Goal: Task Accomplishment & Management: Manage account settings

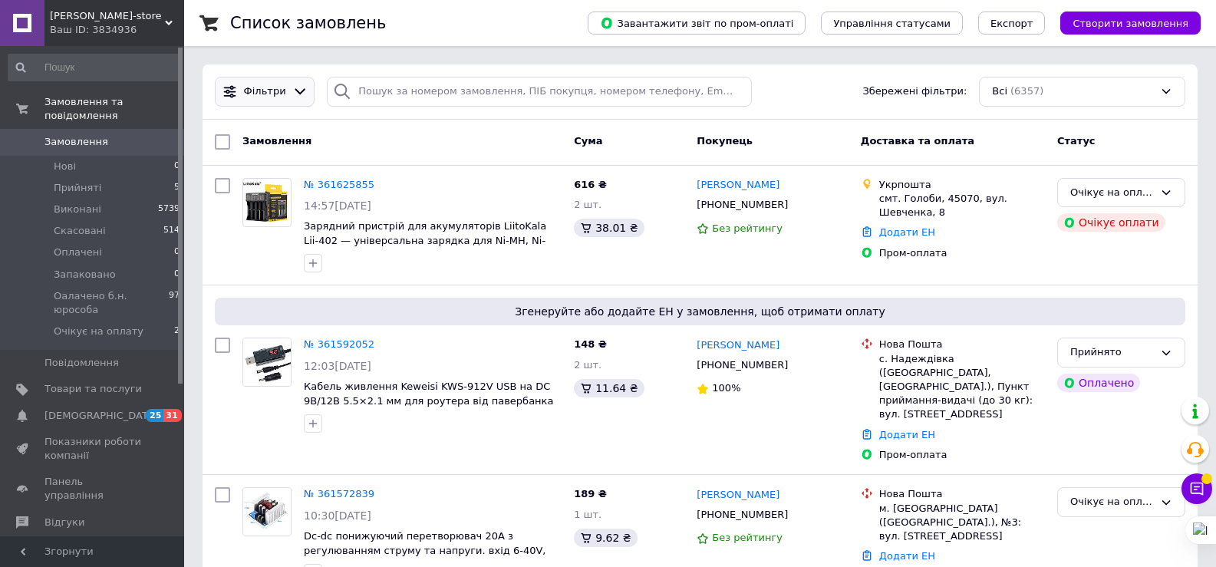
click at [303, 93] on div at bounding box center [300, 92] width 22 height 16
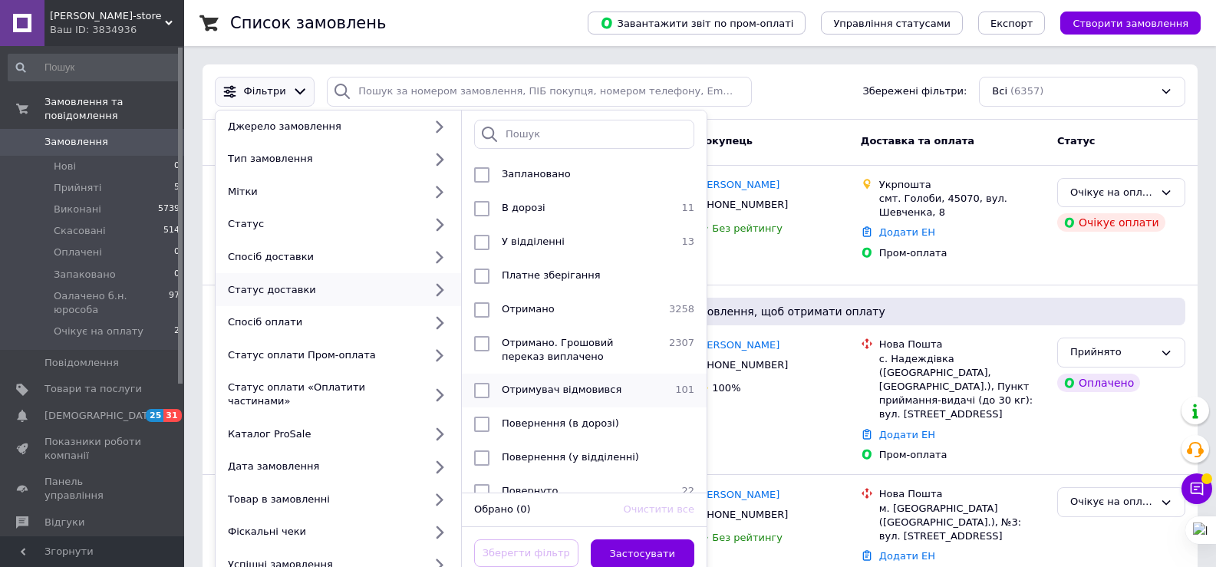
click at [487, 387] on input "checkbox" at bounding box center [481, 390] width 15 height 15
checkbox input "true"
click at [661, 539] on button "Застосувати" at bounding box center [643, 554] width 104 height 30
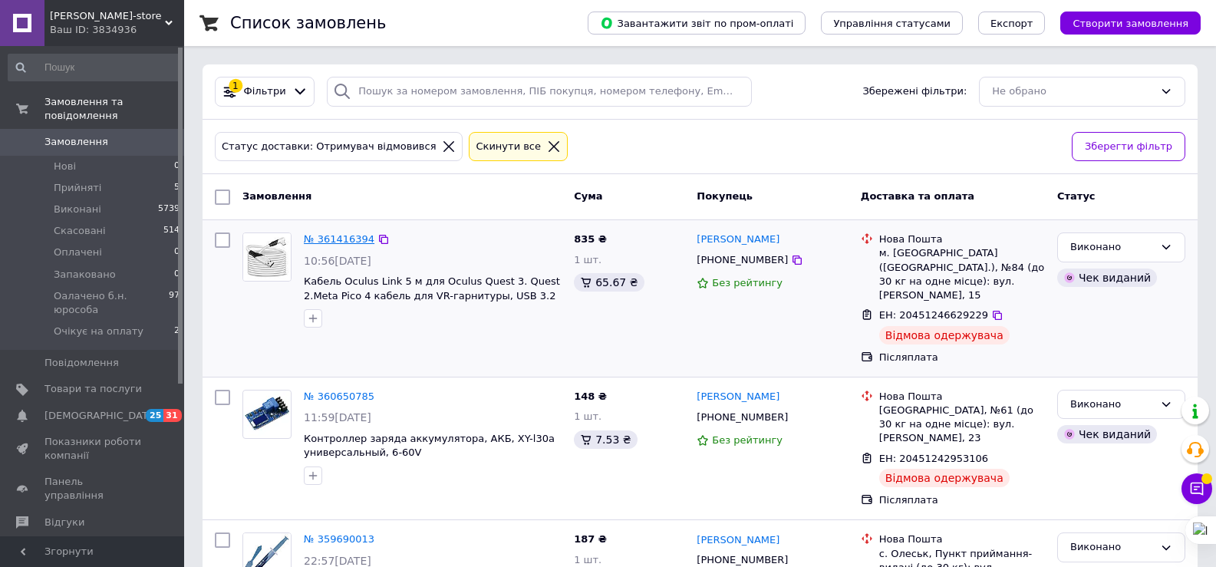
click at [345, 239] on link "№ 361416394" at bounding box center [339, 239] width 71 height 12
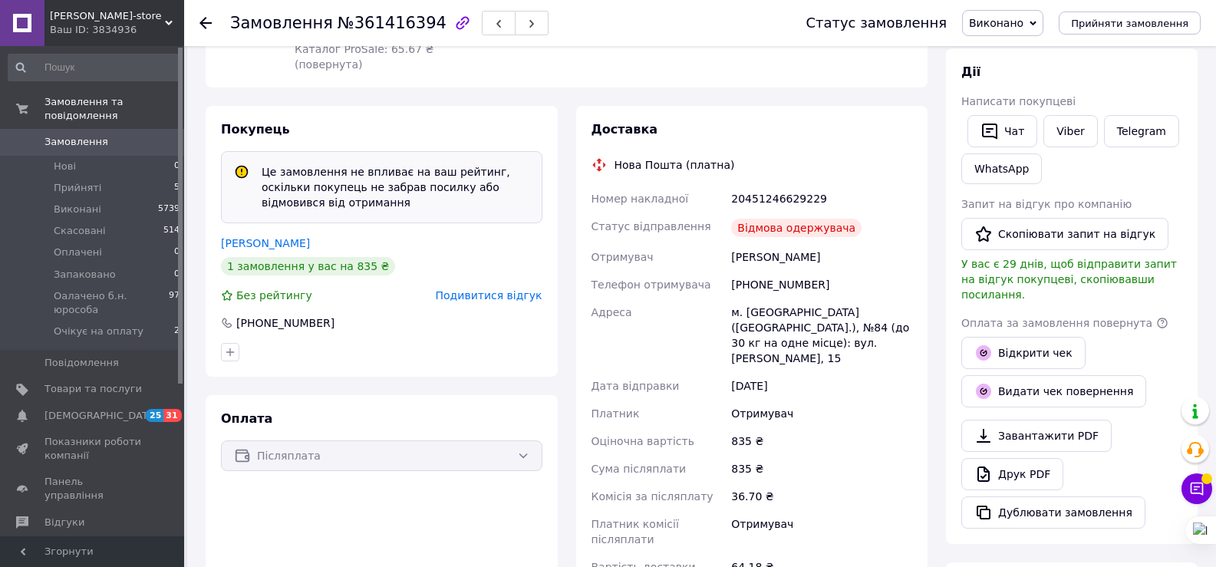
scroll to position [307, 0]
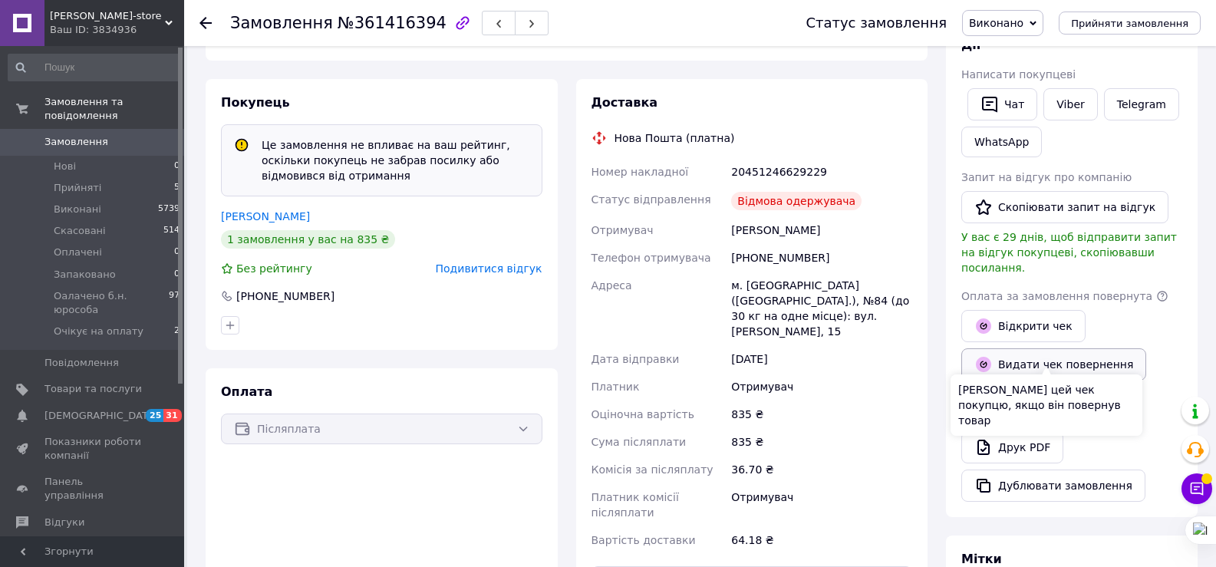
click at [990, 357] on icon "button" at bounding box center [983, 364] width 15 height 15
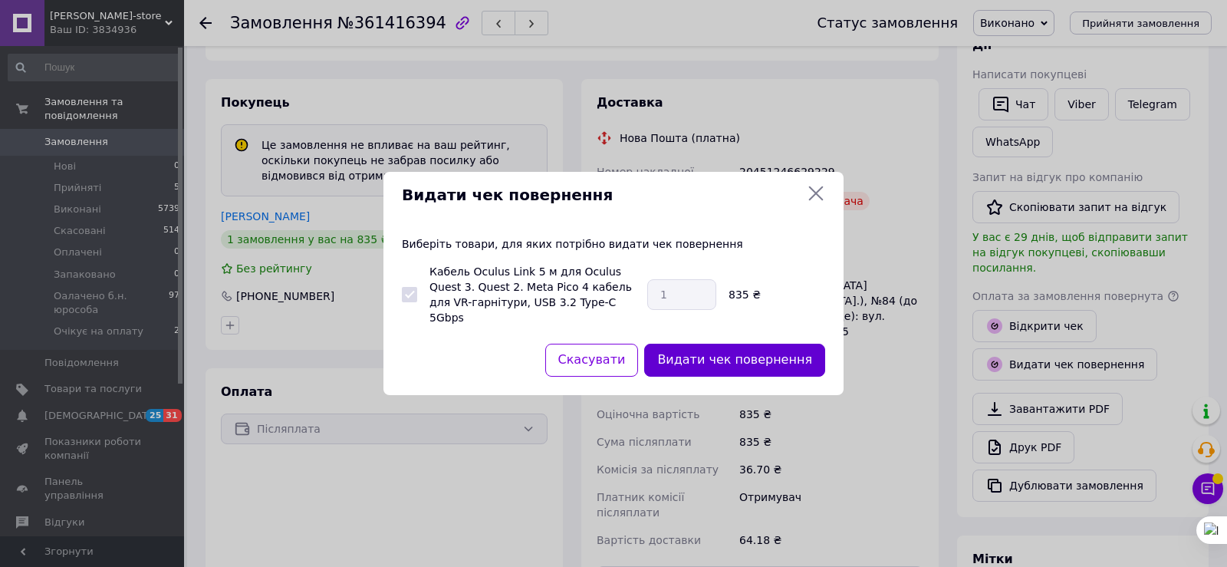
click at [734, 364] on button "Видати чек повернення" at bounding box center [734, 360] width 181 height 33
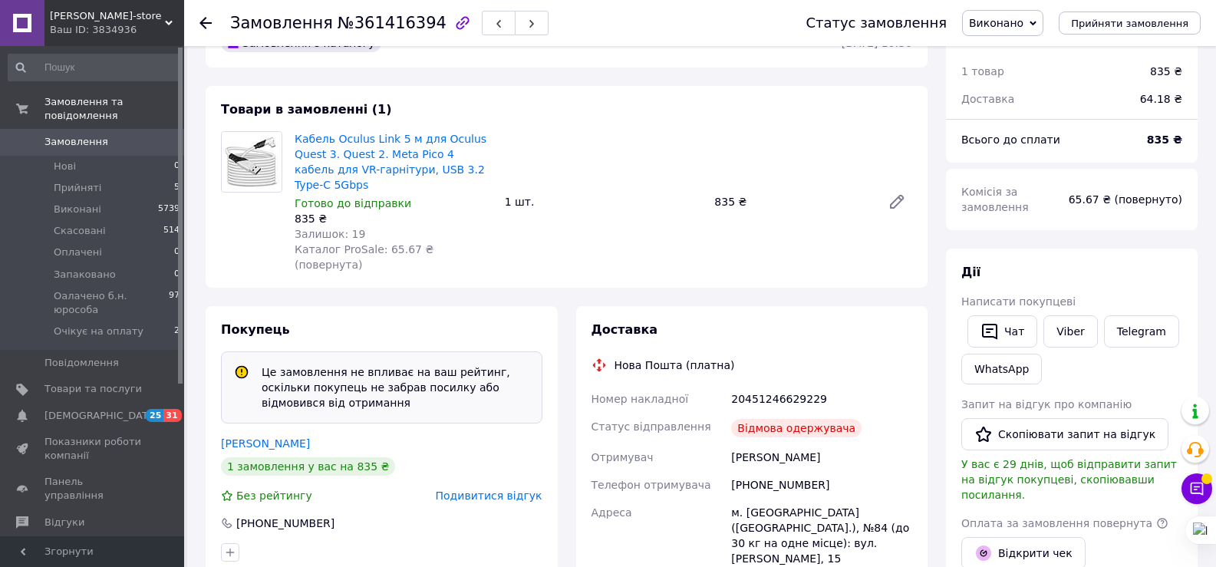
scroll to position [77, 0]
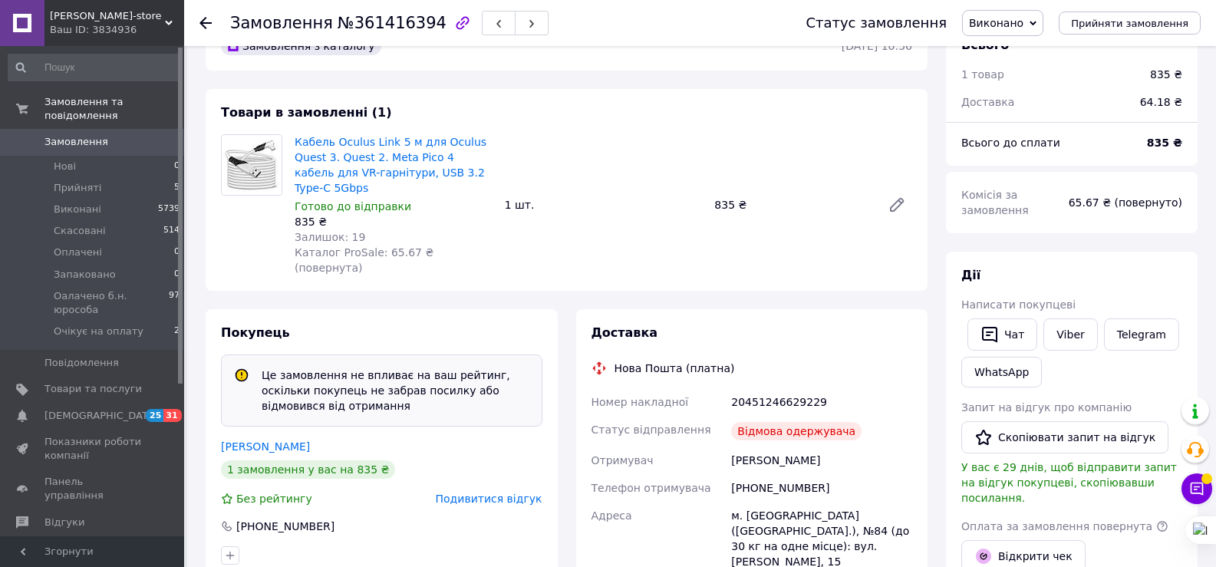
click at [782, 388] on div "20451246629229" at bounding box center [821, 402] width 187 height 28
copy div "20451246629229"
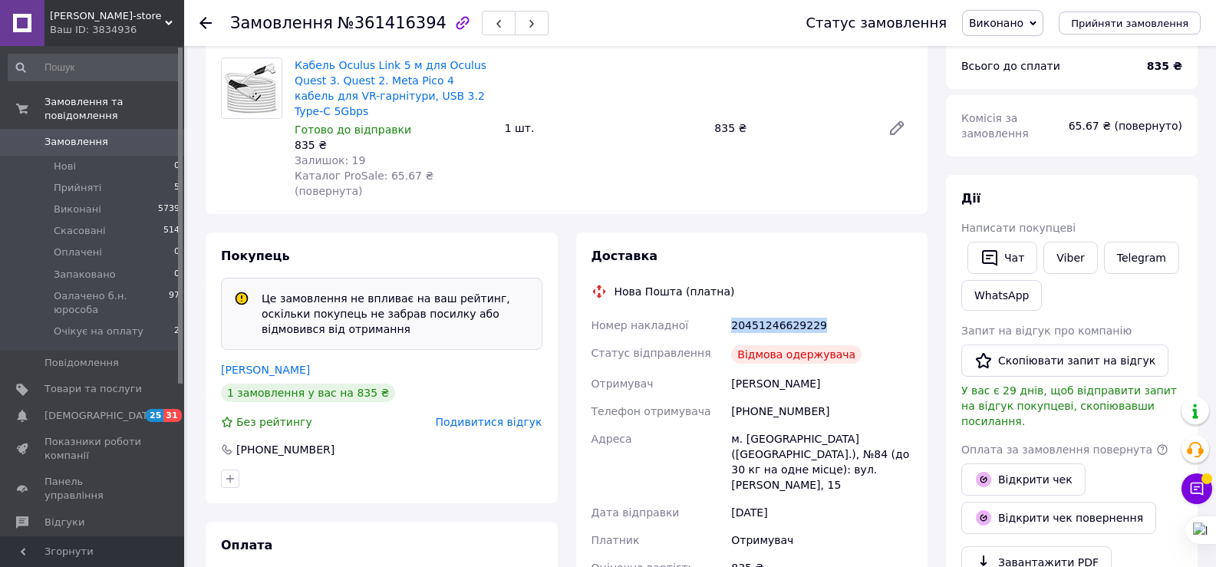
scroll to position [230, 0]
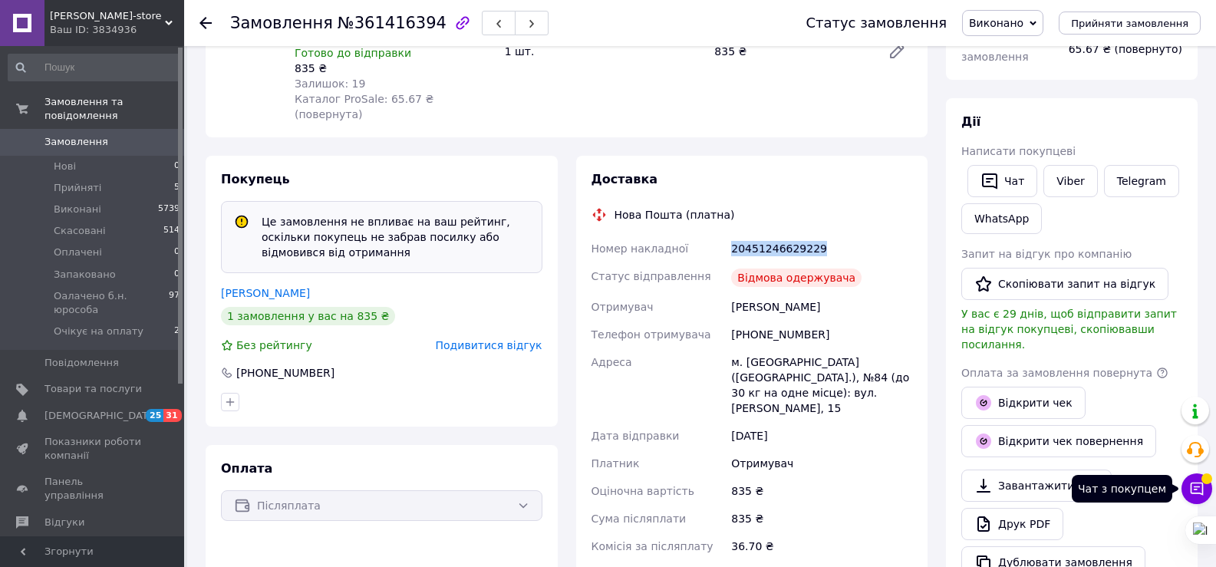
click at [1197, 482] on icon at bounding box center [1196, 488] width 13 height 13
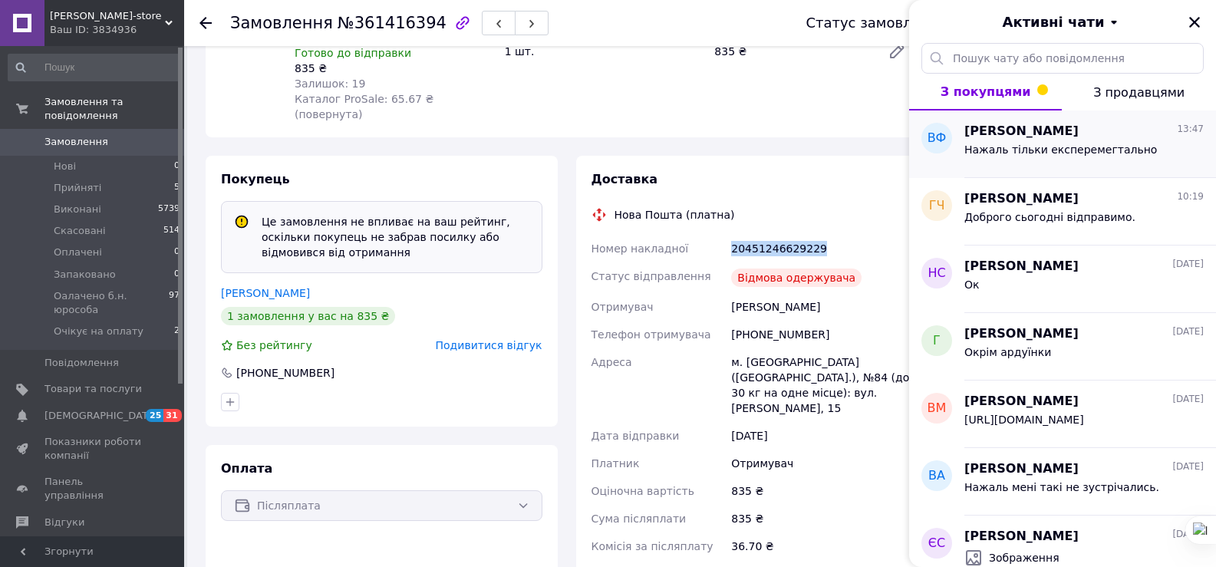
click at [1013, 137] on span "ВОЛОДИМИР ФІЛАТОВ" at bounding box center [1021, 132] width 114 height 18
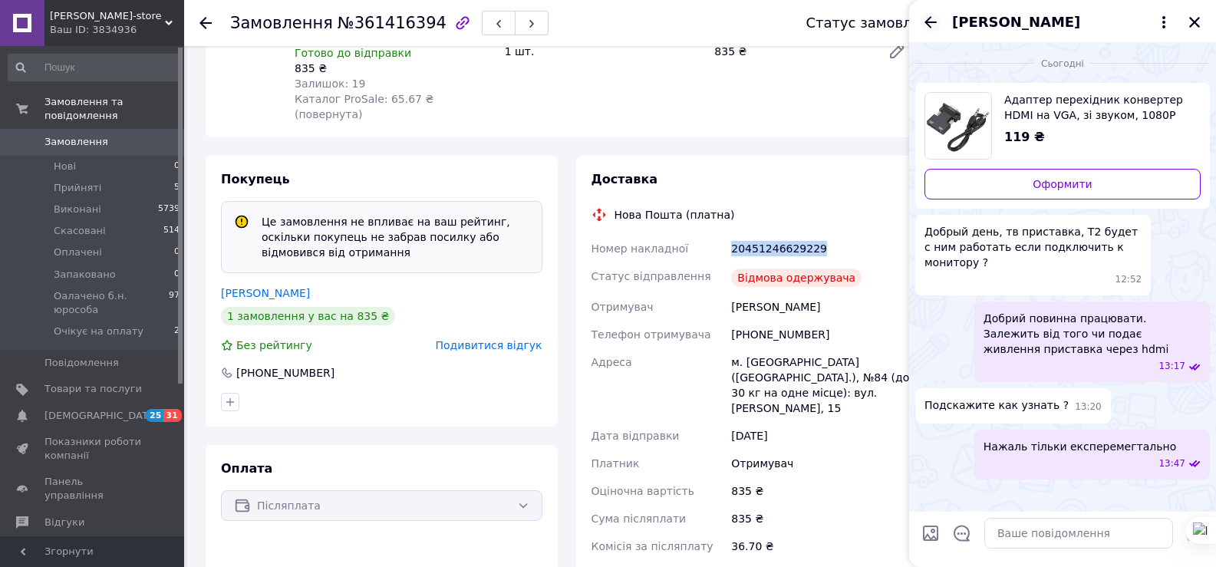
click at [933, 23] on icon "Назад" at bounding box center [930, 22] width 18 height 18
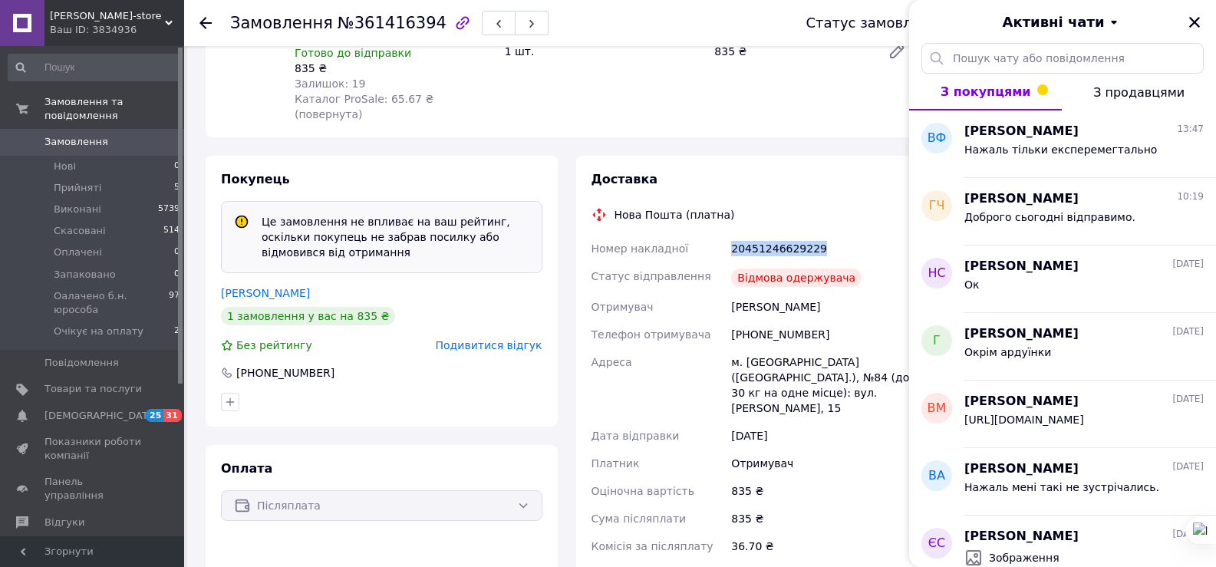
click at [1146, 97] on span "З продавцями" at bounding box center [1138, 92] width 91 height 15
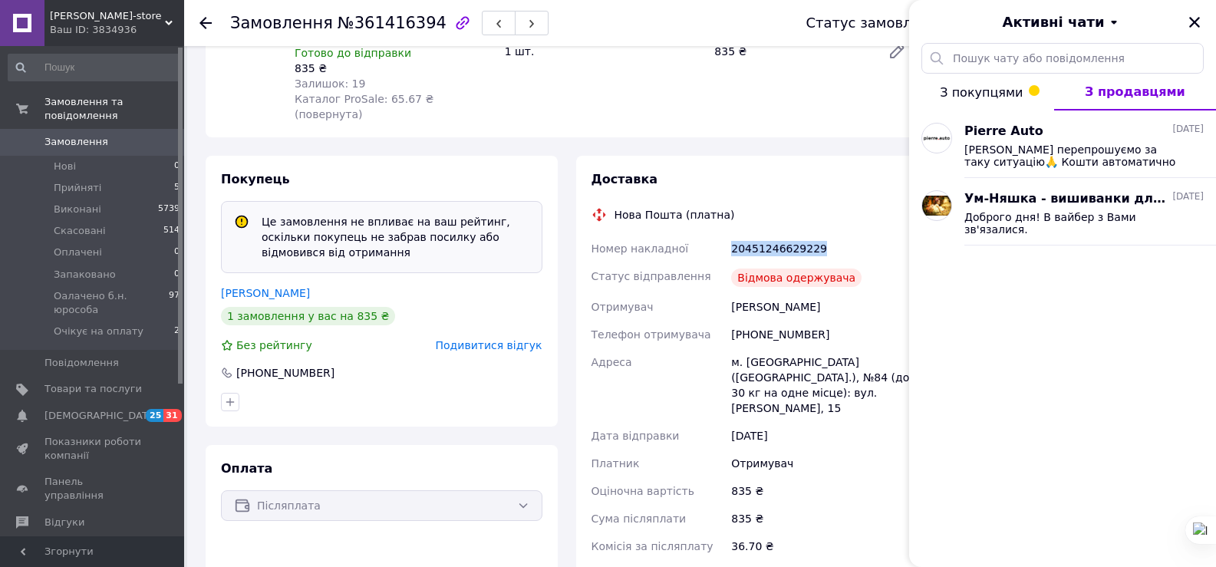
click at [975, 104] on button "З покупцями" at bounding box center [981, 92] width 145 height 37
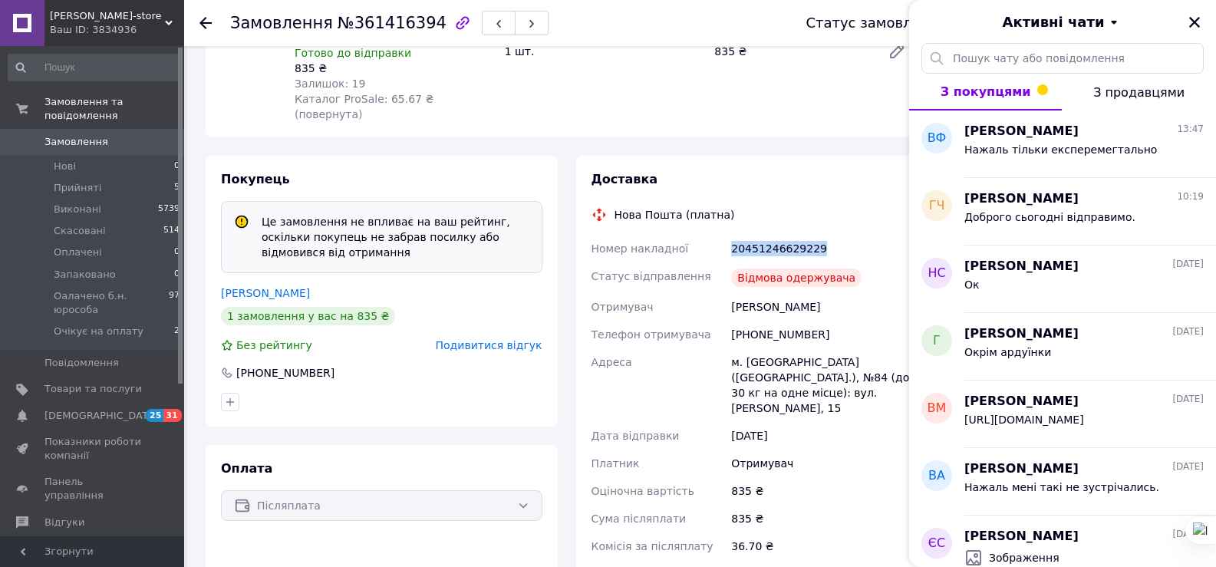
click at [1148, 91] on span "З продавцями" at bounding box center [1138, 92] width 91 height 15
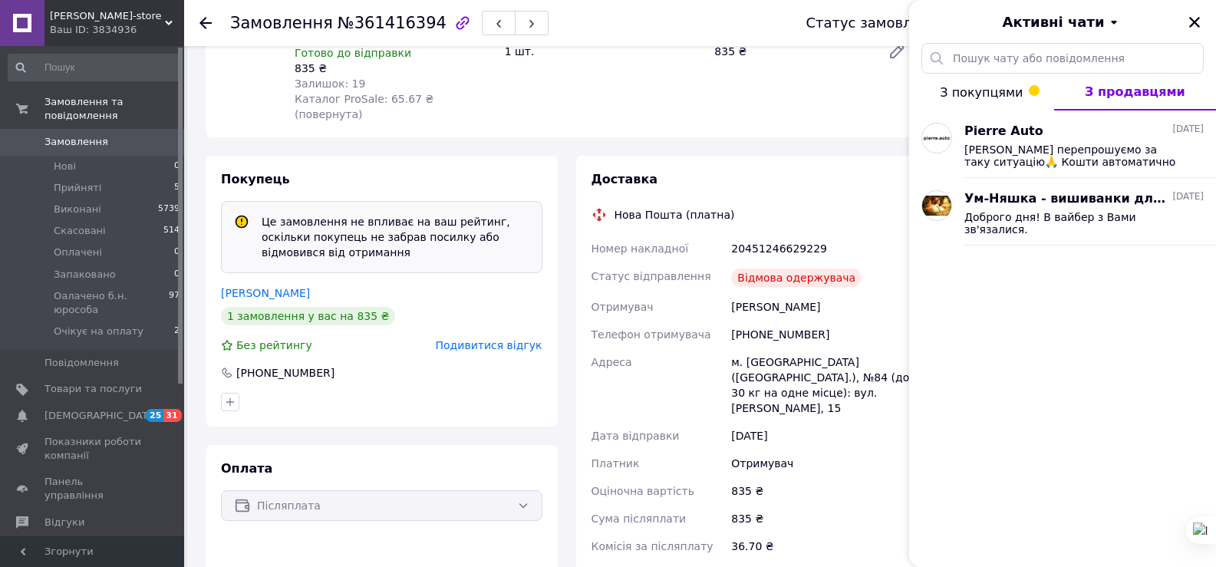
click at [818, 422] on div "11.09.2025" at bounding box center [821, 436] width 187 height 28
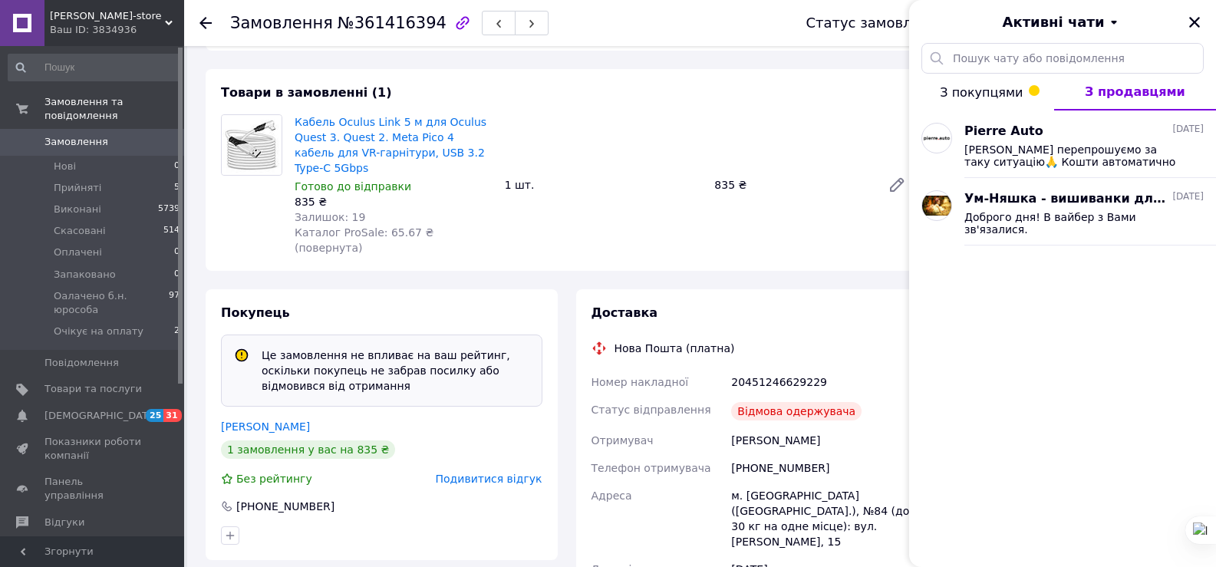
scroll to position [77, 0]
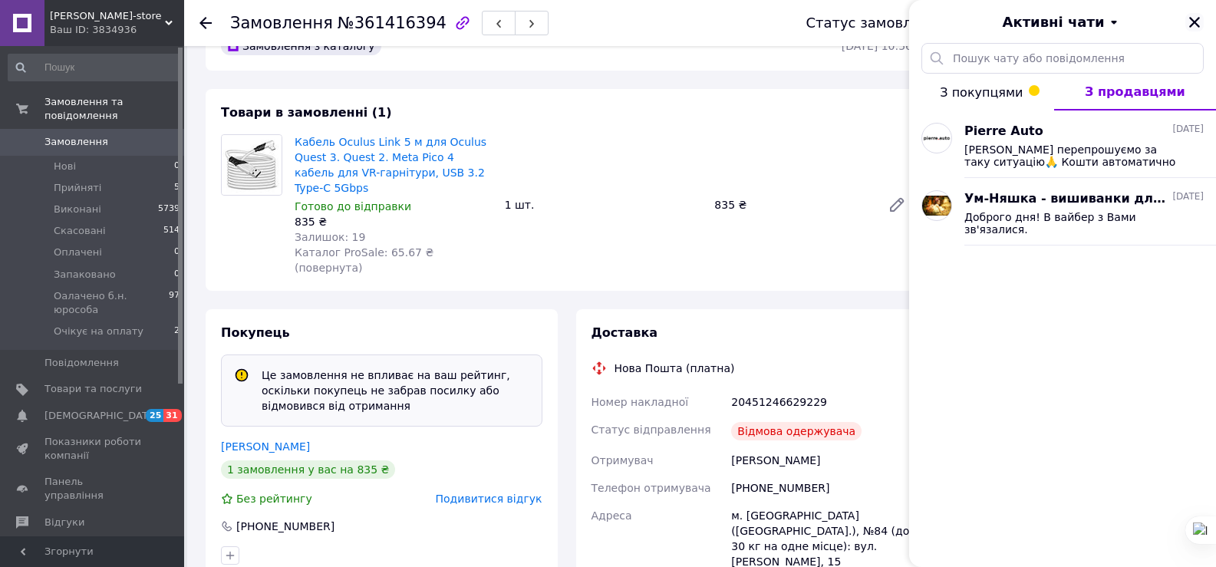
click at [1197, 24] on icon "Закрити" at bounding box center [1194, 22] width 14 height 14
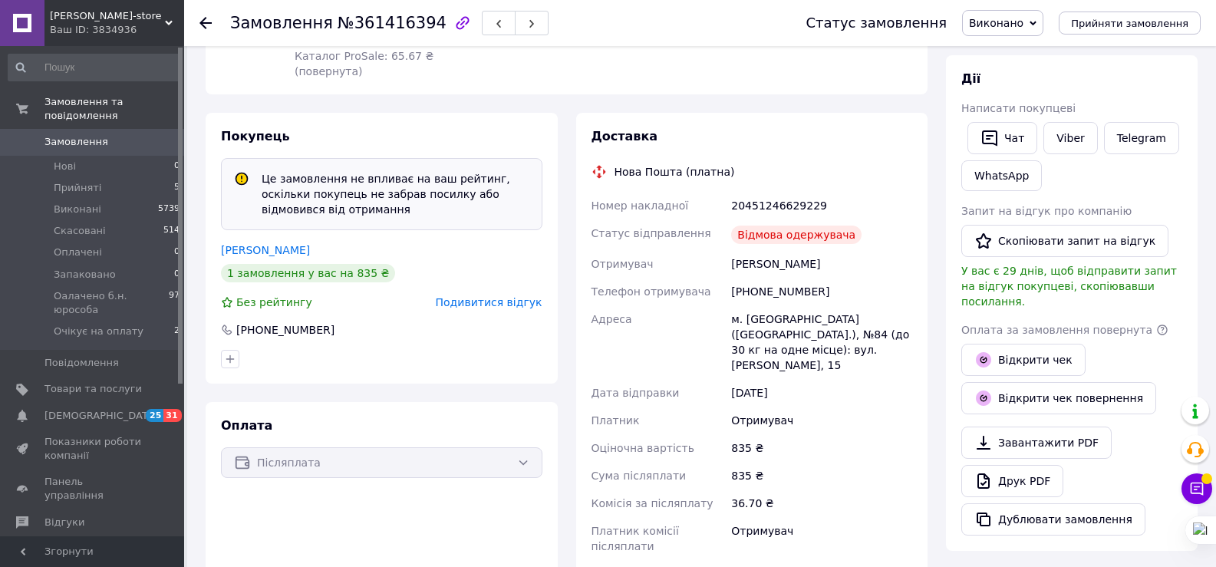
scroll to position [307, 0]
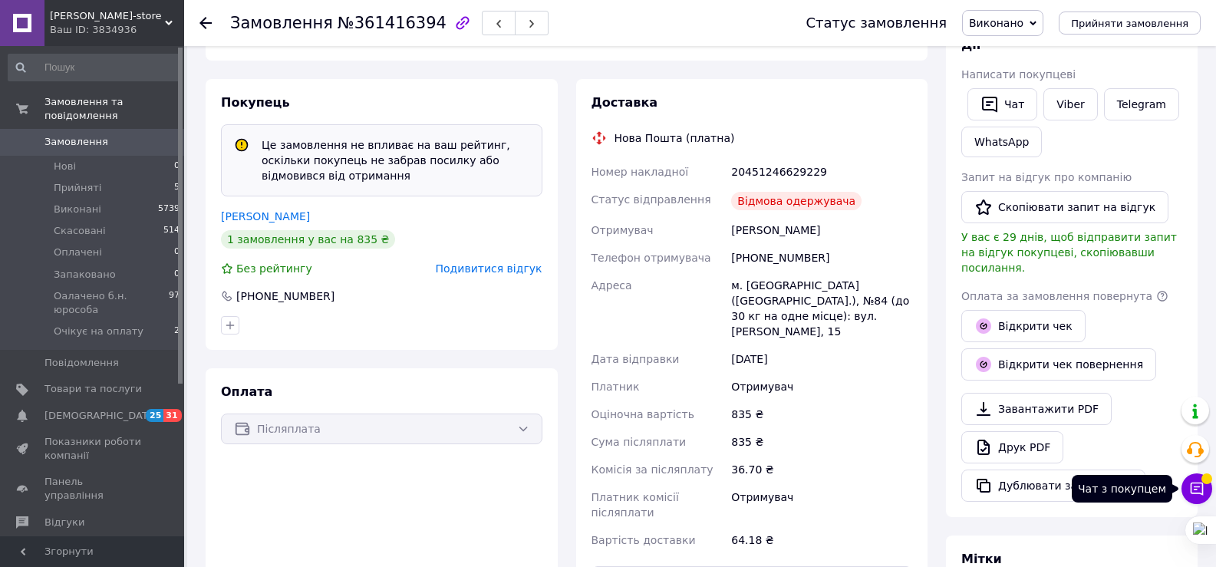
click at [1195, 496] on button "Чат з покупцем" at bounding box center [1196, 488] width 31 height 31
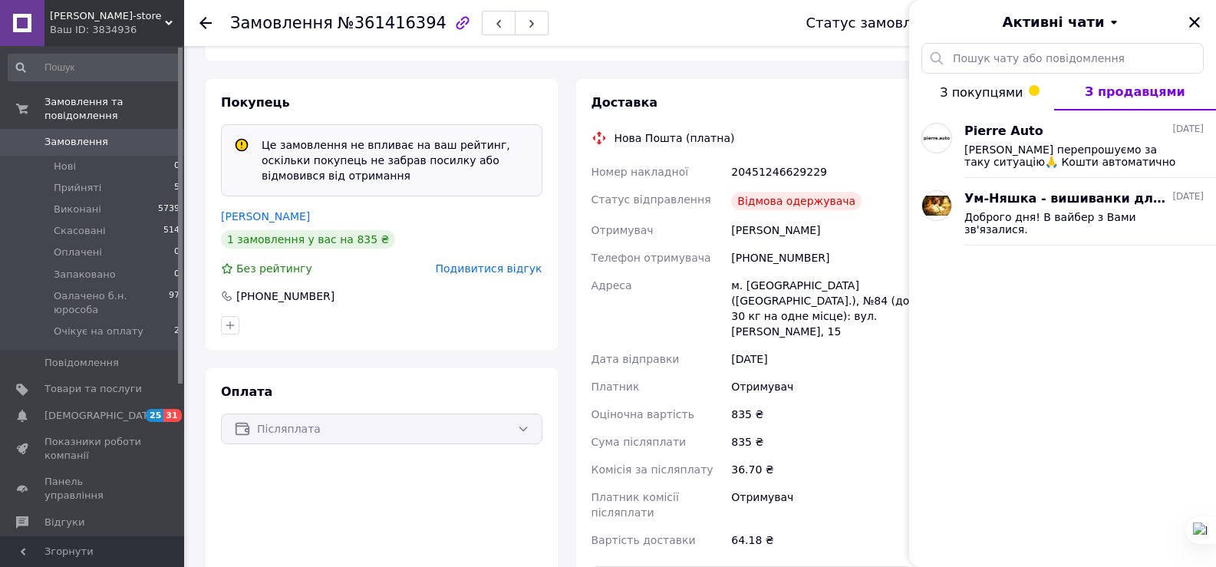
click at [823, 428] on div "835 ₴" at bounding box center [821, 442] width 187 height 28
click at [95, 129] on link "Замовлення 0" at bounding box center [94, 142] width 189 height 26
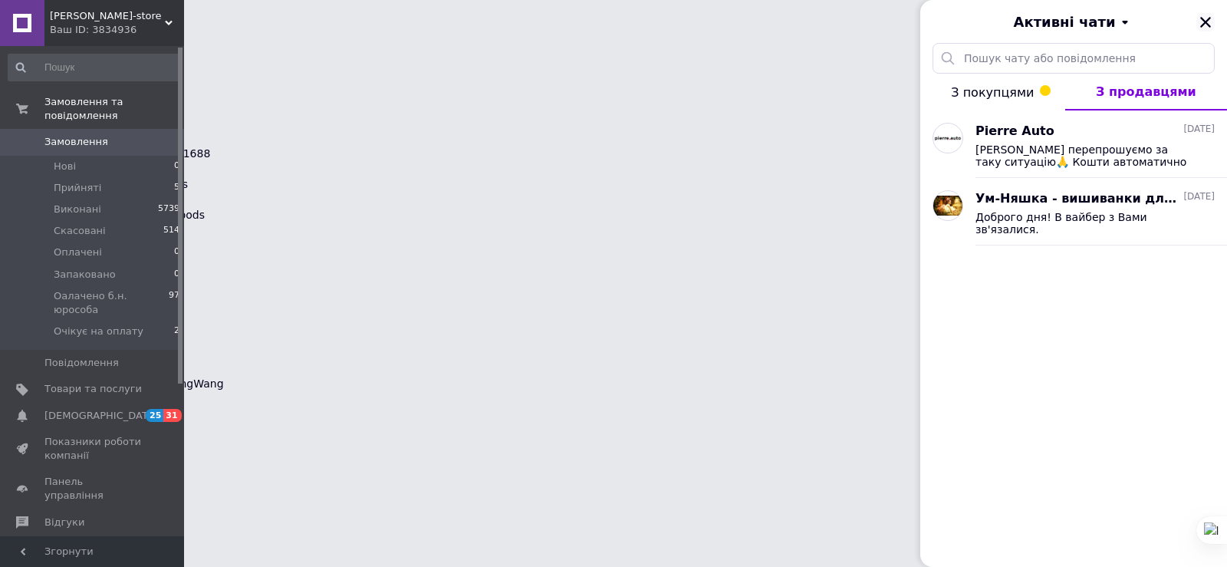
click at [1209, 19] on icon "Закрити" at bounding box center [1205, 22] width 11 height 11
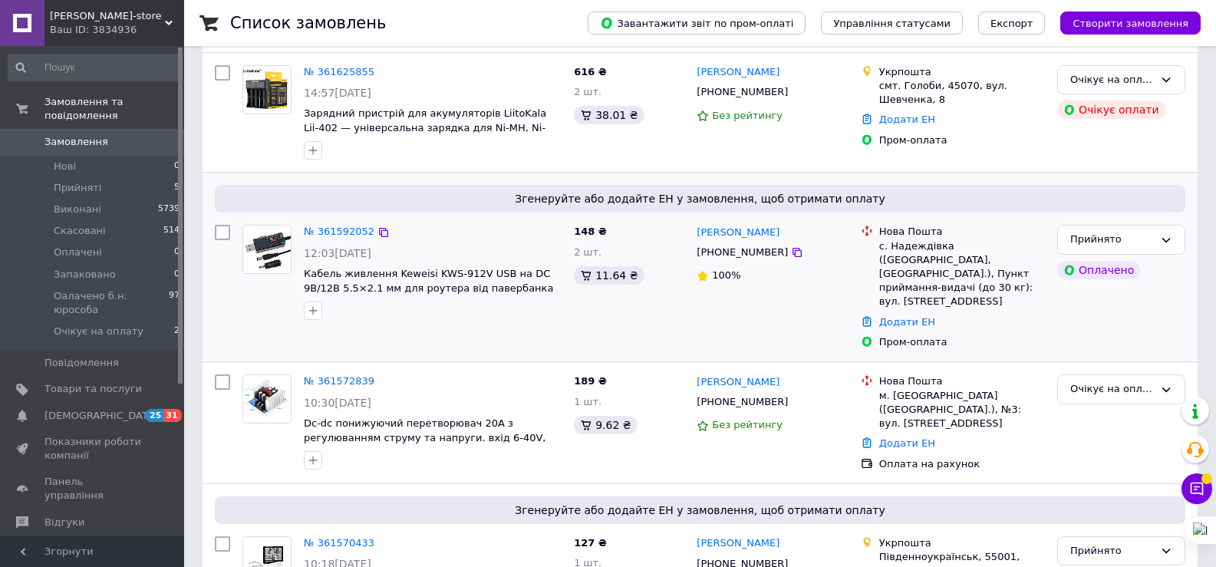
scroll to position [230, 0]
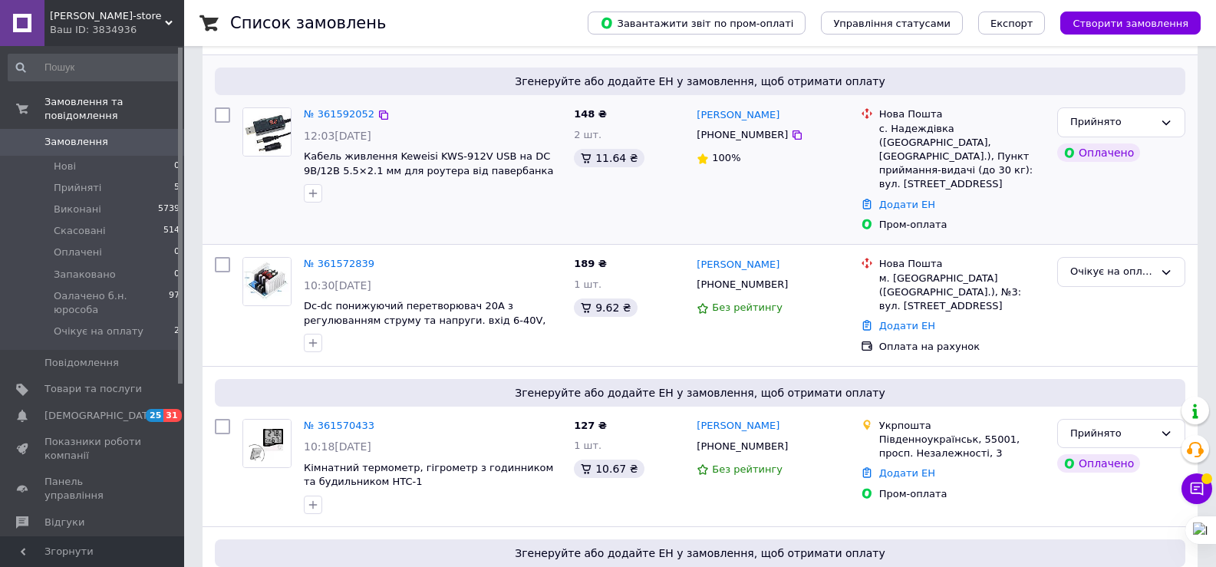
click at [545, 300] on span "Dc-dc понижуючий перетворювач 20A з регулюванням струму та напруги. вхід 6-40V,…" at bounding box center [425, 320] width 242 height 40
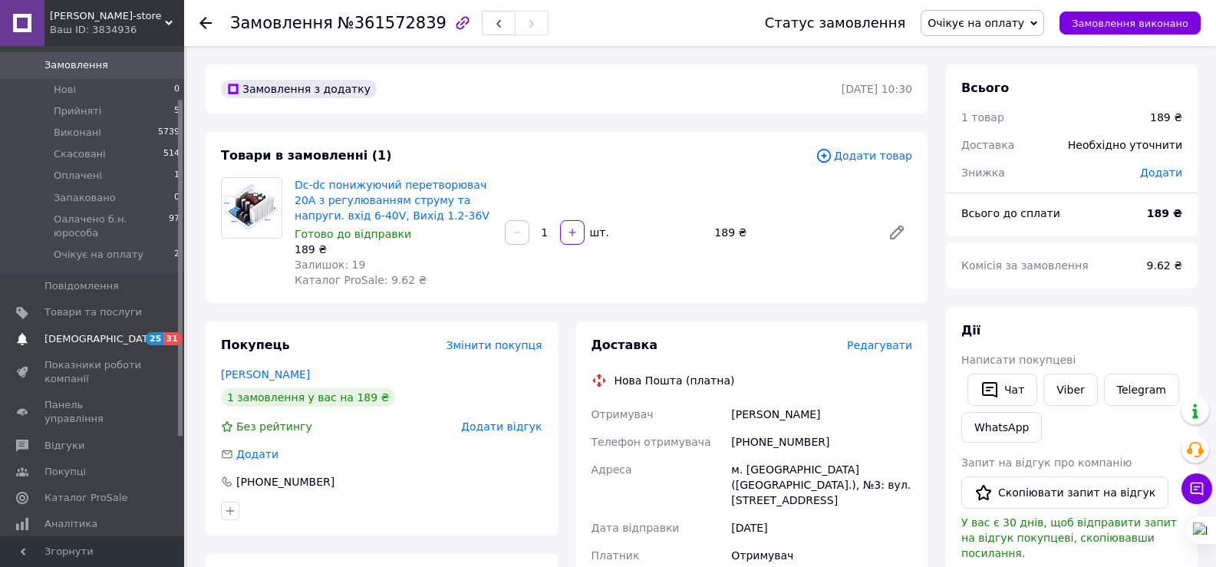
click at [91, 332] on span "[DEMOGRAPHIC_DATA]" at bounding box center [101, 339] width 114 height 14
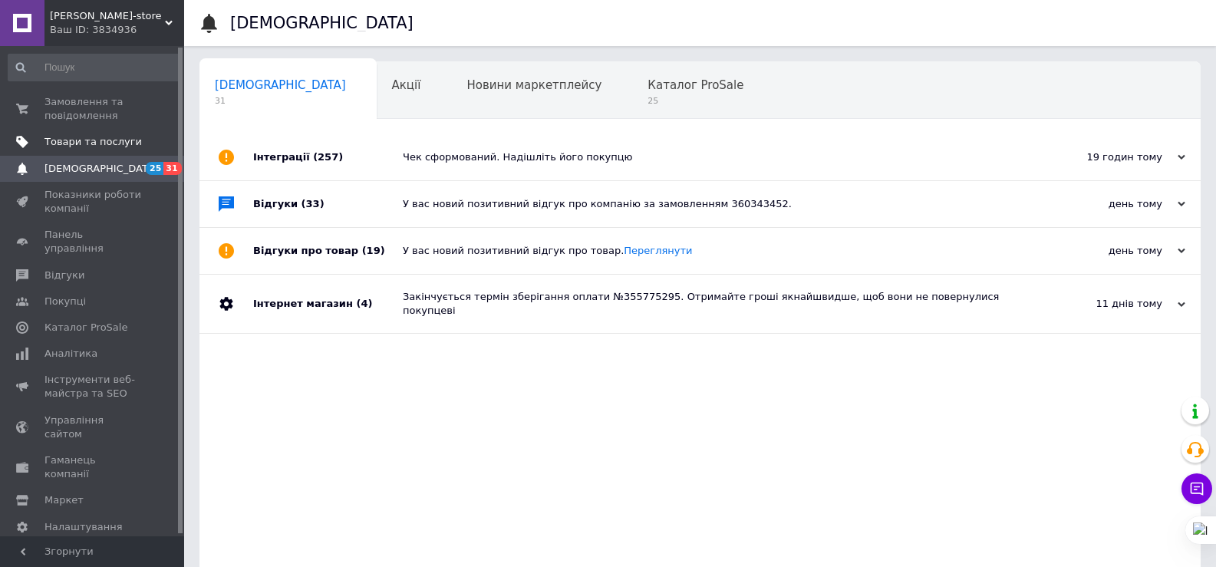
click at [120, 146] on span "Товари та послуги" at bounding box center [92, 142] width 97 height 14
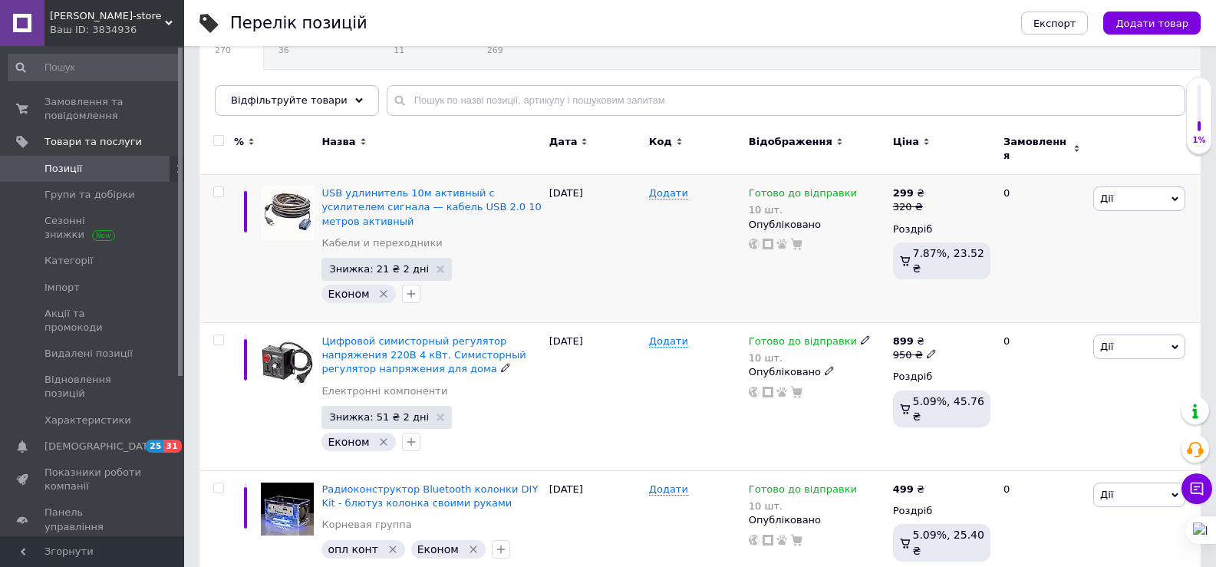
scroll to position [153, 0]
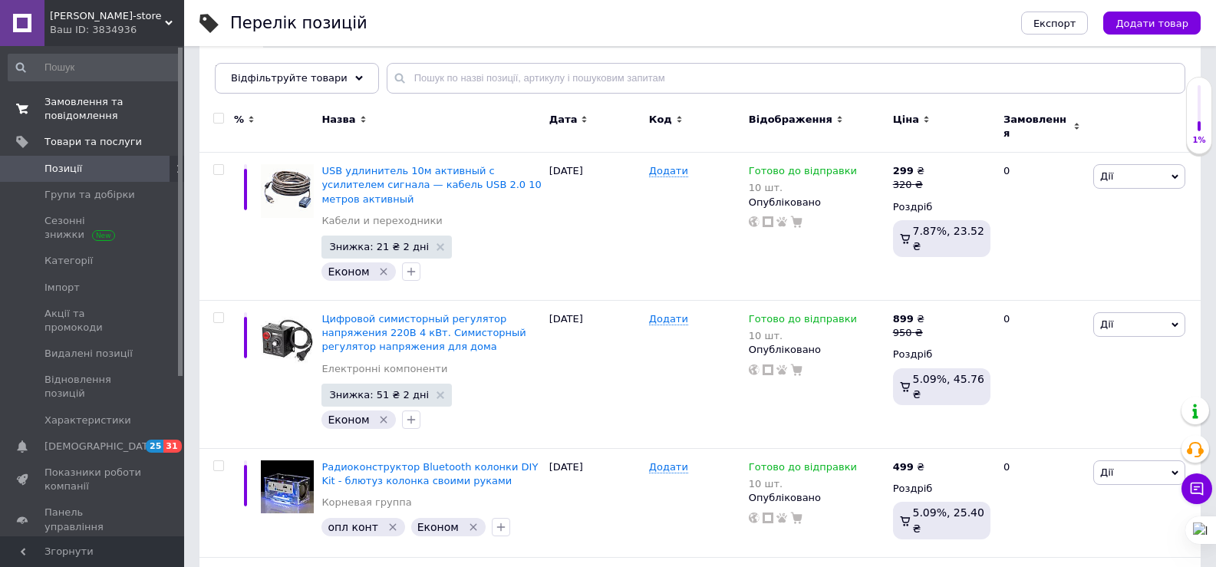
click at [132, 120] on span "Замовлення та повідомлення" at bounding box center [92, 109] width 97 height 28
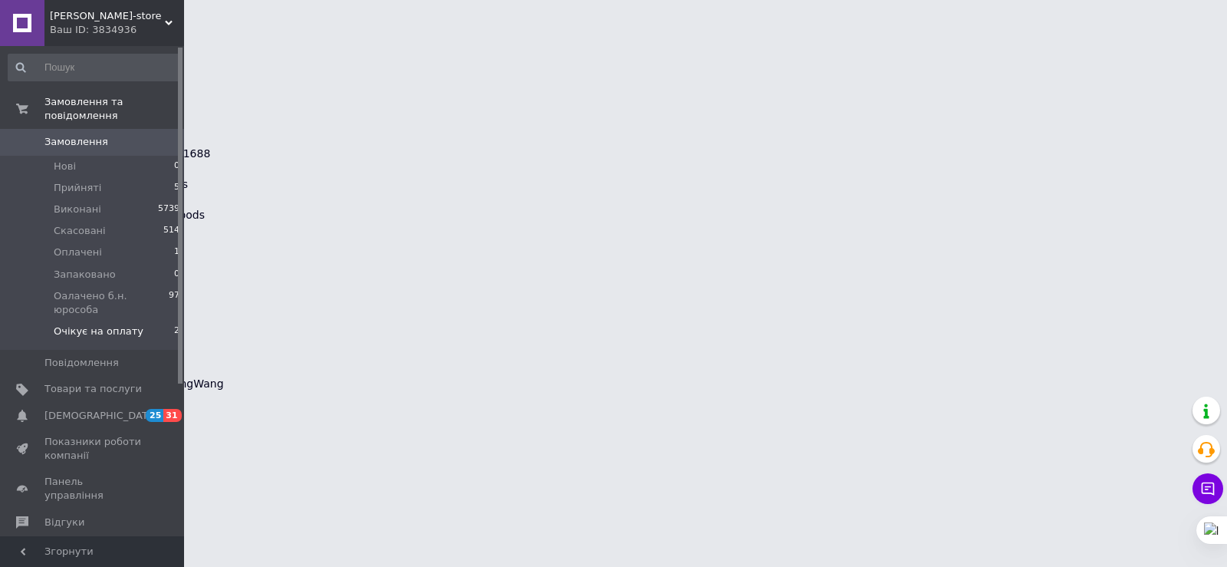
click at [145, 321] on li "Очікує на оплату 2" at bounding box center [94, 335] width 189 height 29
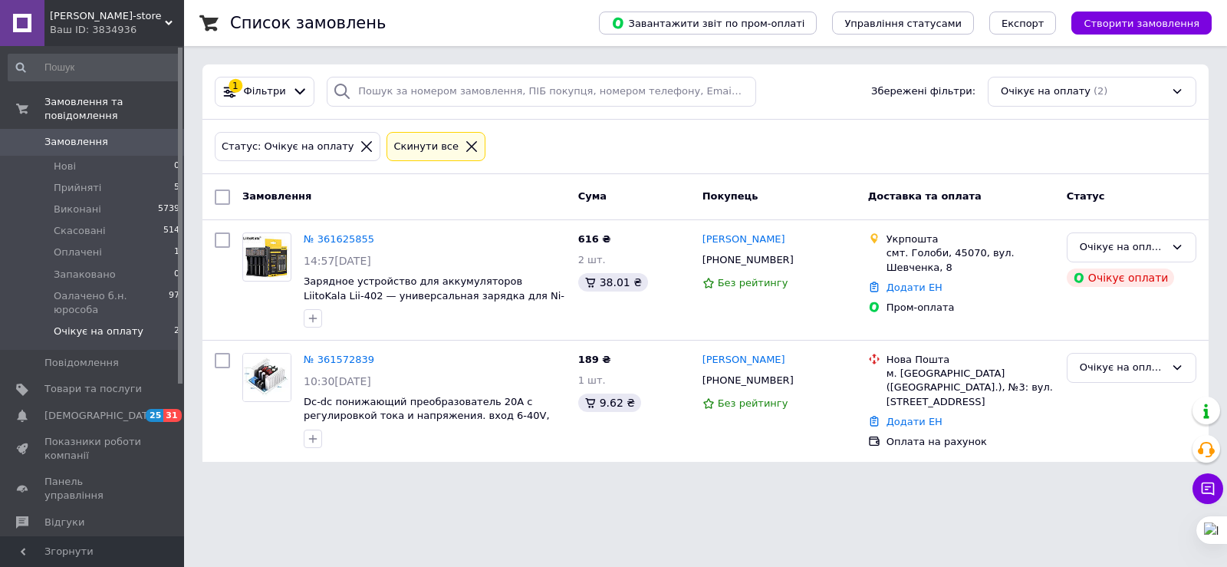
click at [96, 135] on span "Замовлення" at bounding box center [76, 142] width 64 height 14
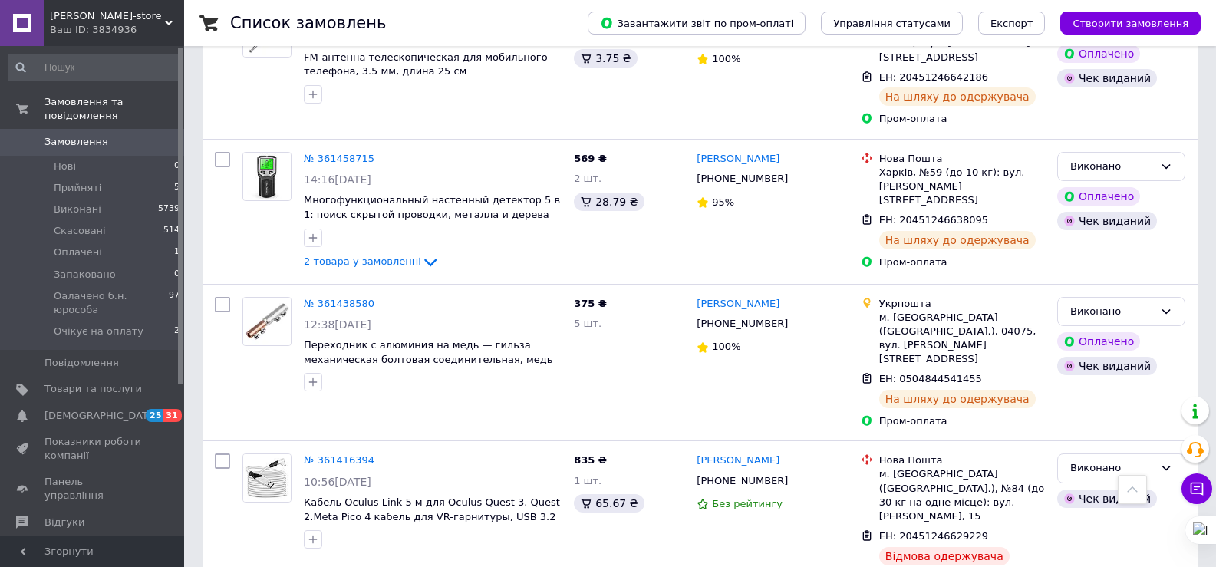
scroll to position [2148, 0]
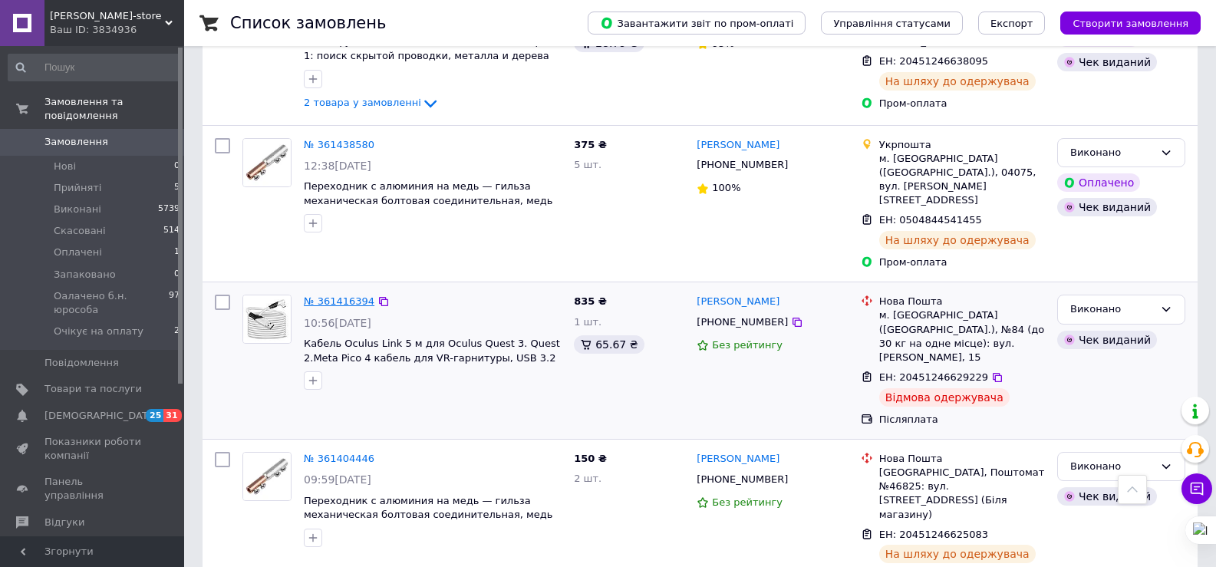
click at [331, 295] on link "№ 361416394" at bounding box center [339, 301] width 71 height 12
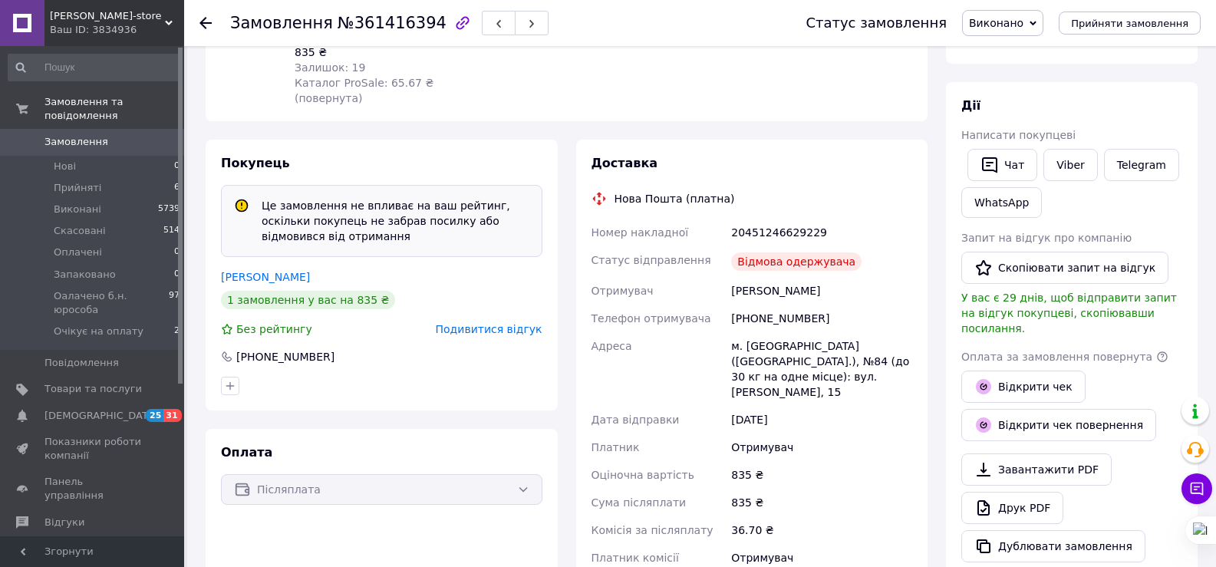
scroll to position [210, 0]
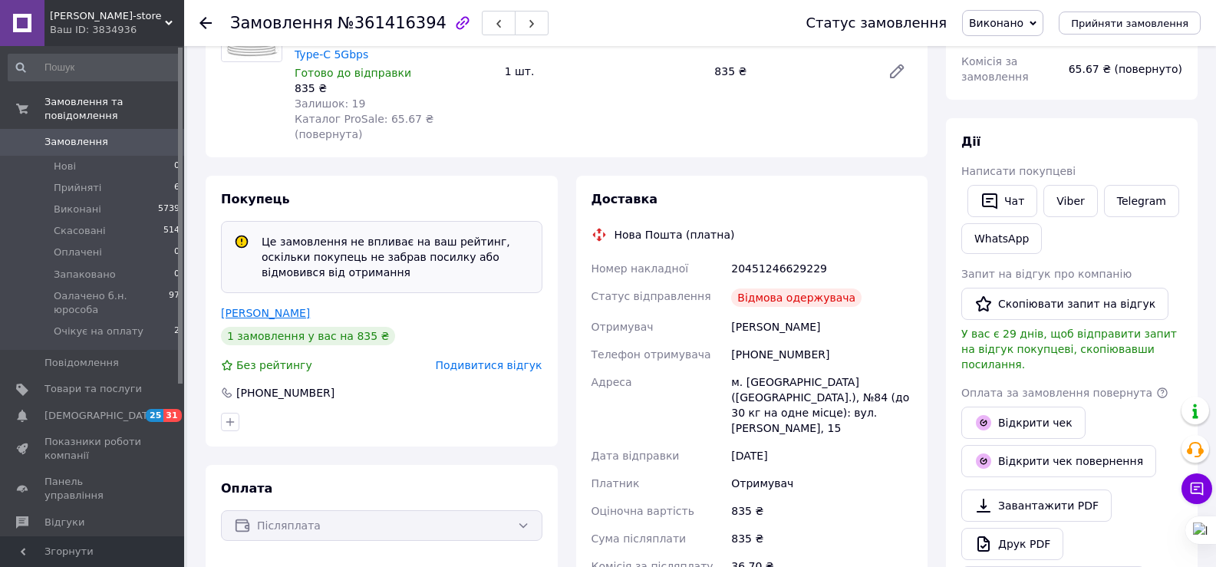
click at [300, 307] on link "Бесклубенко Максим" at bounding box center [265, 313] width 89 height 12
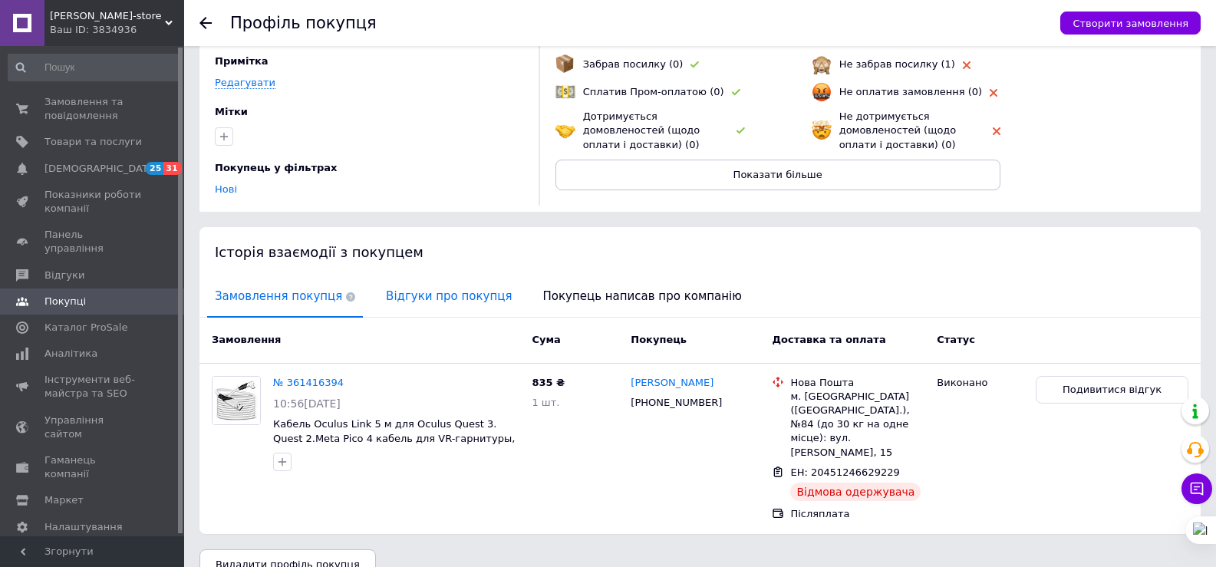
click at [443, 292] on span "Відгуки про покупця" at bounding box center [448, 296] width 141 height 39
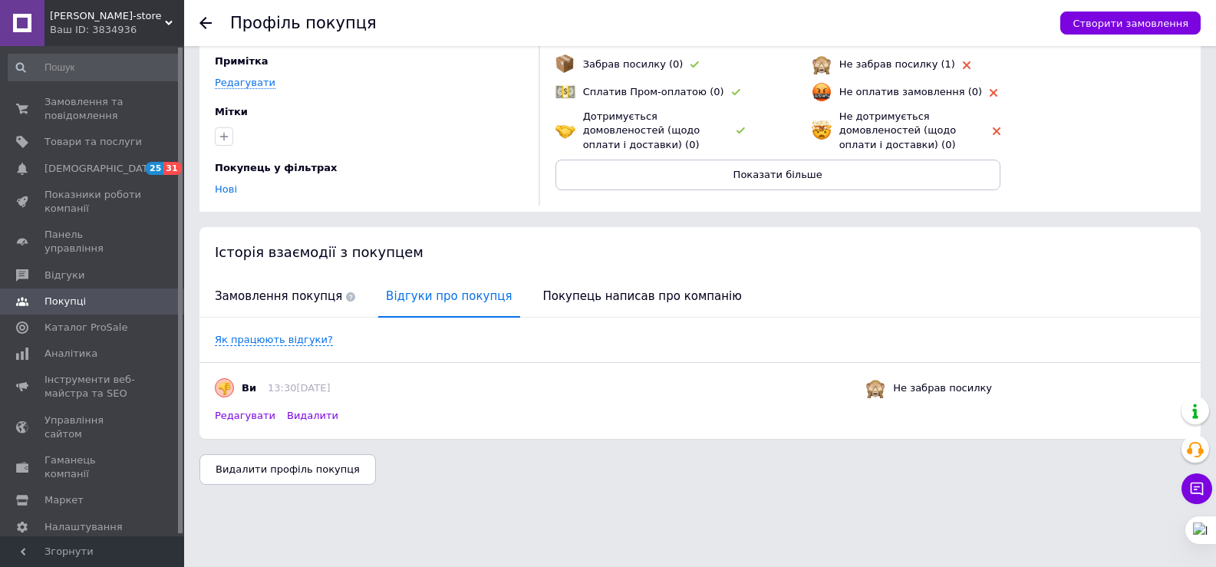
scroll to position [61, 0]
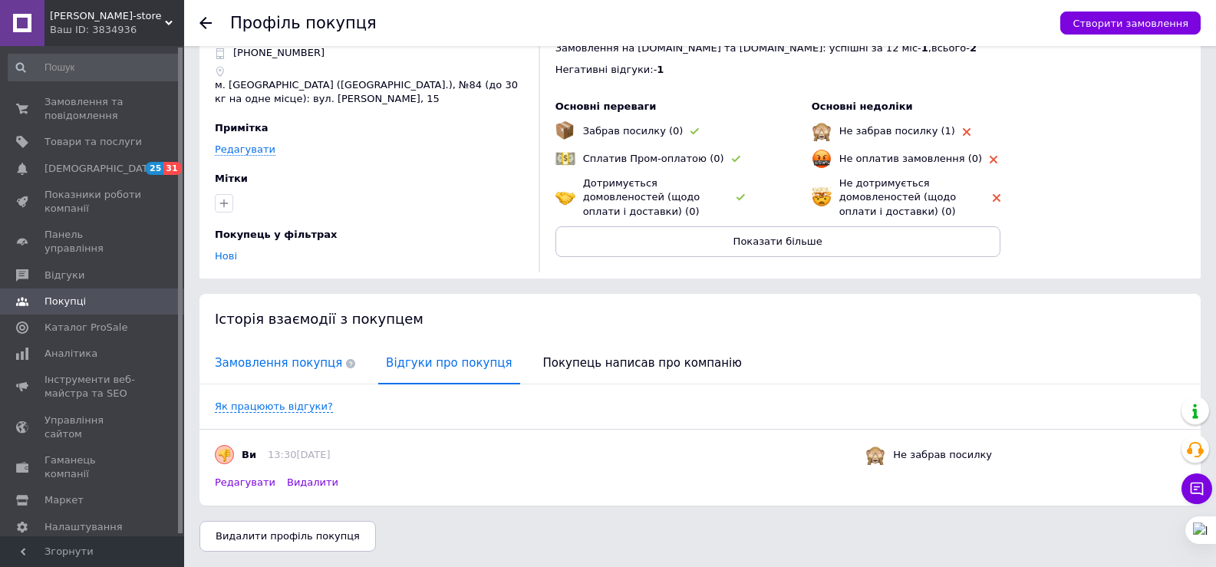
click at [318, 360] on span "Замовлення покупця" at bounding box center [285, 363] width 156 height 39
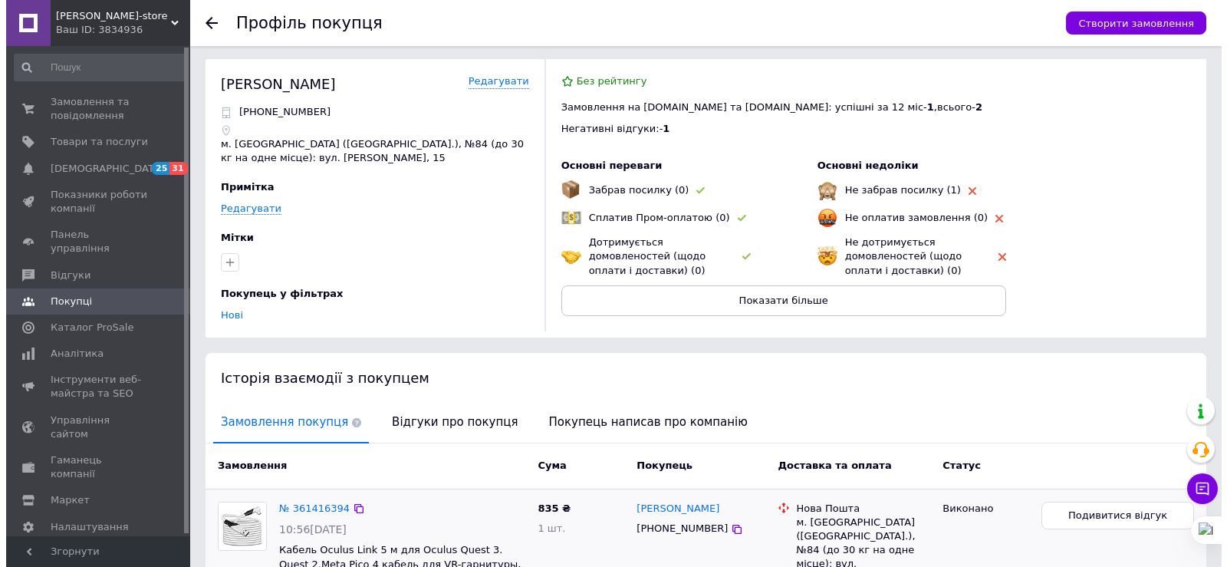
scroll to position [0, 0]
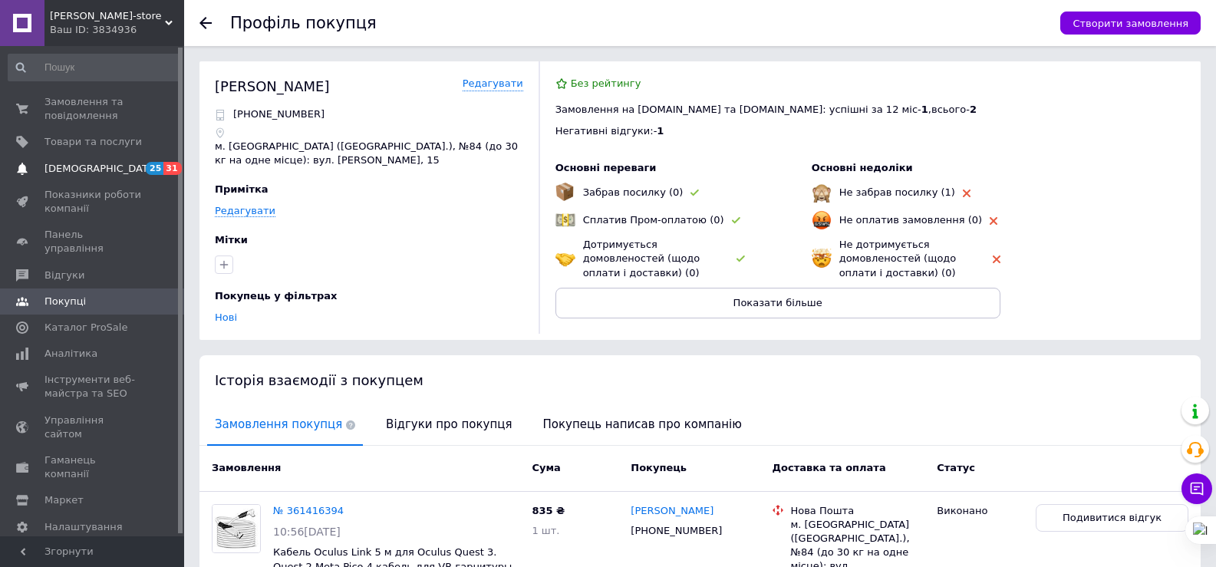
click at [97, 163] on span "[DEMOGRAPHIC_DATA]" at bounding box center [101, 169] width 114 height 14
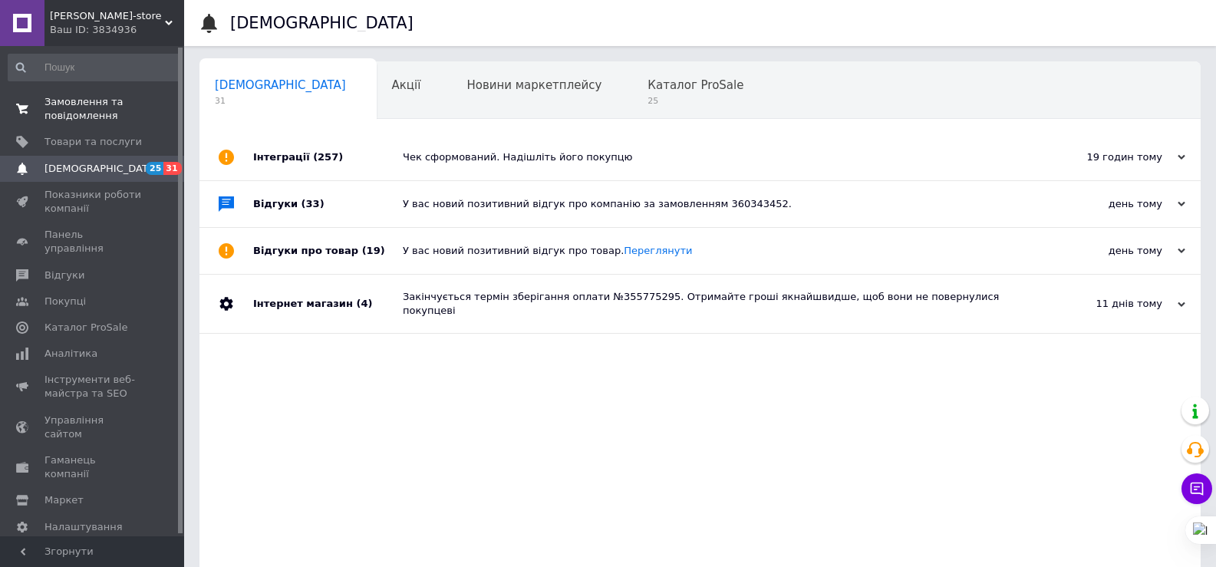
click at [80, 105] on span "Замовлення та повідомлення" at bounding box center [92, 109] width 97 height 28
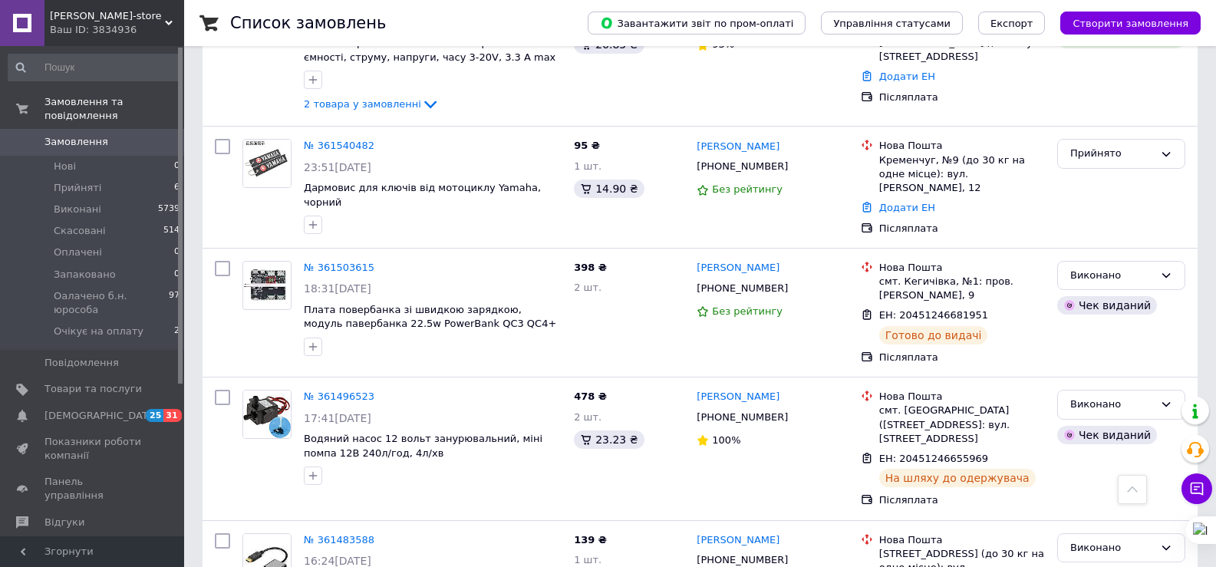
scroll to position [1074, 0]
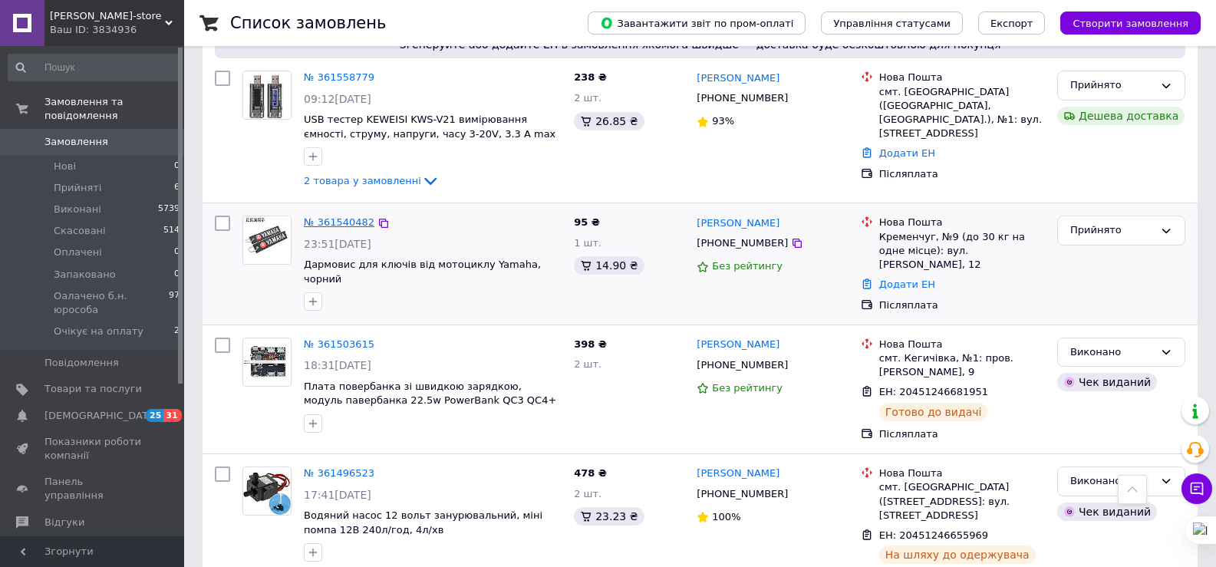
click at [344, 216] on link "№ 361540482" at bounding box center [339, 222] width 71 height 12
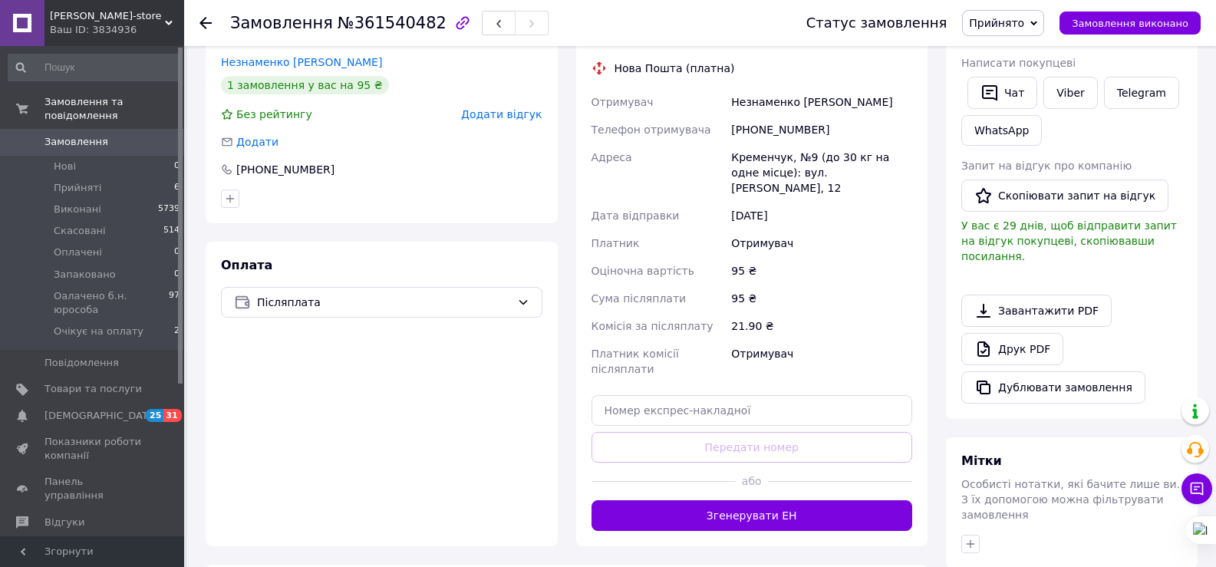
scroll to position [307, 0]
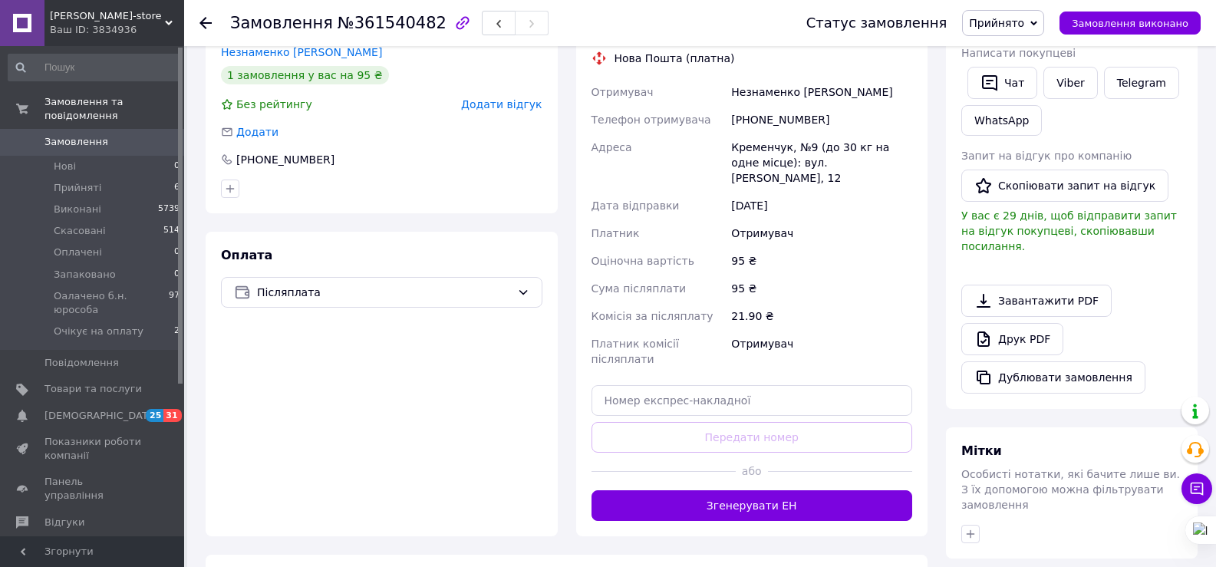
click at [703, 490] on button "Згенерувати ЕН" at bounding box center [751, 505] width 321 height 31
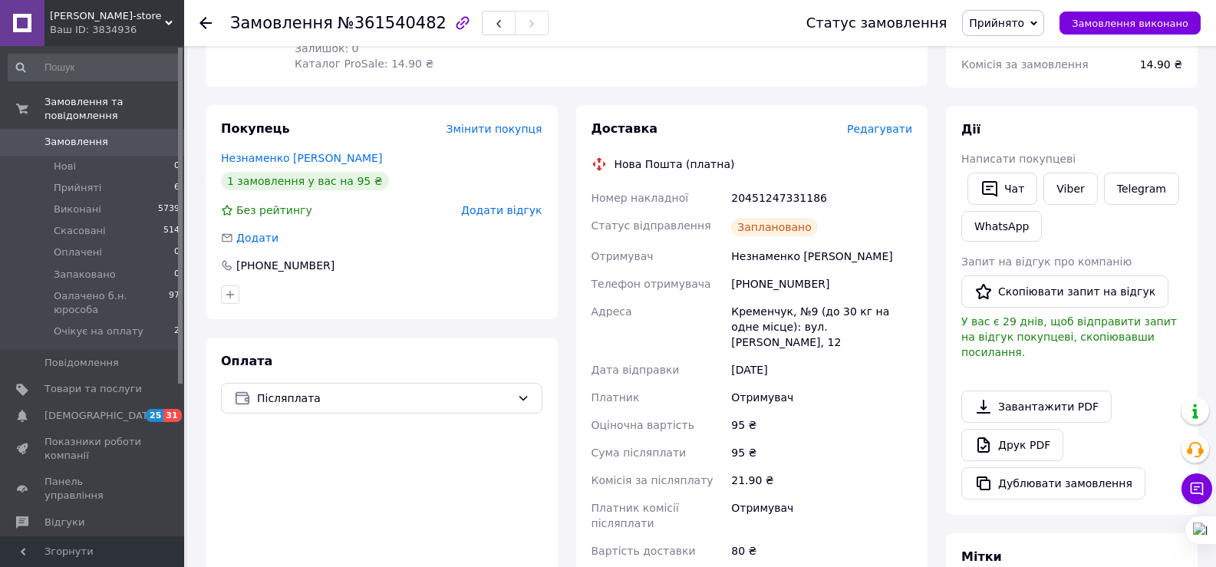
scroll to position [0, 0]
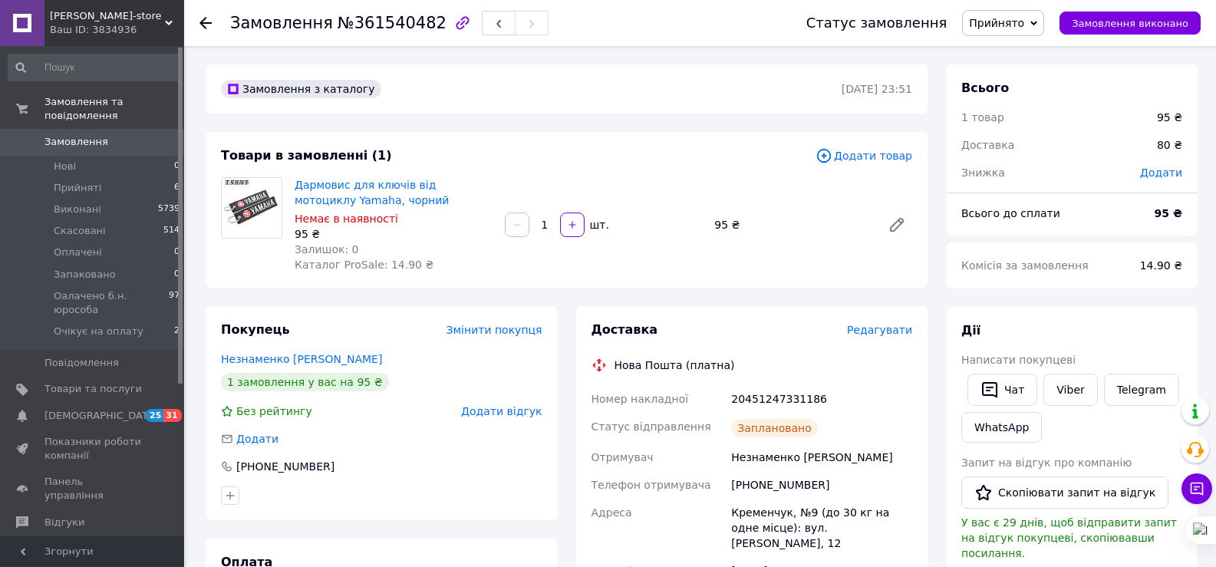
click at [1044, 17] on span "Прийнято" at bounding box center [1003, 23] width 82 height 26
click at [1062, 120] on li "Запаковано" at bounding box center [1031, 122] width 137 height 23
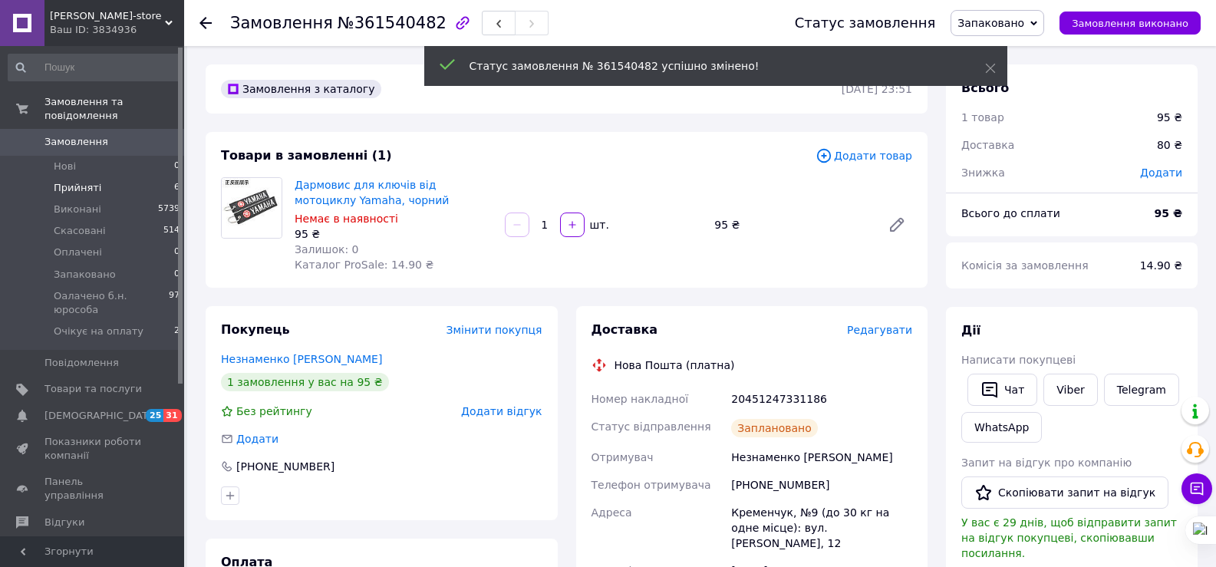
click at [69, 181] on span "Прийняті" at bounding box center [78, 188] width 48 height 14
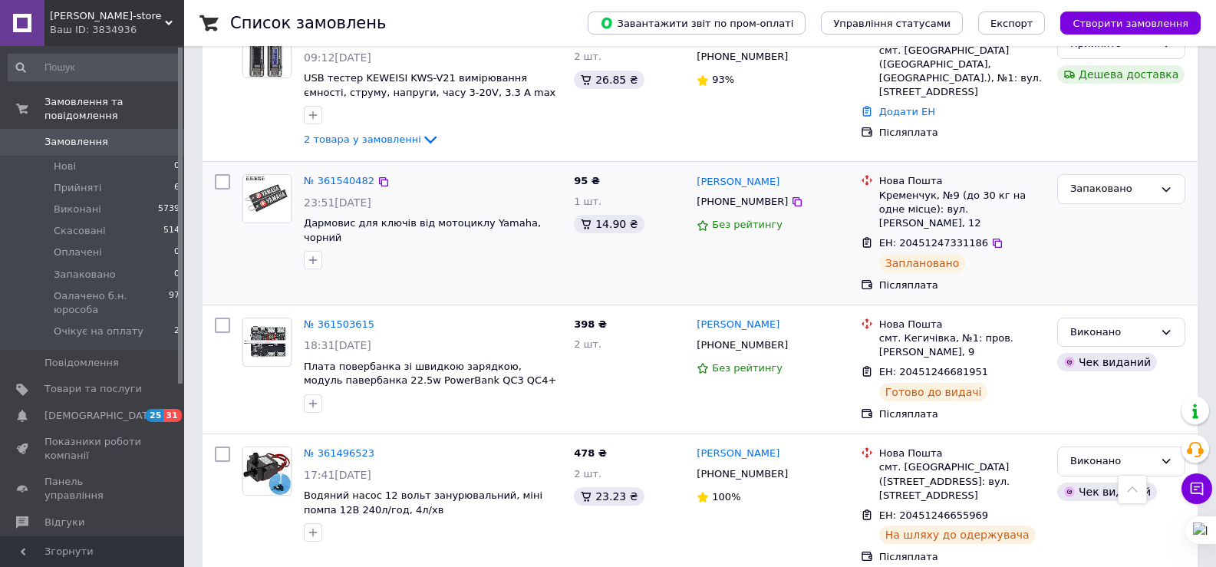
scroll to position [1151, 0]
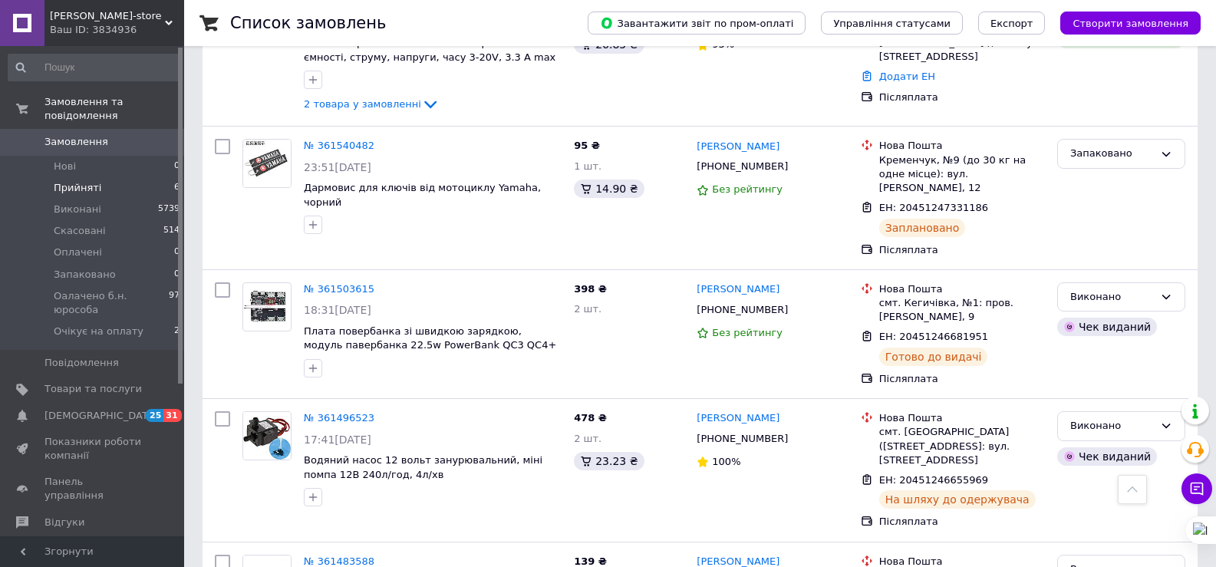
click at [93, 181] on span "Прийняті" at bounding box center [78, 188] width 48 height 14
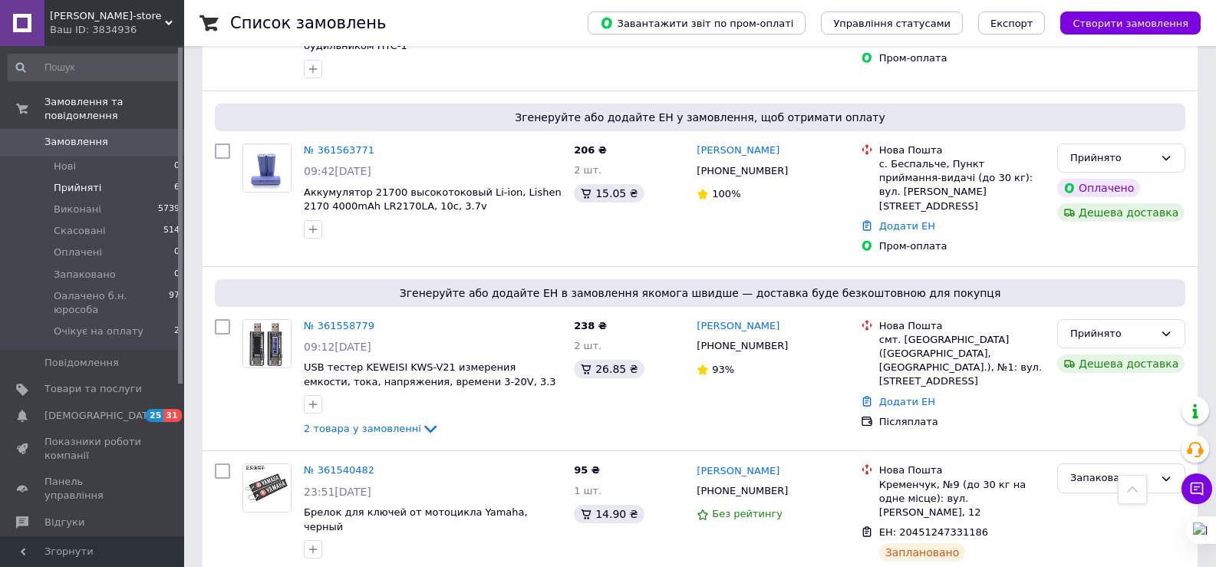
scroll to position [642, 0]
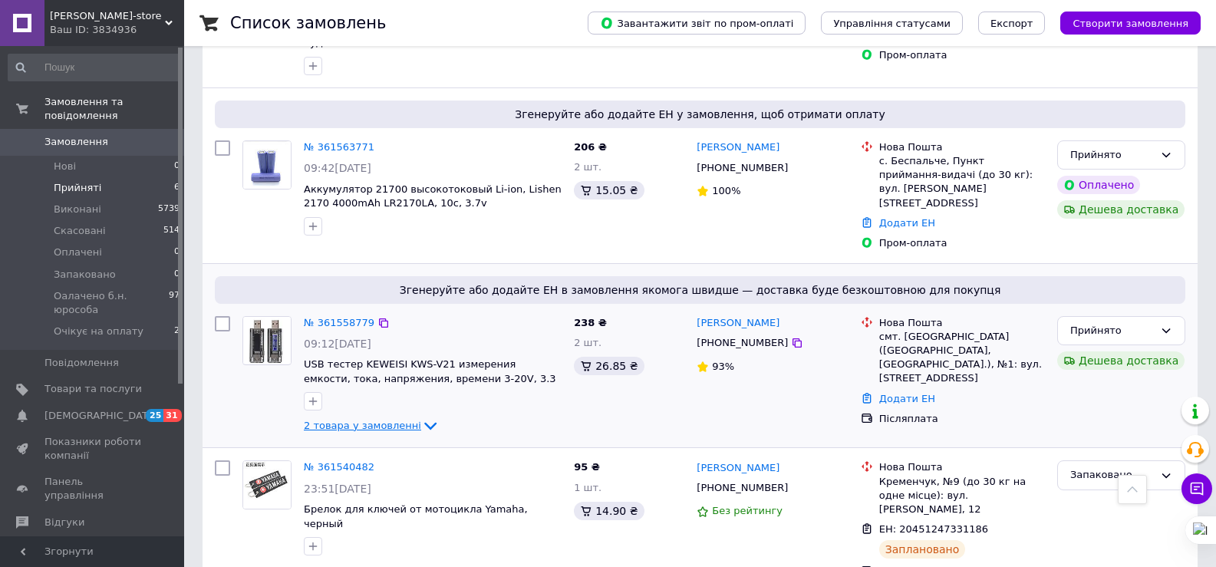
click at [424, 423] on icon at bounding box center [430, 427] width 12 height 8
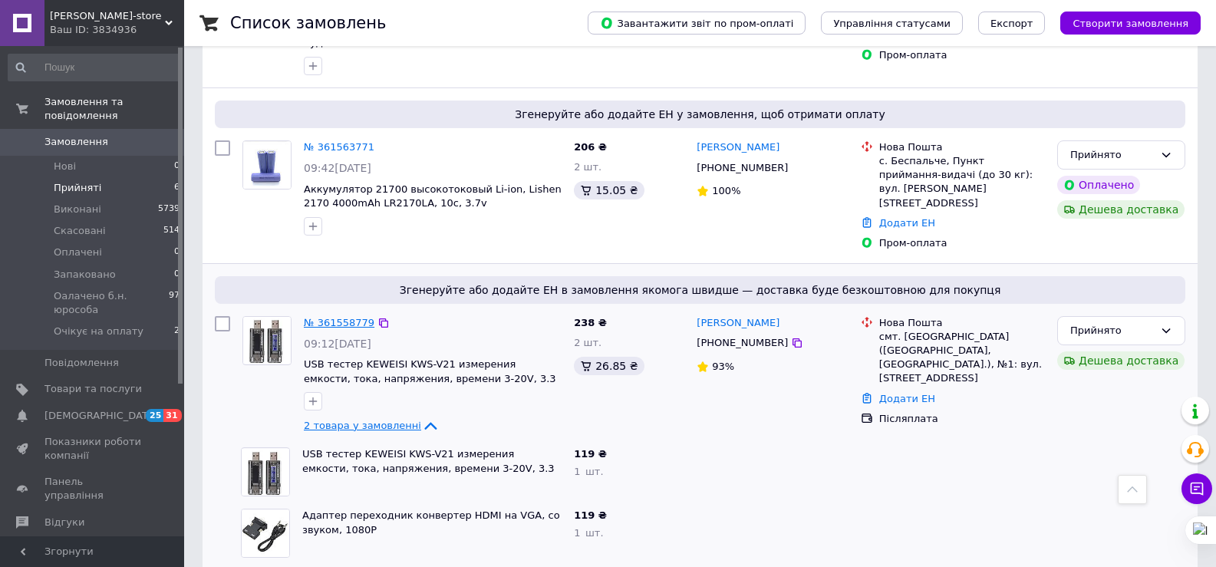
click at [332, 317] on link "№ 361558779" at bounding box center [339, 323] width 71 height 12
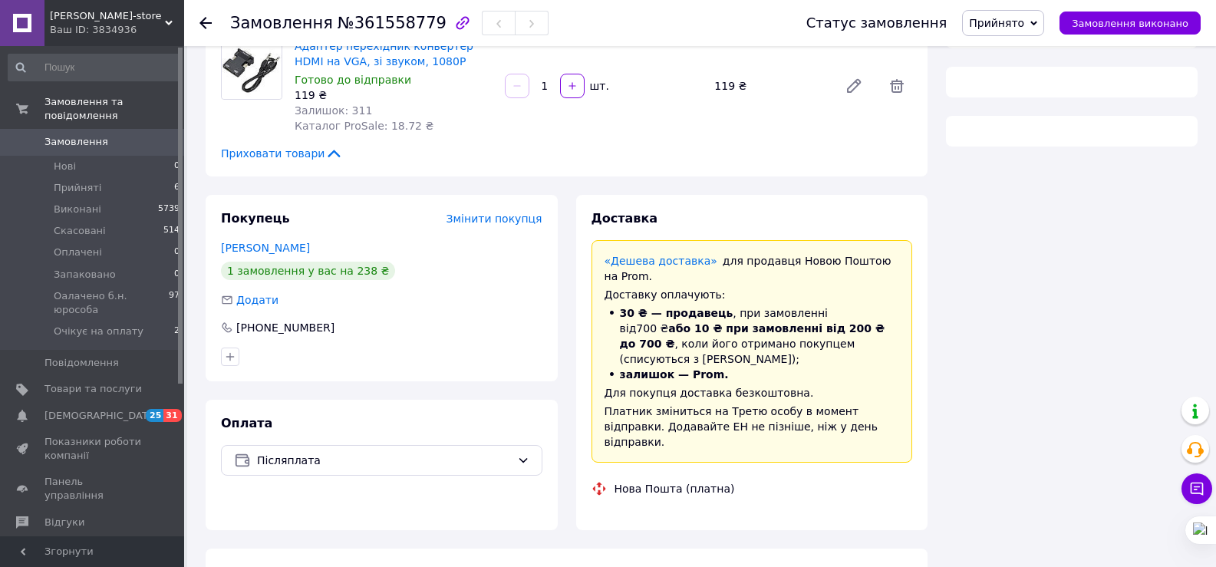
scroll to position [642, 0]
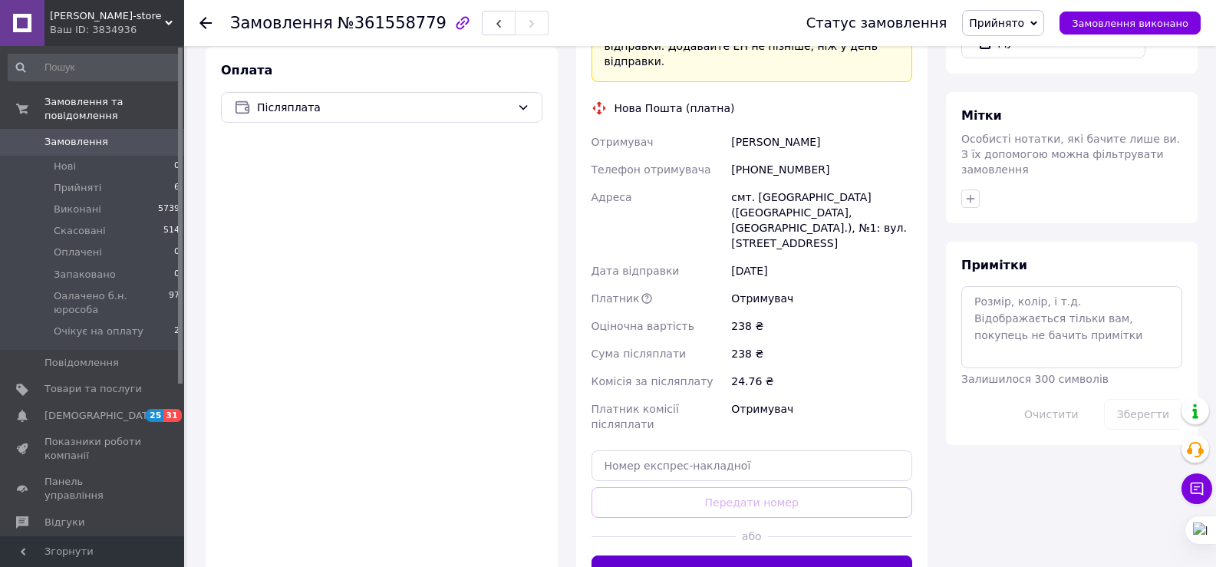
click at [685, 555] on button "Згенерувати ЕН" at bounding box center [751, 570] width 321 height 31
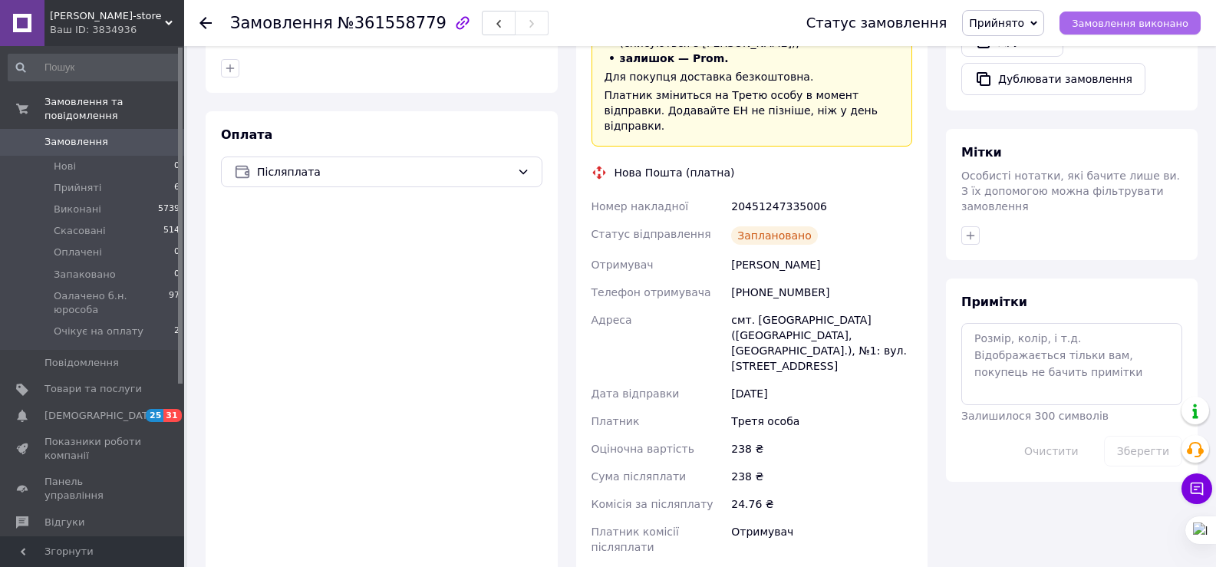
scroll to position [335, 0]
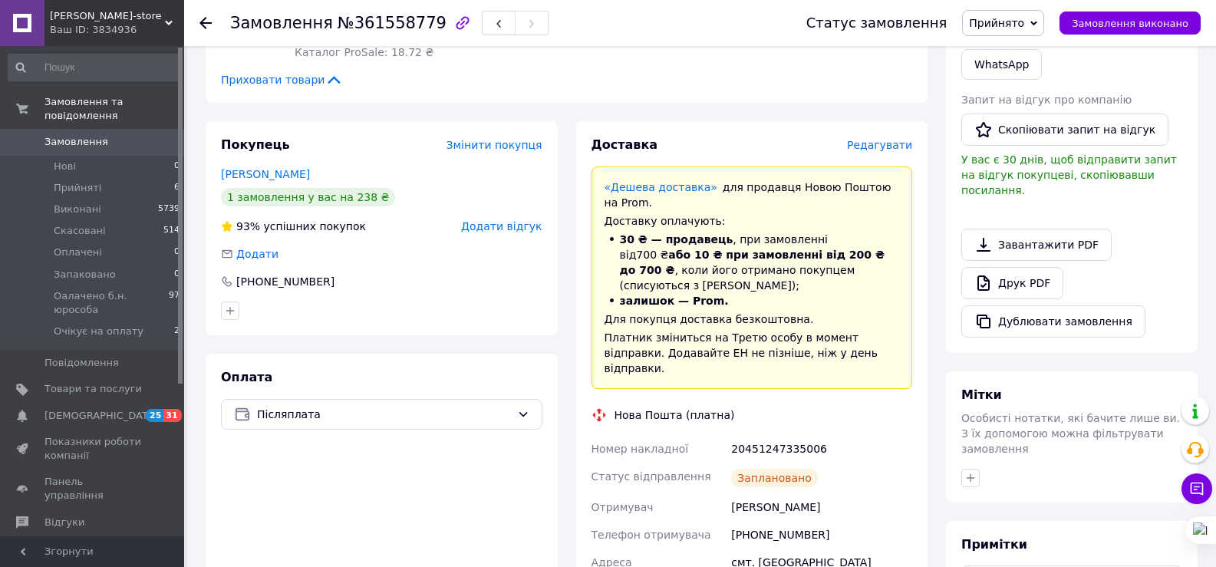
click at [1029, 8] on div "Статус замовлення Прийнято Виконано Скасовано Оплачено Запаковано Оалачено б.н.…" at bounding box center [988, 23] width 425 height 46
click at [1043, 24] on span "Прийнято" at bounding box center [1003, 23] width 82 height 26
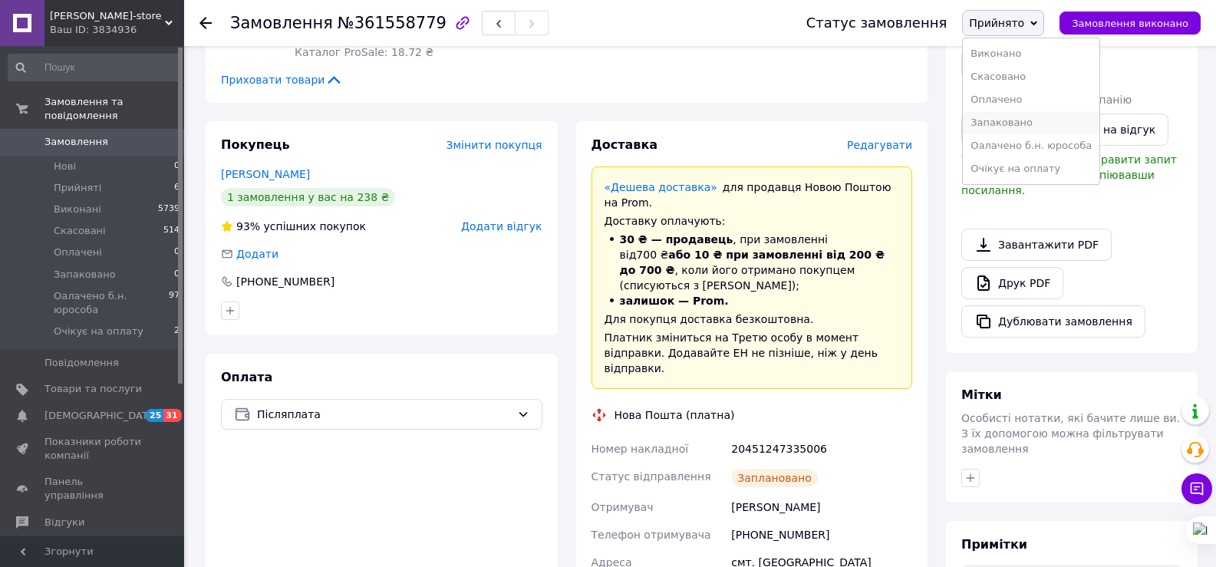
click at [1049, 122] on li "Запаковано" at bounding box center [1031, 122] width 137 height 23
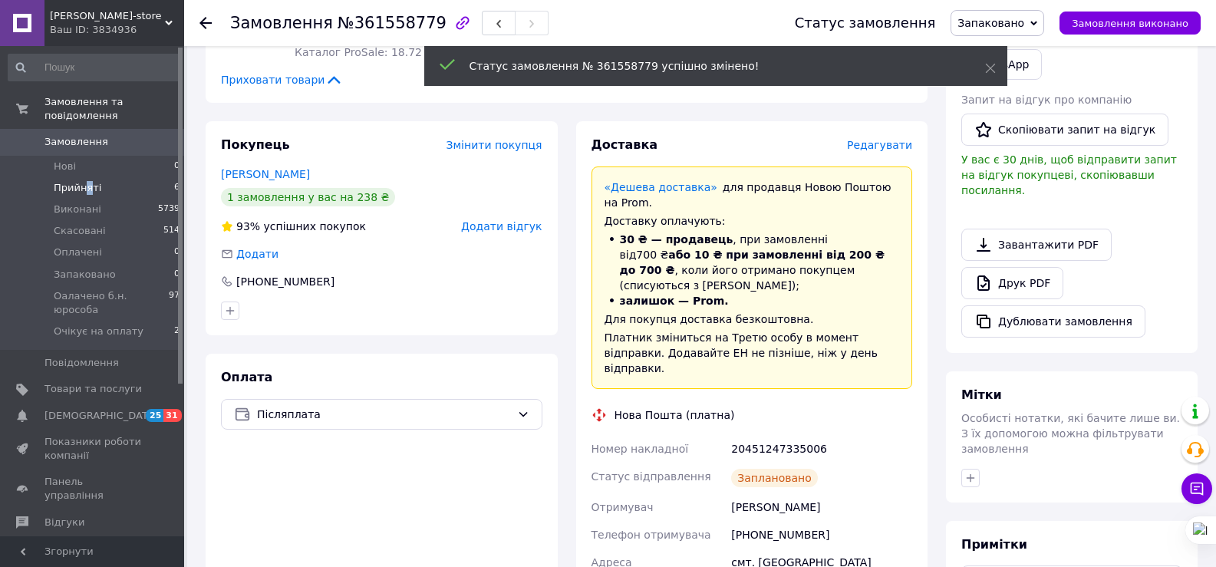
click at [88, 181] on span "Прийняті" at bounding box center [78, 188] width 48 height 14
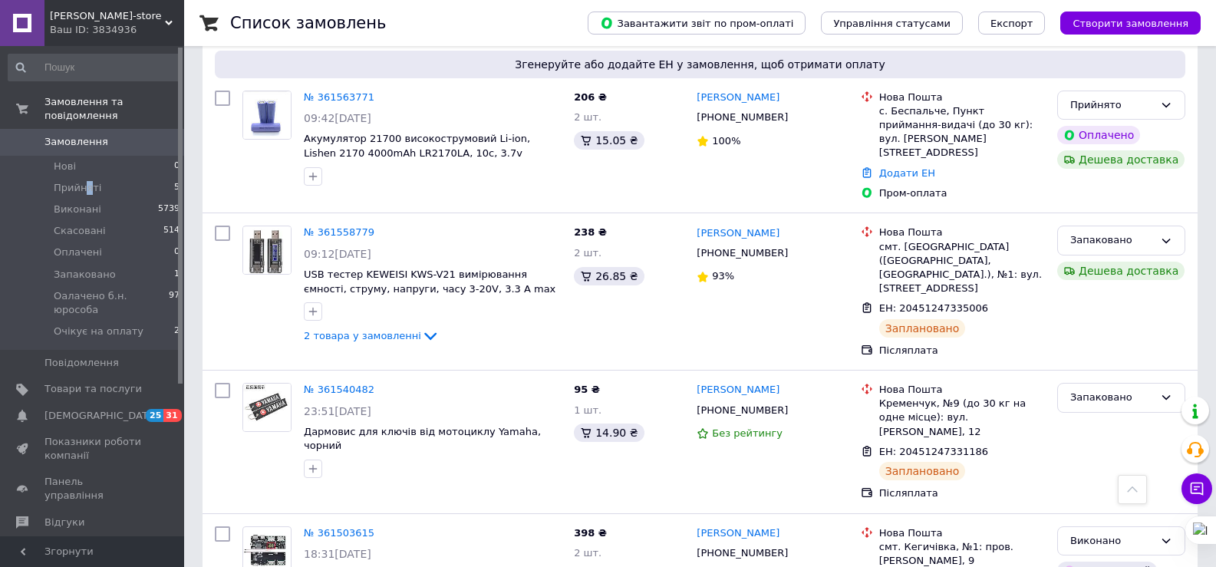
scroll to position [844, 0]
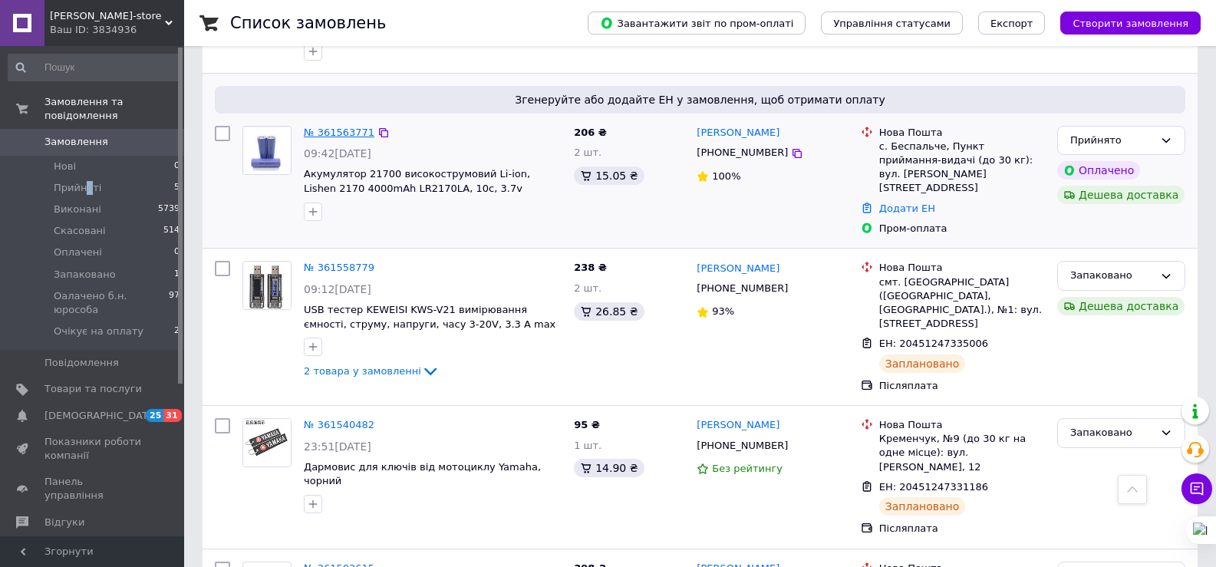
click at [343, 127] on link "№ 361563771" at bounding box center [339, 133] width 71 height 12
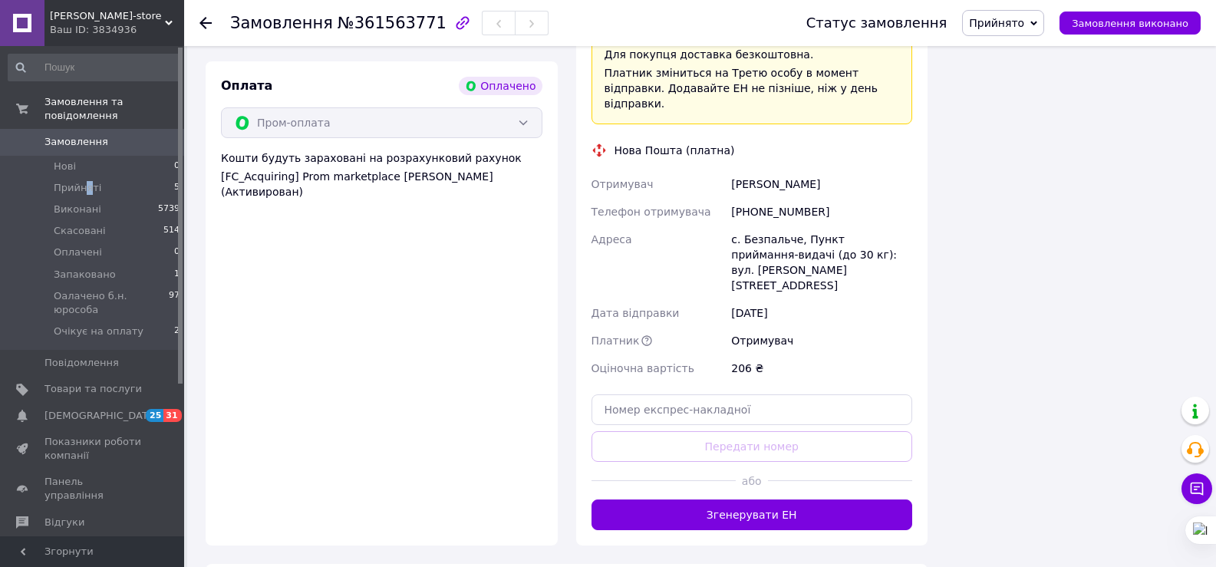
scroll to position [705, 0]
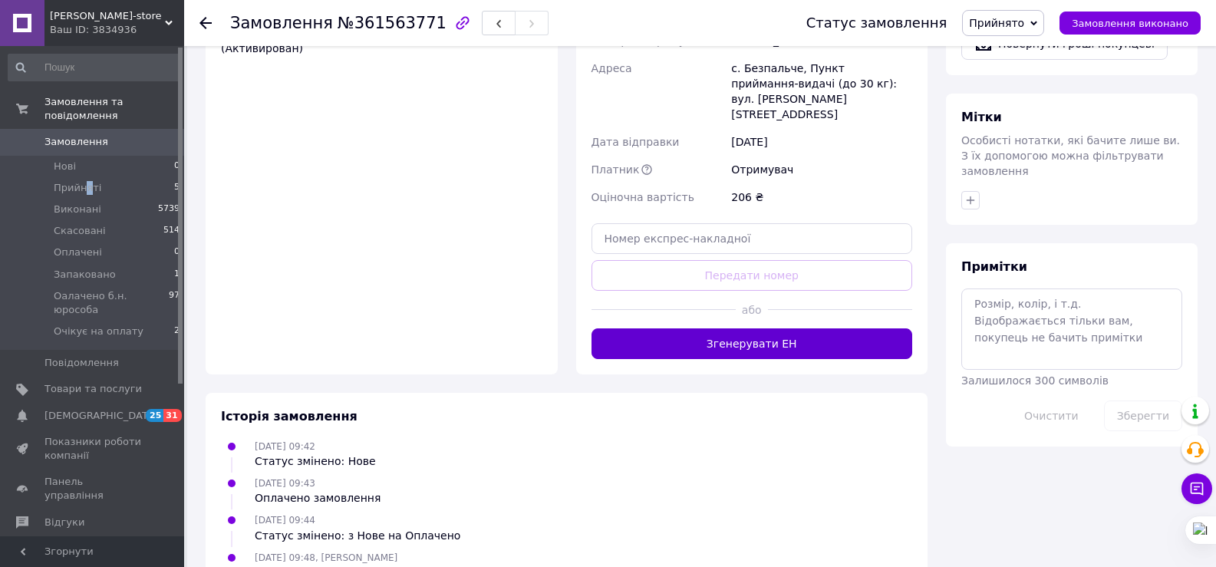
click at [762, 328] on button "Згенерувати ЕН" at bounding box center [751, 343] width 321 height 31
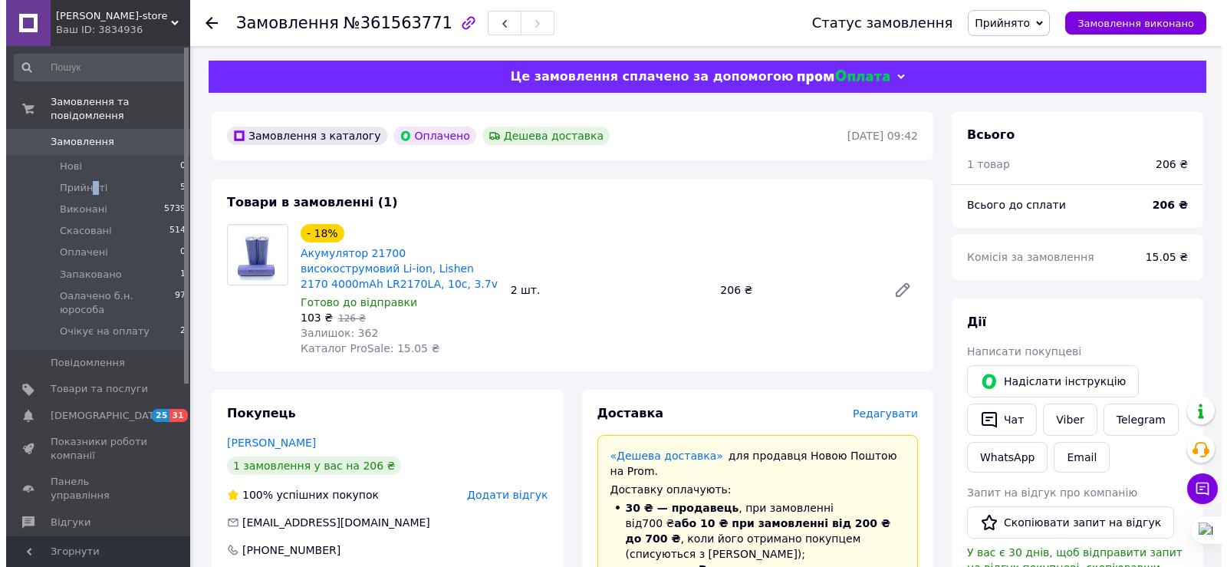
scroll to position [0, 0]
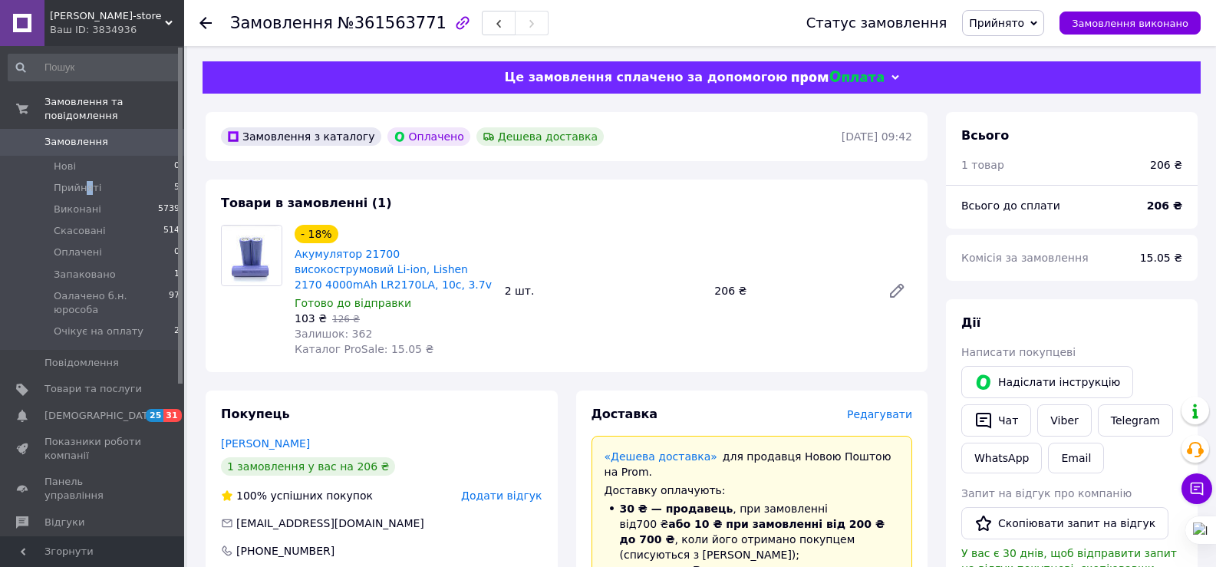
click at [1006, 28] on span "Прийнято" at bounding box center [996, 23] width 55 height 12
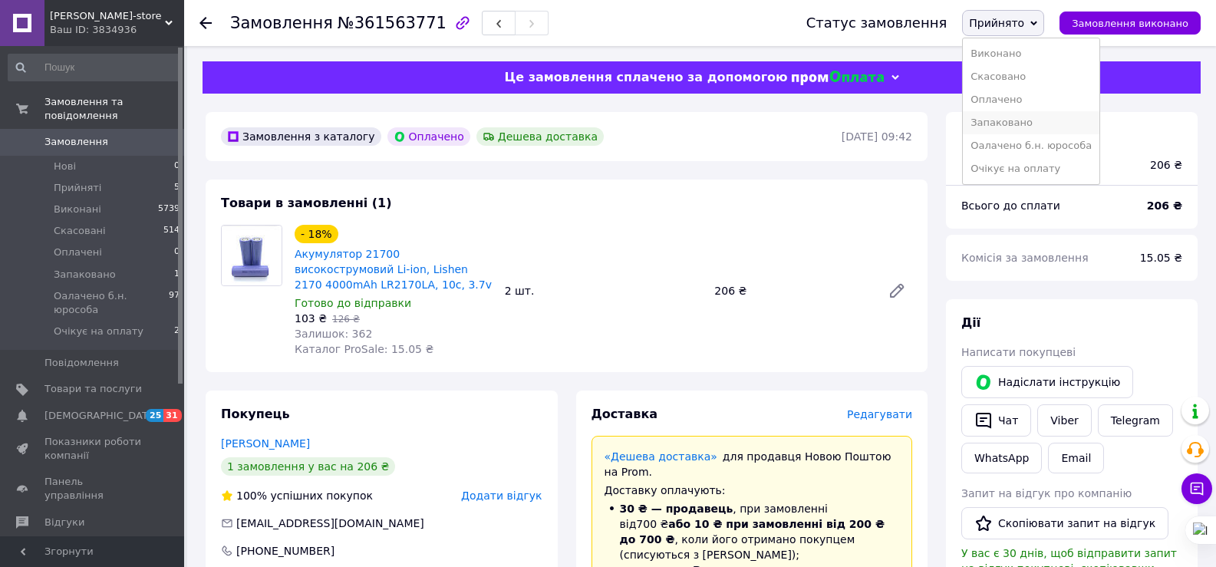
click at [1022, 118] on li "Запаковано" at bounding box center [1031, 122] width 137 height 23
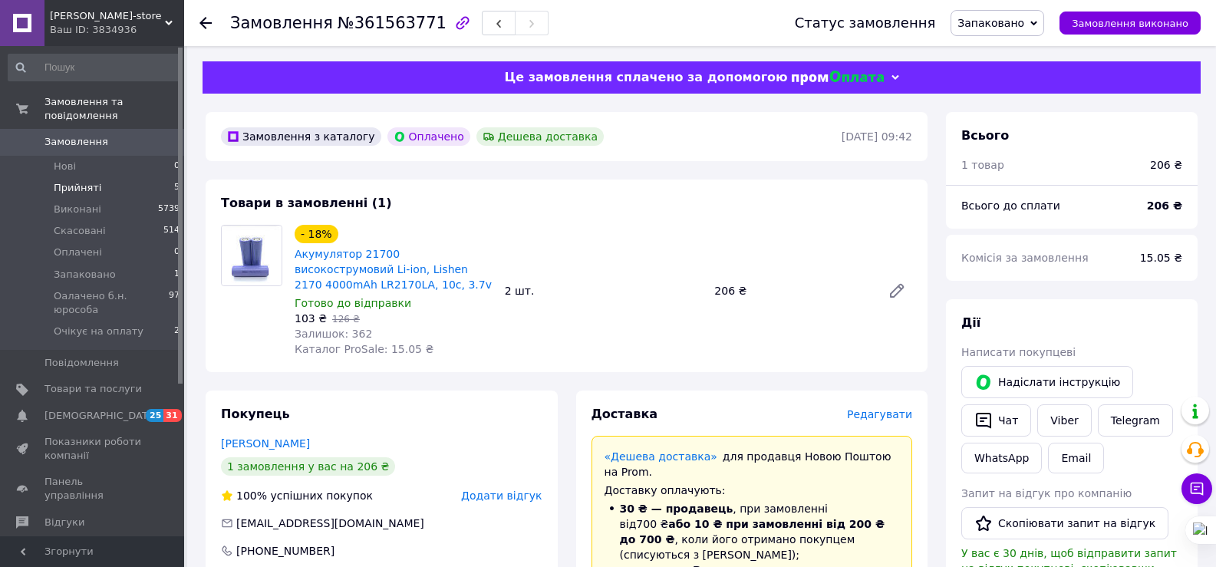
click at [94, 181] on span "Прийняті" at bounding box center [78, 188] width 48 height 14
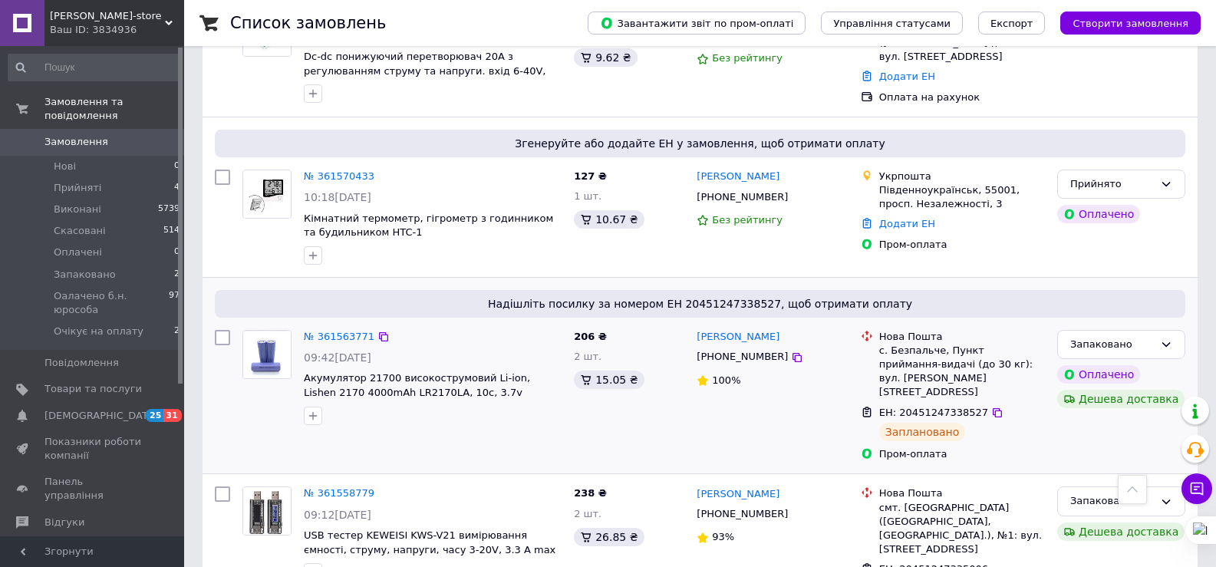
scroll to position [614, 0]
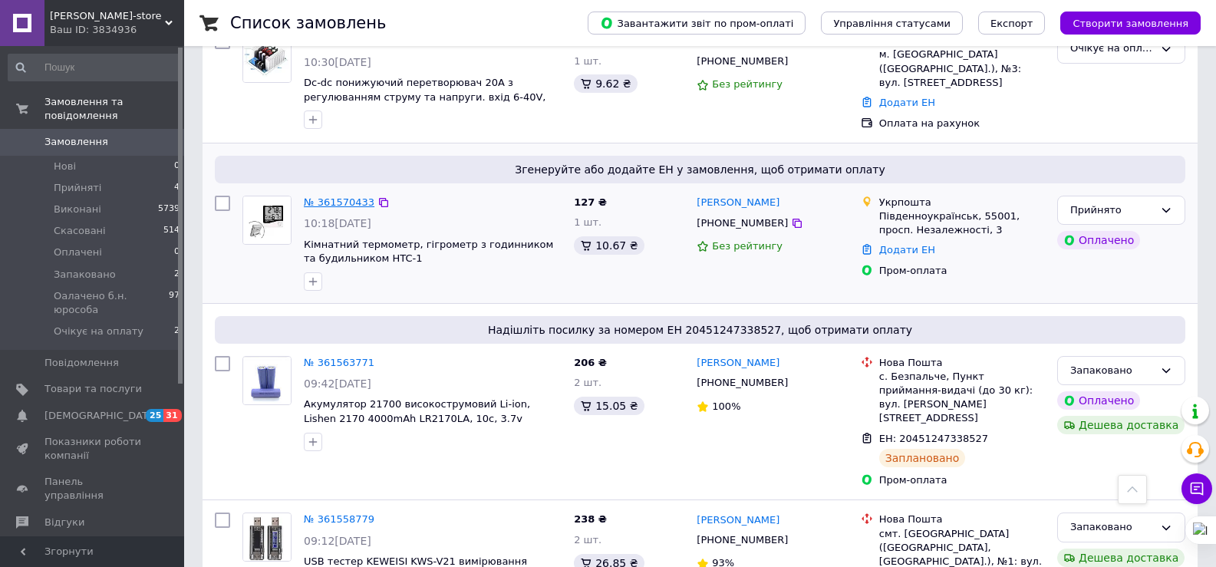
click at [320, 196] on link "№ 361570433" at bounding box center [339, 202] width 71 height 12
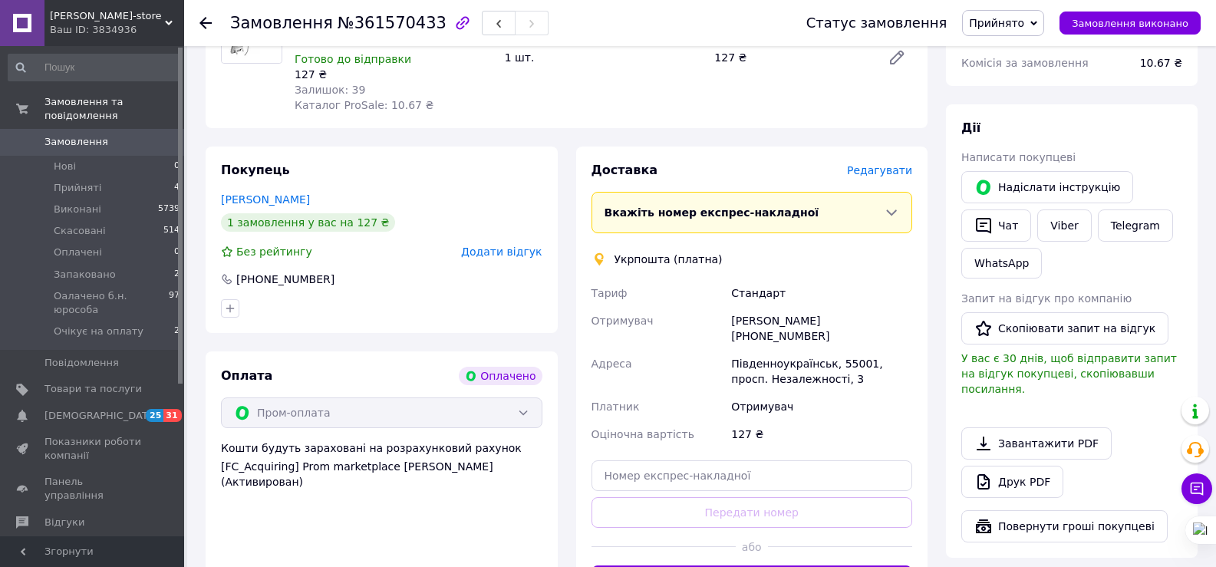
scroll to position [457, 0]
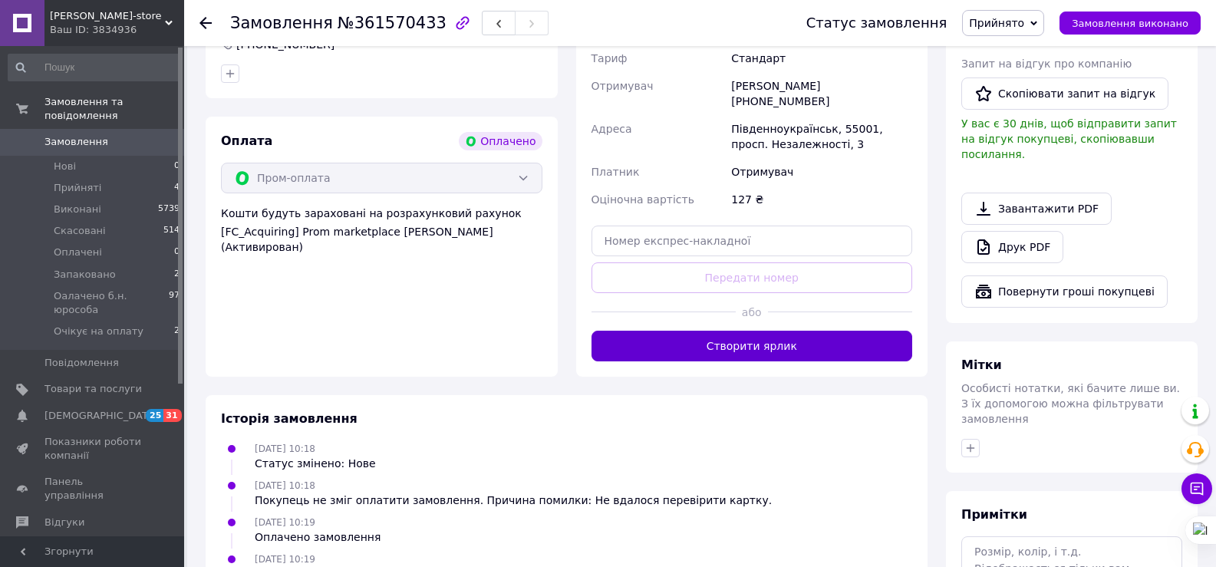
click at [683, 331] on button "Створити ярлик" at bounding box center [751, 346] width 321 height 31
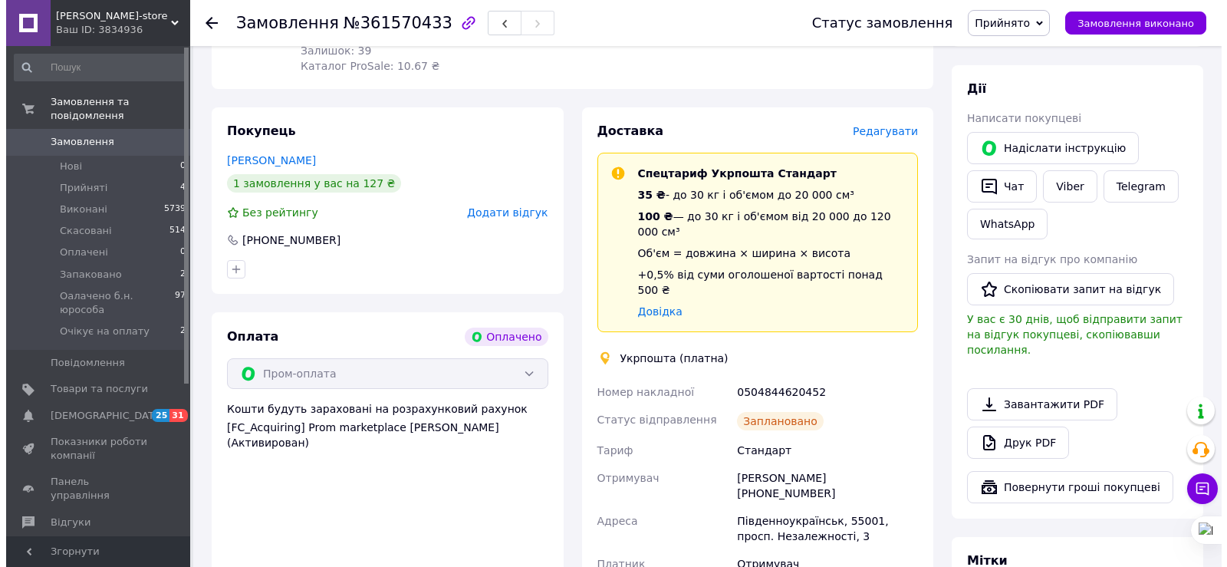
scroll to position [227, 0]
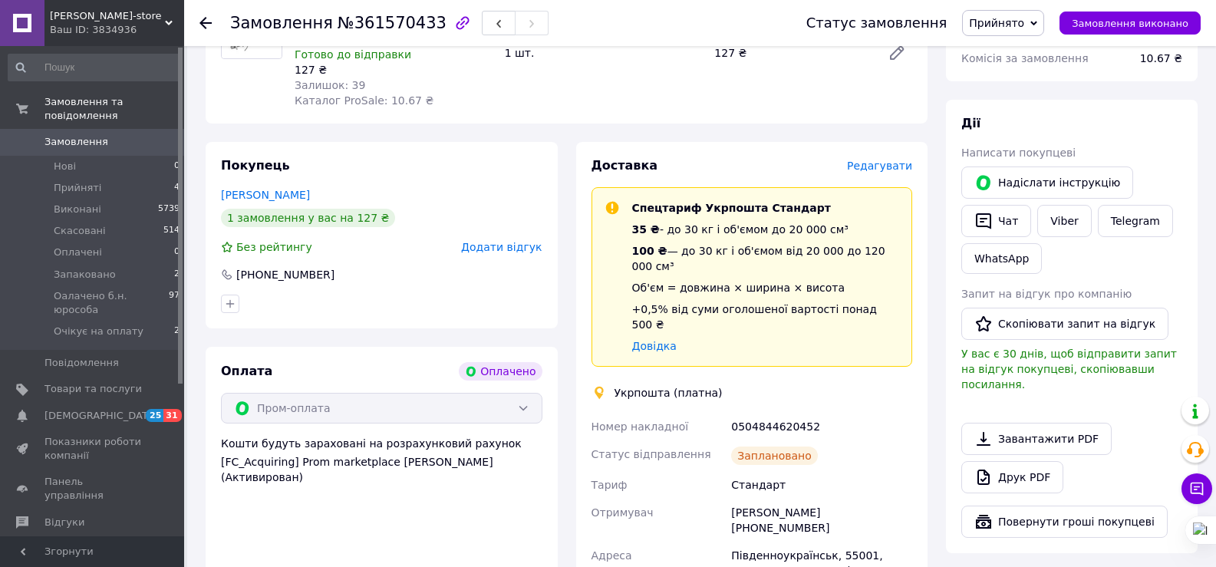
click at [885, 160] on span "Редагувати" at bounding box center [879, 166] width 65 height 12
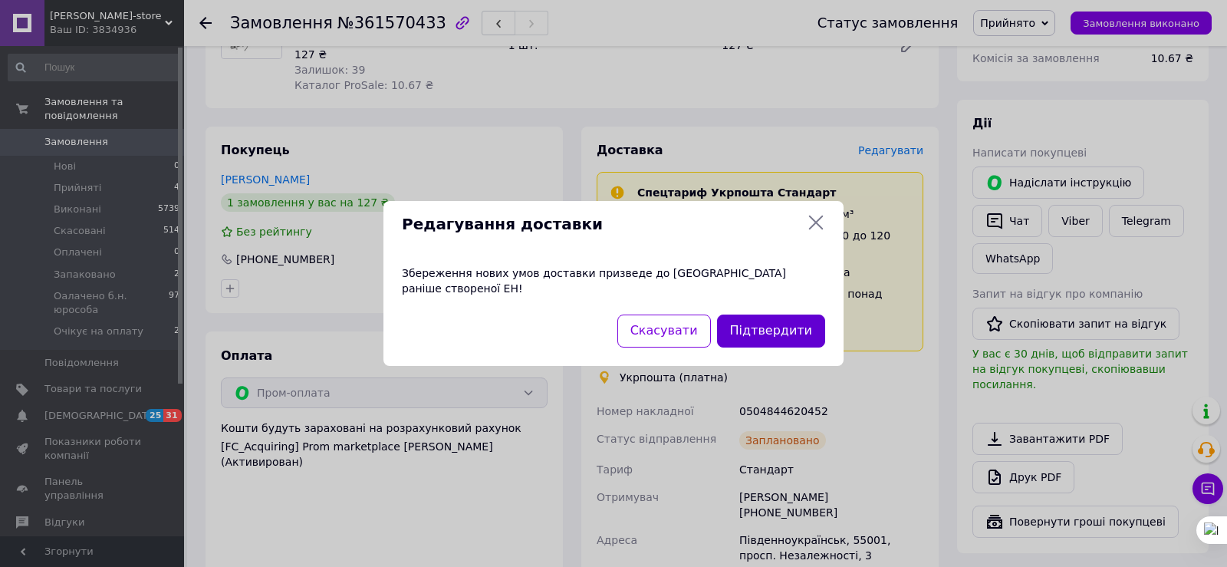
click at [789, 318] on button "Підтвердити" at bounding box center [771, 330] width 108 height 33
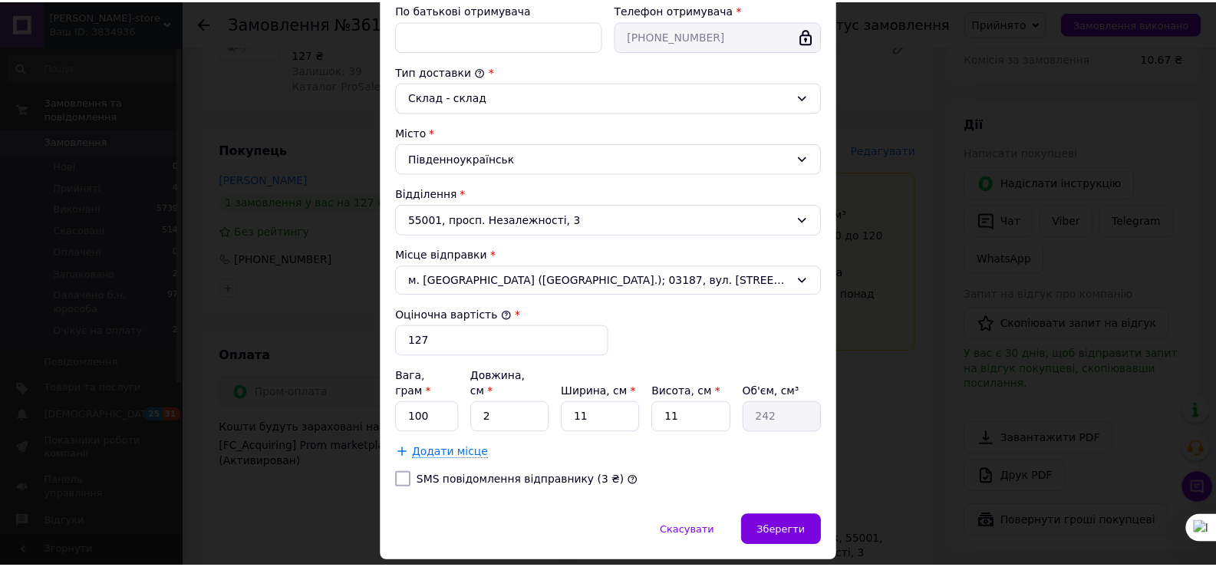
scroll to position [384, 0]
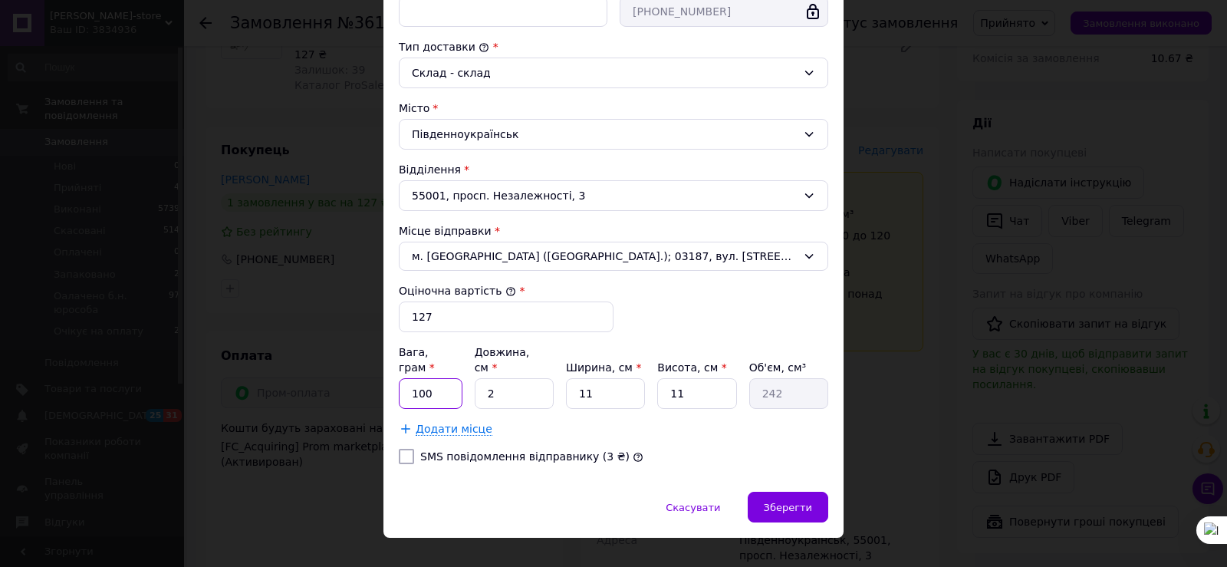
click at [436, 378] on input "100" at bounding box center [431, 393] width 64 height 31
type input "114"
click at [544, 378] on input "2" at bounding box center [514, 393] width 79 height 31
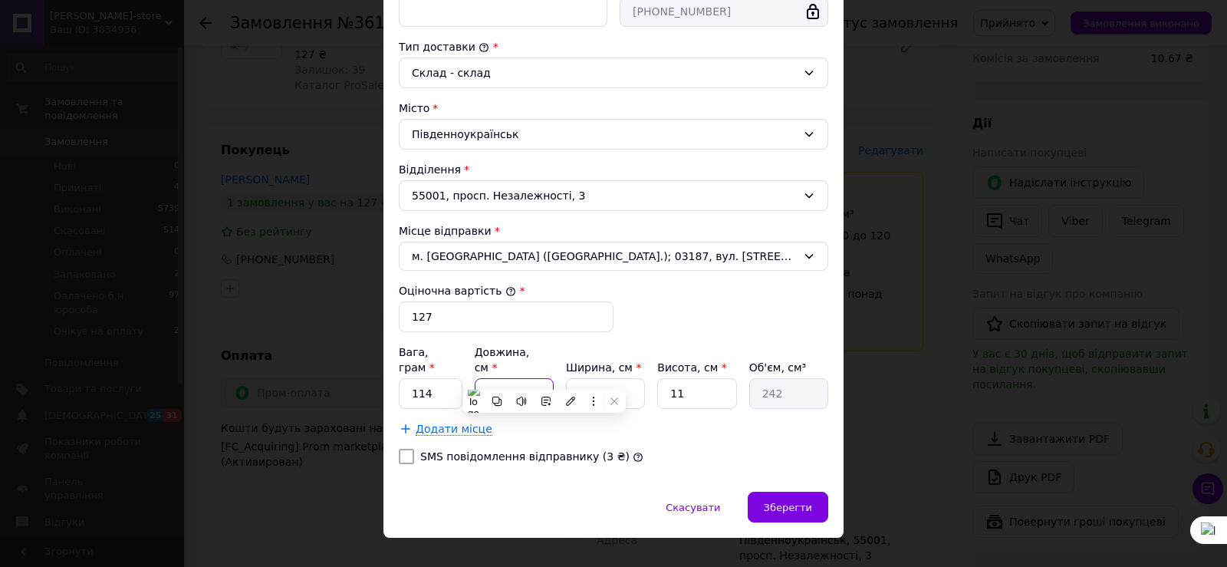
type input "1"
type input "121"
type input "19"
type input "2299"
type input "19"
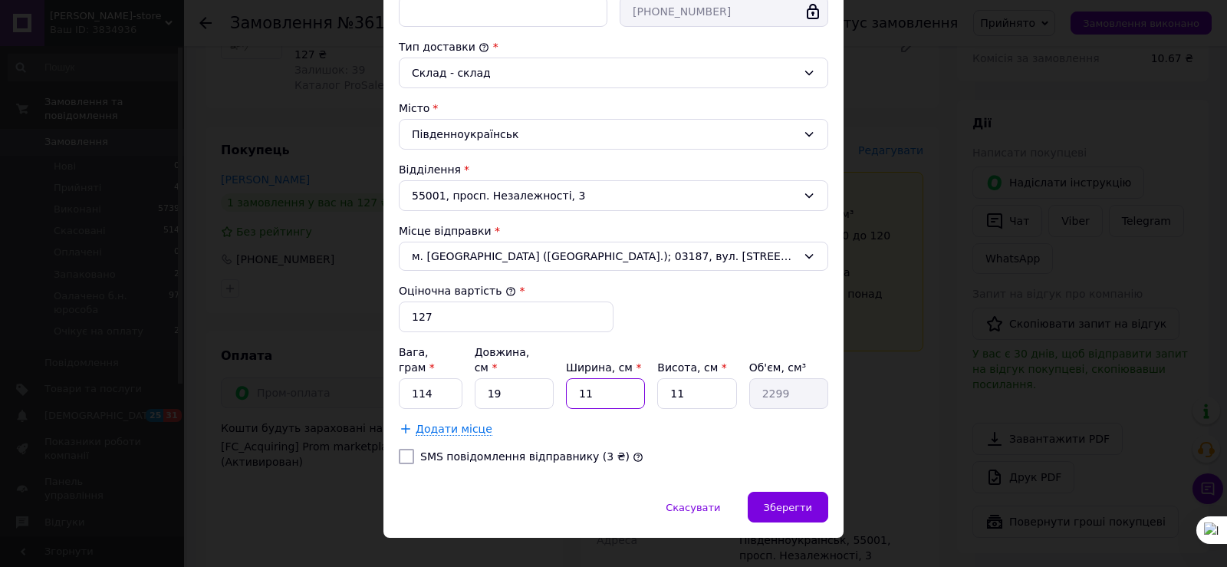
click at [621, 381] on input "11" at bounding box center [605, 393] width 79 height 31
type input "1"
type input "209"
type input "18"
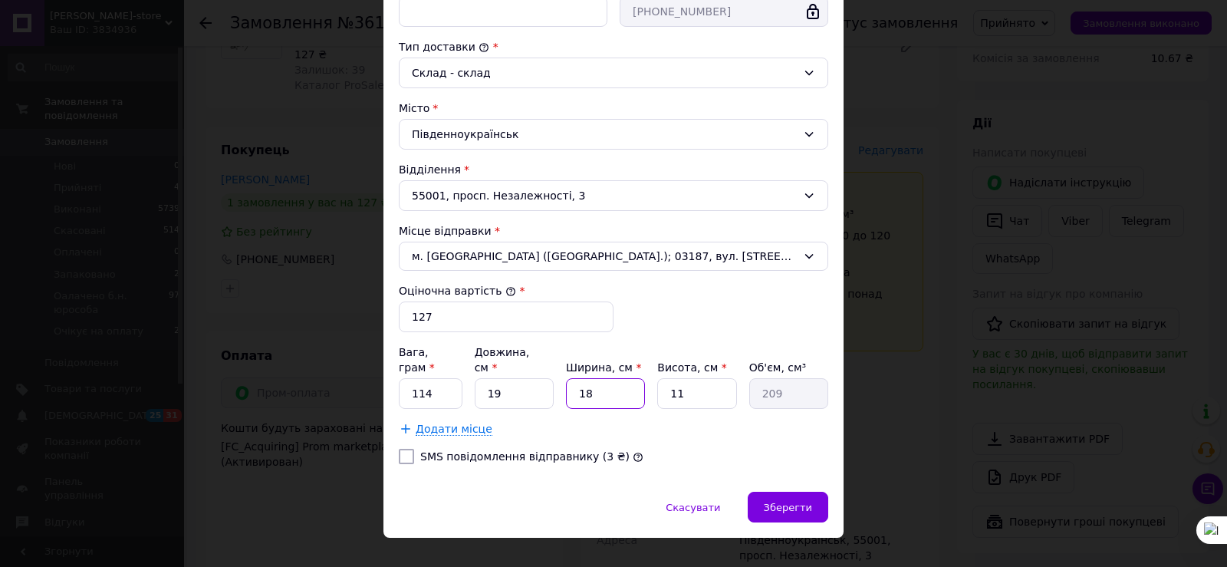
type input "3762"
type input "18"
click at [683, 380] on input "11" at bounding box center [696, 393] width 79 height 31
type input "3"
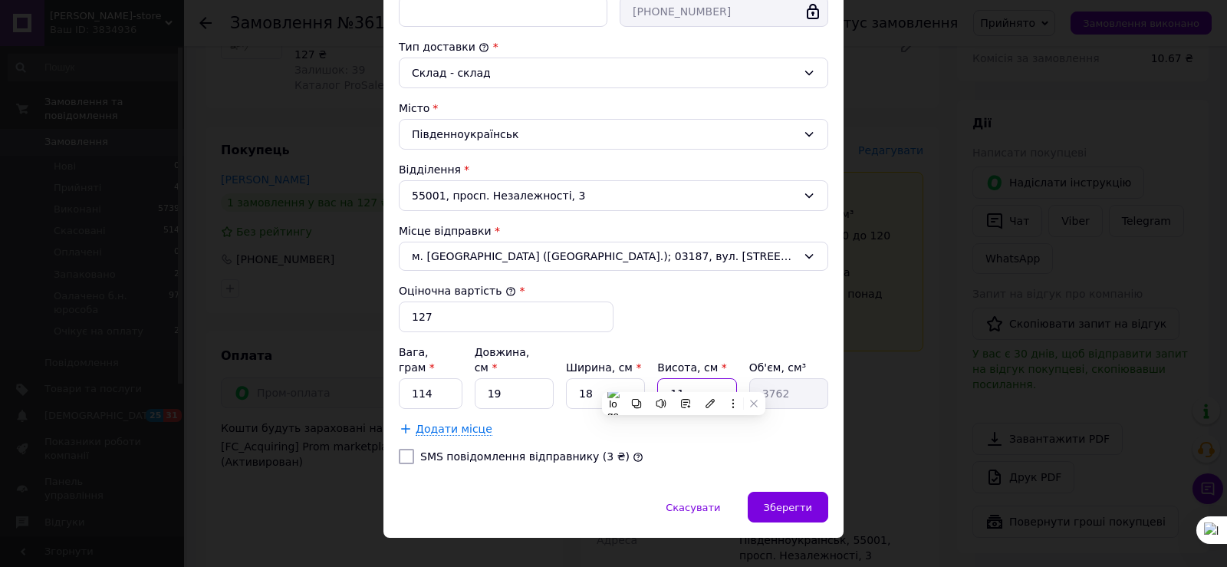
type input "1026"
type input "3"
click at [815, 421] on div "Додати місце" at bounding box center [614, 428] width 430 height 15
click at [805, 502] on span "Зберегти" at bounding box center [788, 508] width 48 height 12
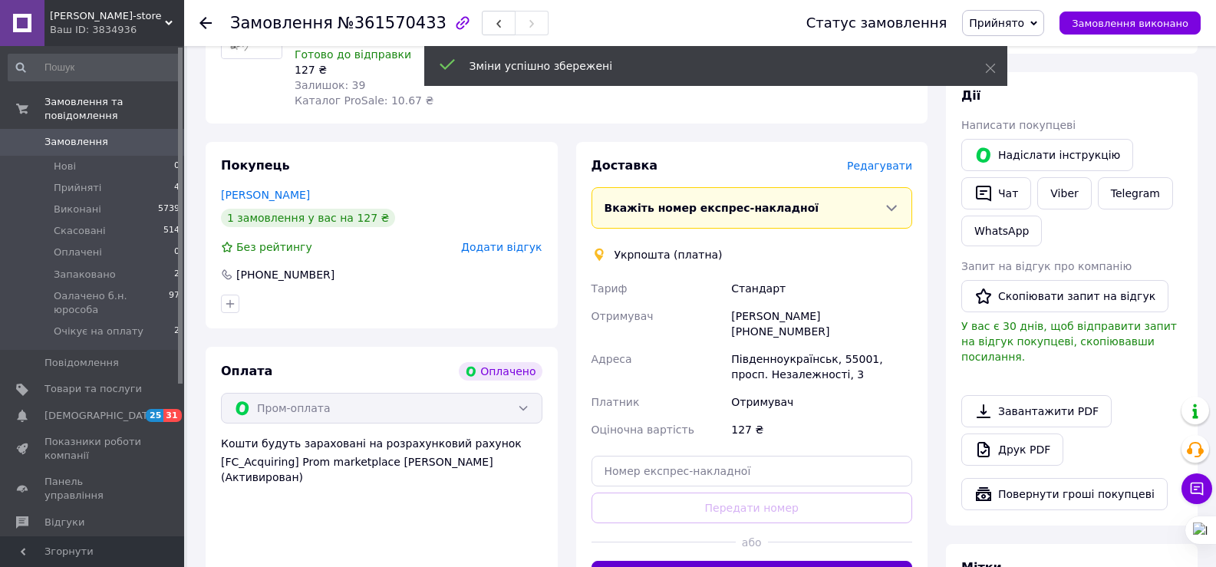
click at [798, 561] on button "Створити ярлик" at bounding box center [751, 576] width 321 height 31
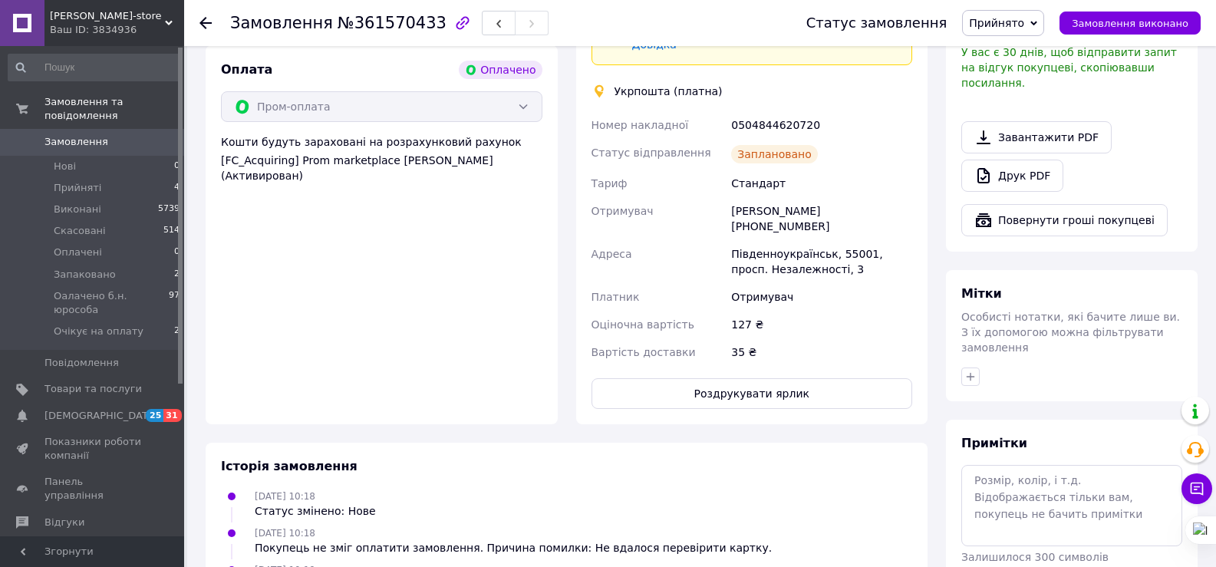
scroll to position [534, 0]
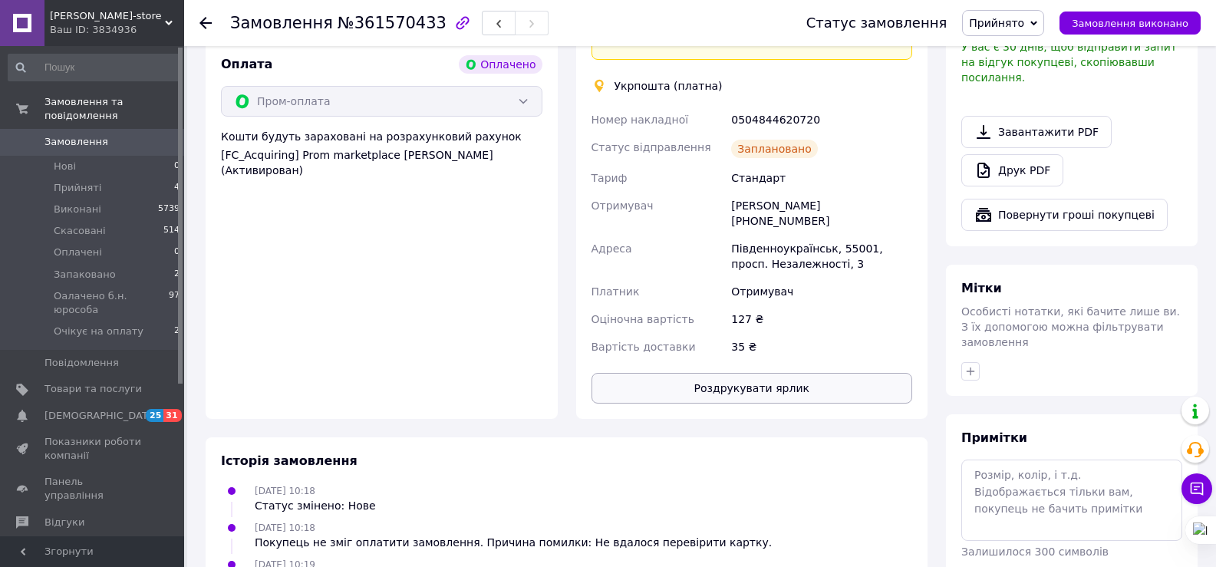
click at [775, 373] on button "Роздрукувати ярлик" at bounding box center [751, 388] width 321 height 31
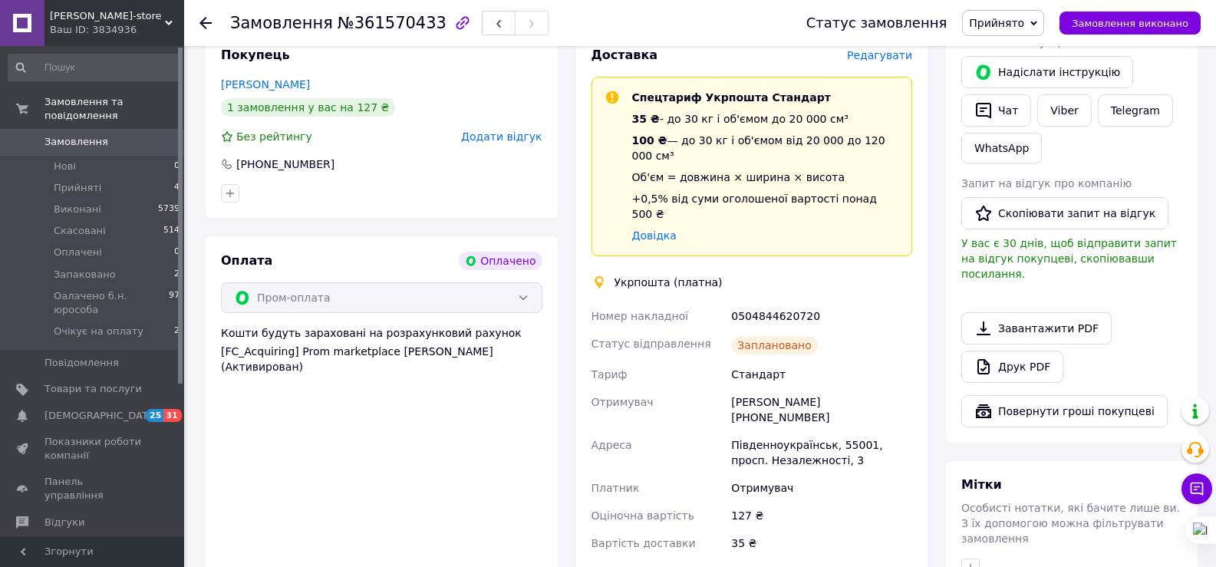
scroll to position [227, 0]
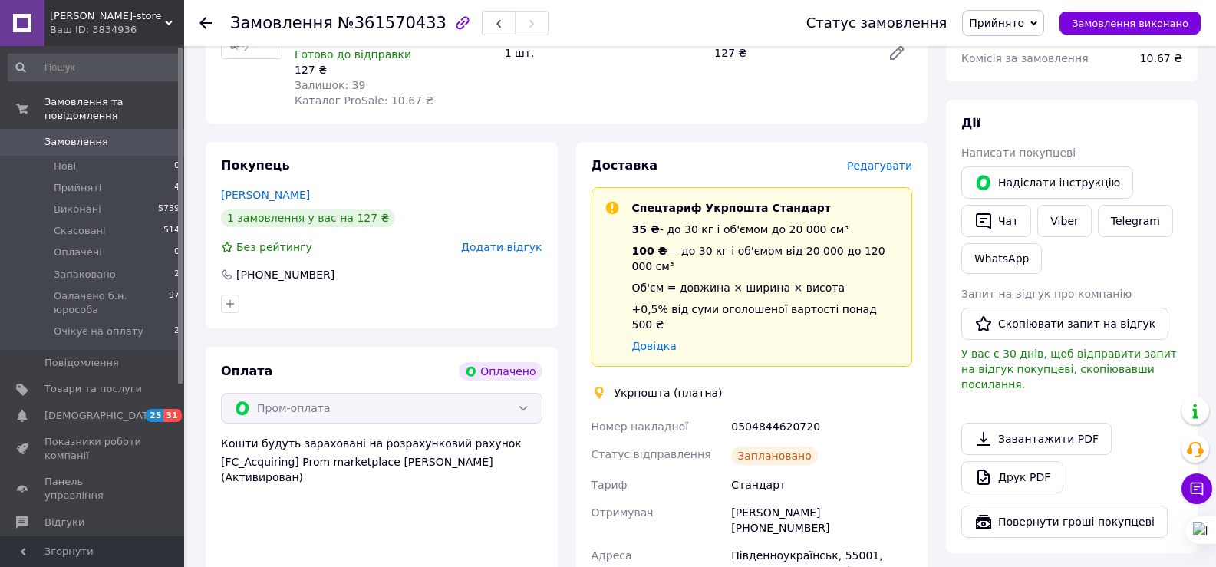
click at [1042, 12] on span "Прийнято" at bounding box center [1003, 23] width 82 height 26
click at [1042, 125] on li "Запаковано" at bounding box center [1031, 122] width 137 height 23
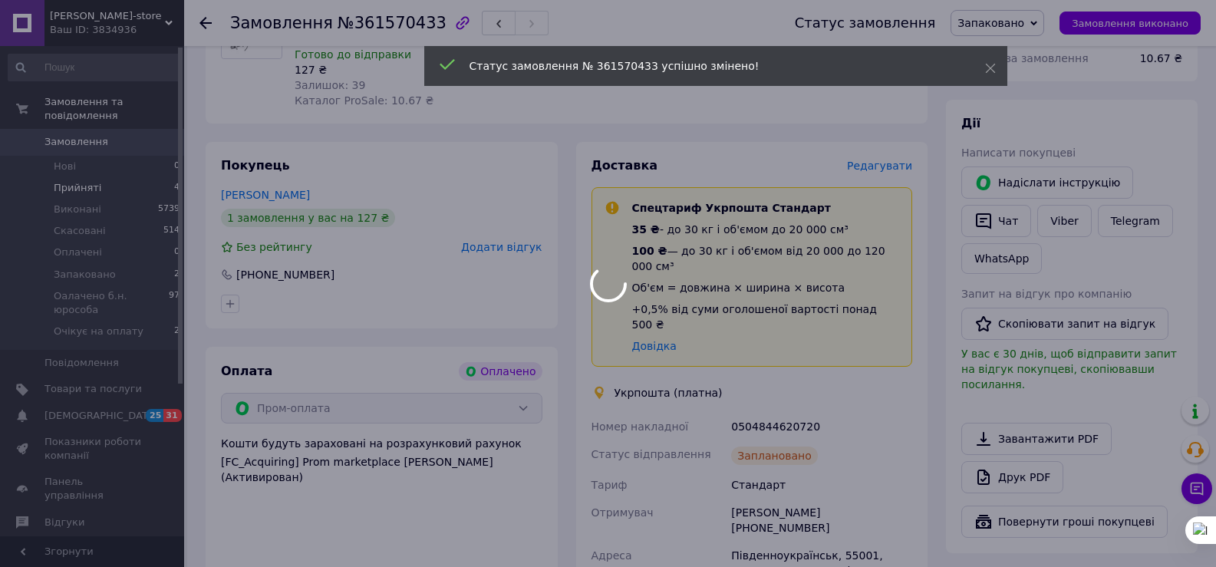
click at [94, 172] on div at bounding box center [608, 283] width 1216 height 567
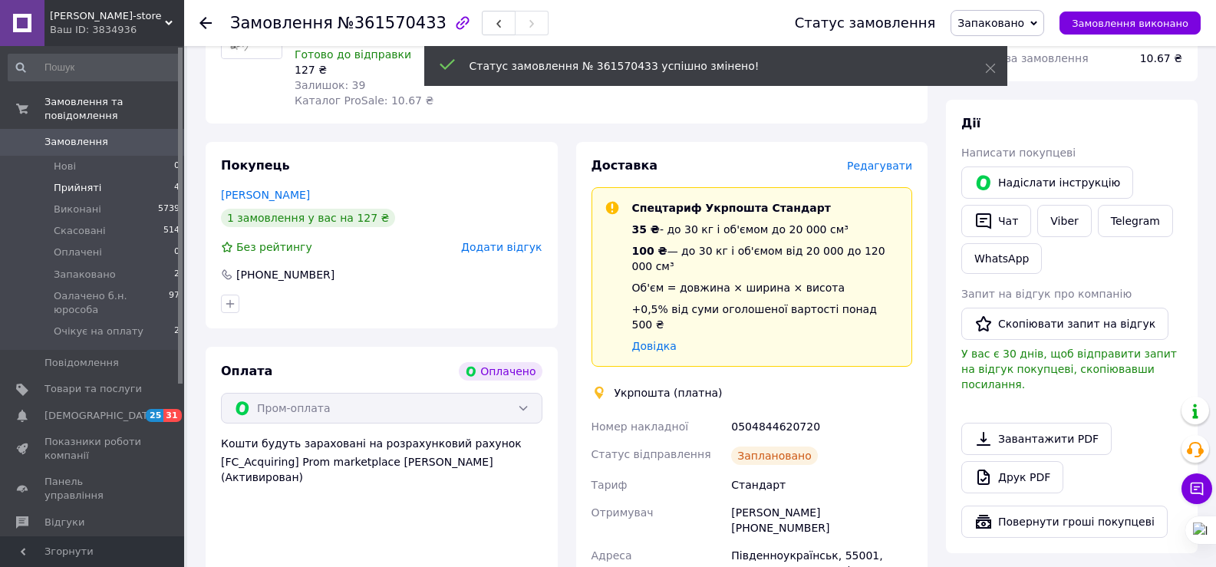
click at [68, 181] on span "Прийняті" at bounding box center [78, 188] width 48 height 14
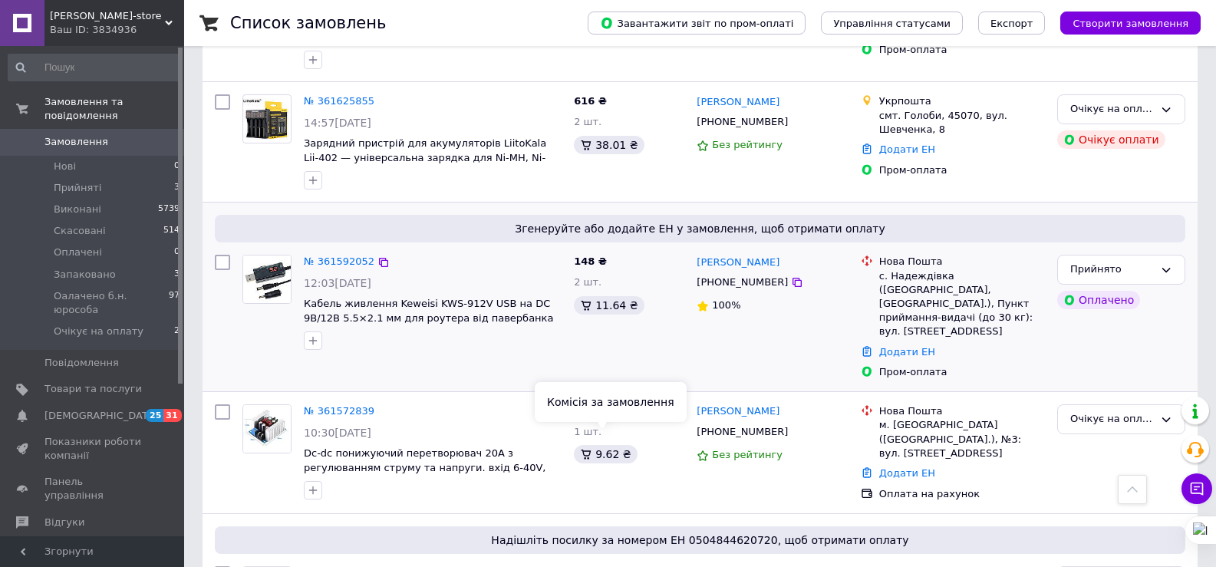
scroll to position [230, 0]
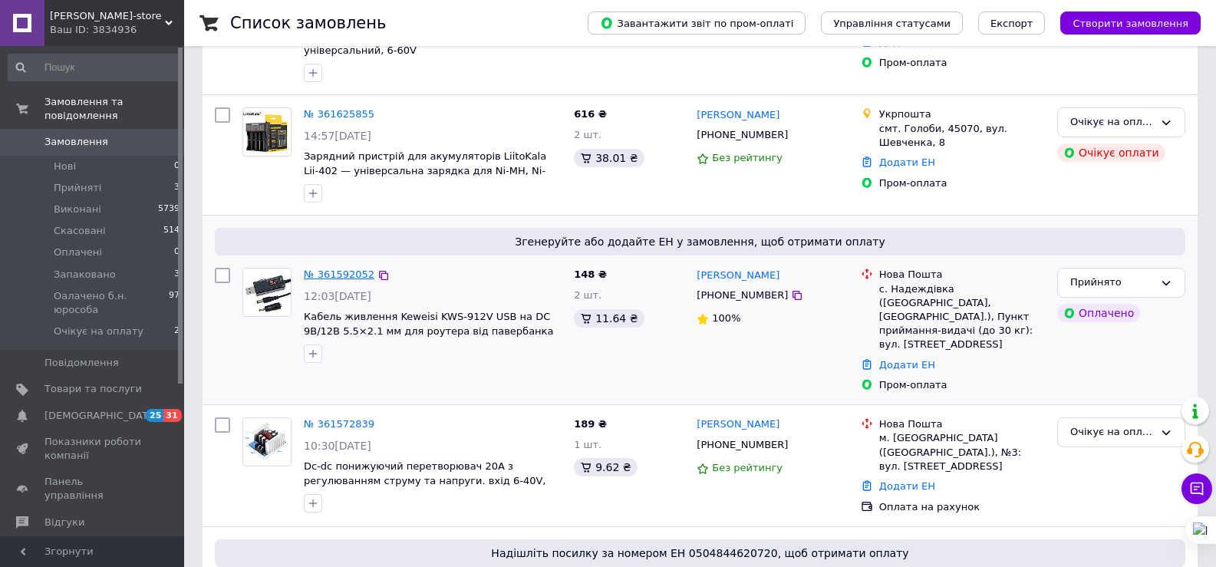
click at [338, 274] on link "№ 361592052" at bounding box center [339, 274] width 71 height 12
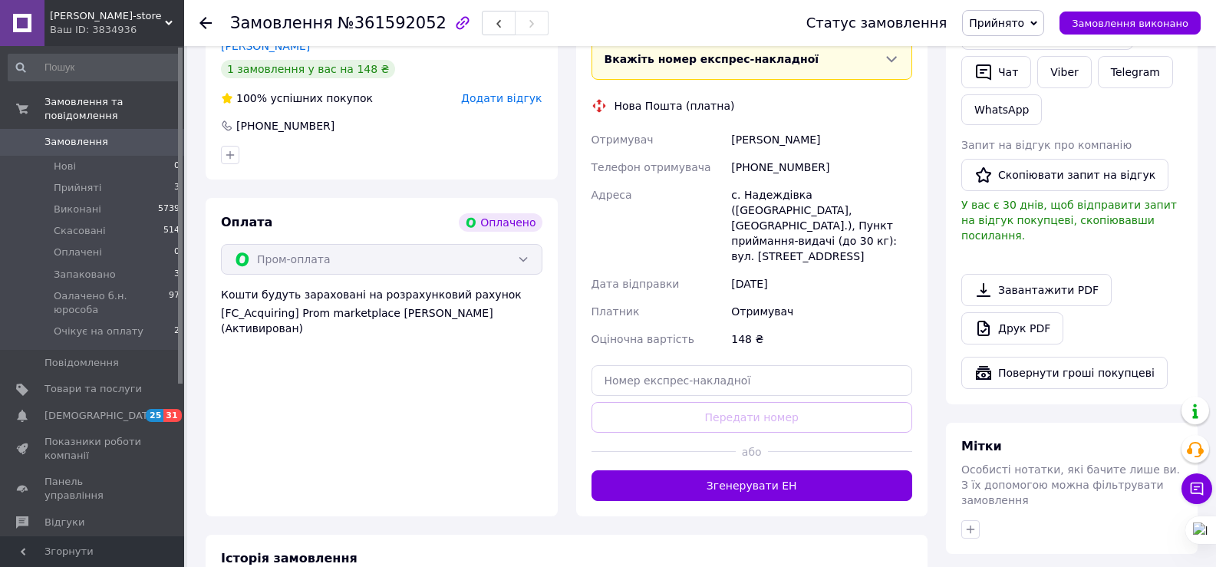
scroll to position [384, 0]
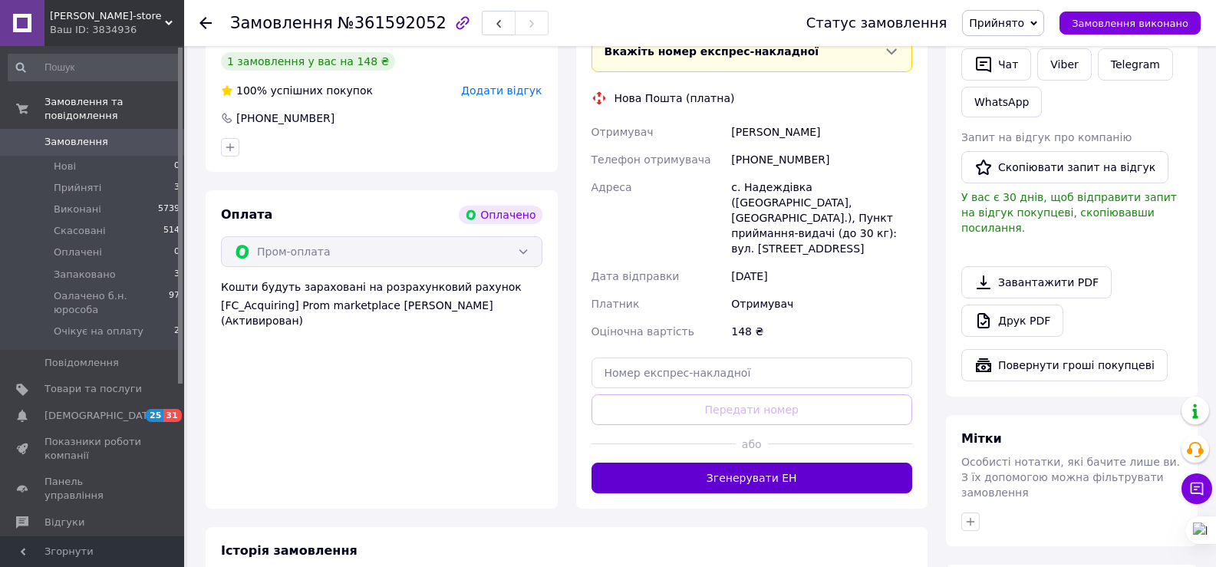
click at [791, 477] on div "Доставка Редагувати Вкажіть номер експрес-накладної Обов'язково введіть номер е…" at bounding box center [752, 246] width 352 height 523
click at [793, 470] on button "Згенерувати ЕН" at bounding box center [751, 478] width 321 height 31
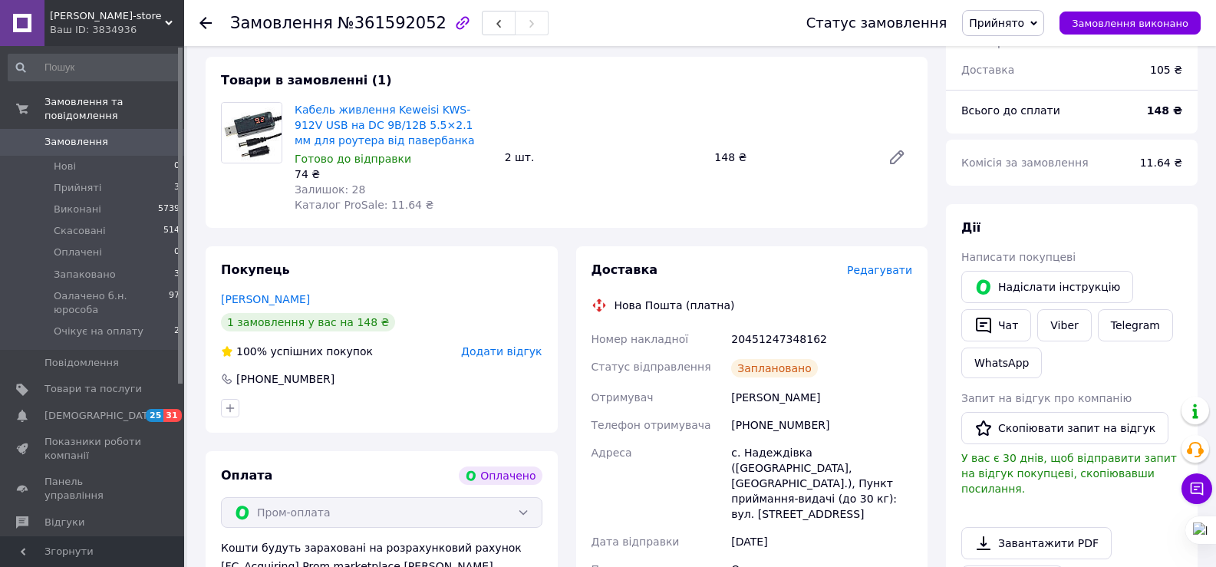
scroll to position [0, 0]
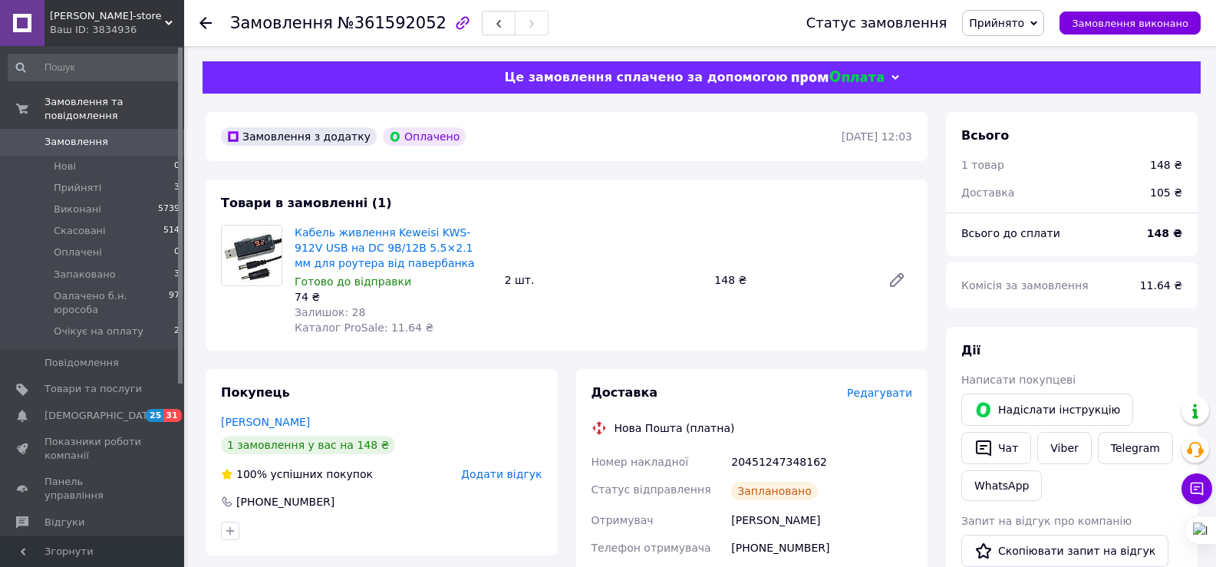
click at [1016, 20] on span "Прийнято" at bounding box center [996, 23] width 55 height 12
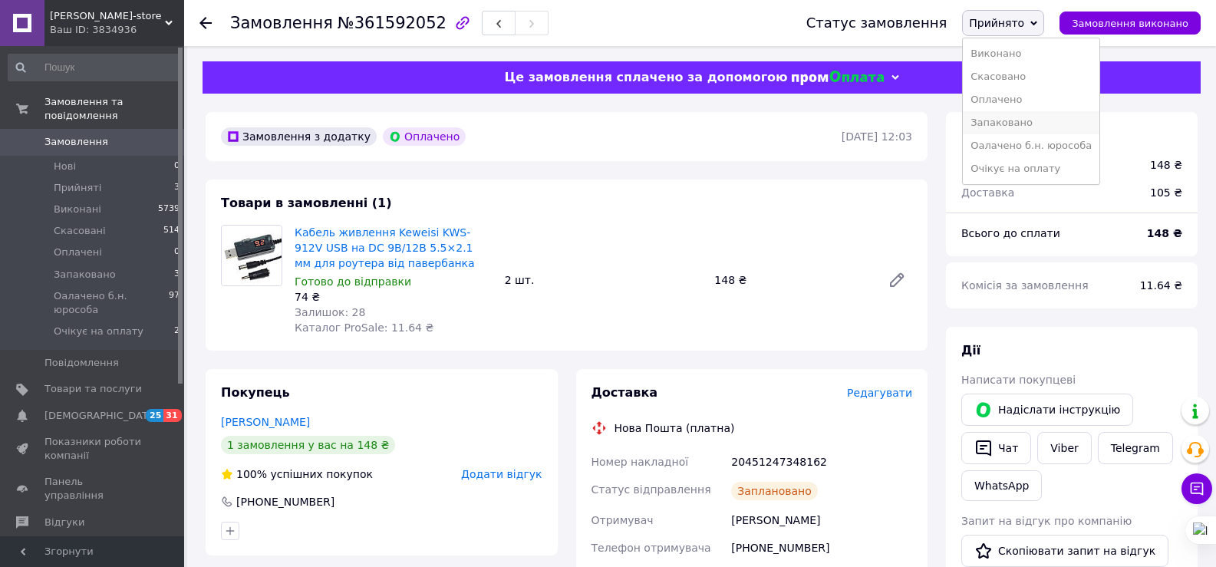
click at [1040, 120] on li "Запаковано" at bounding box center [1031, 122] width 137 height 23
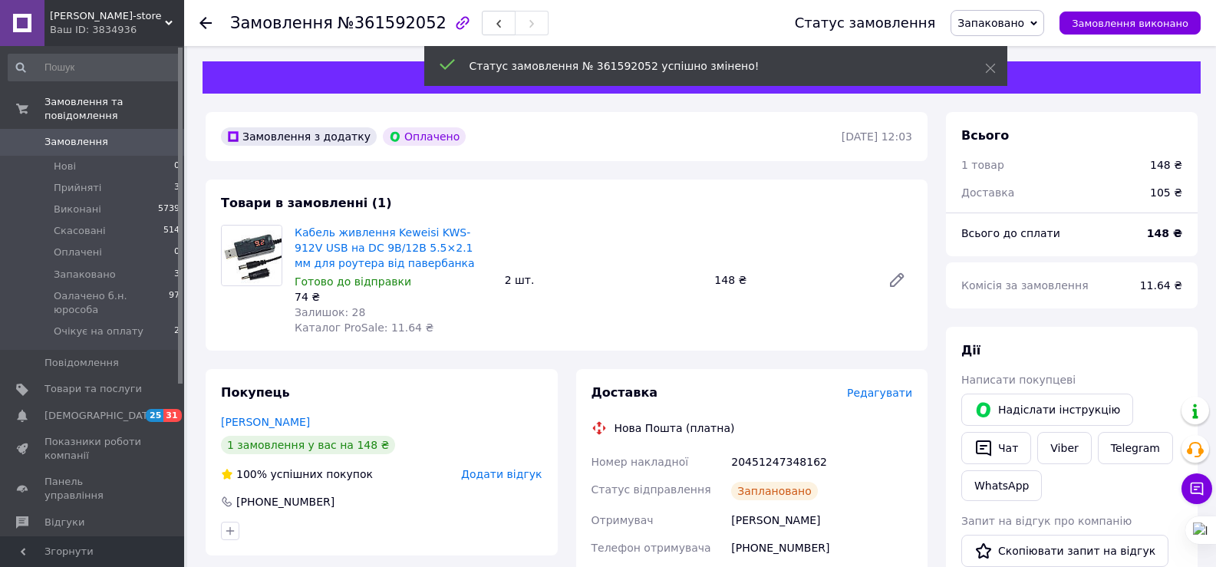
click at [87, 181] on span "Прийняті" at bounding box center [78, 188] width 48 height 14
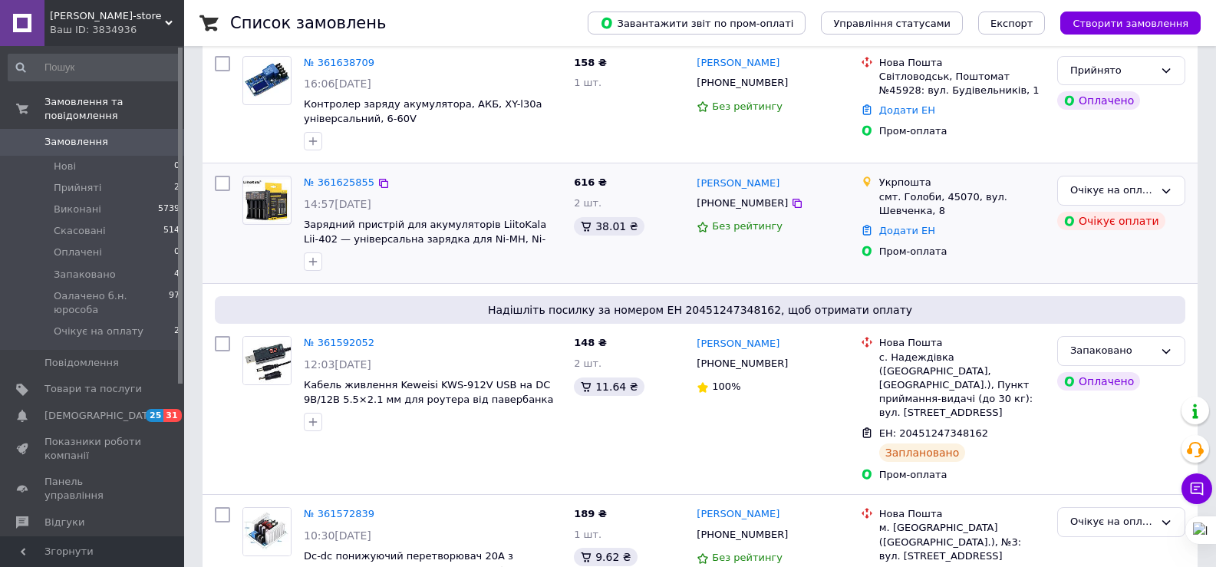
scroll to position [77, 0]
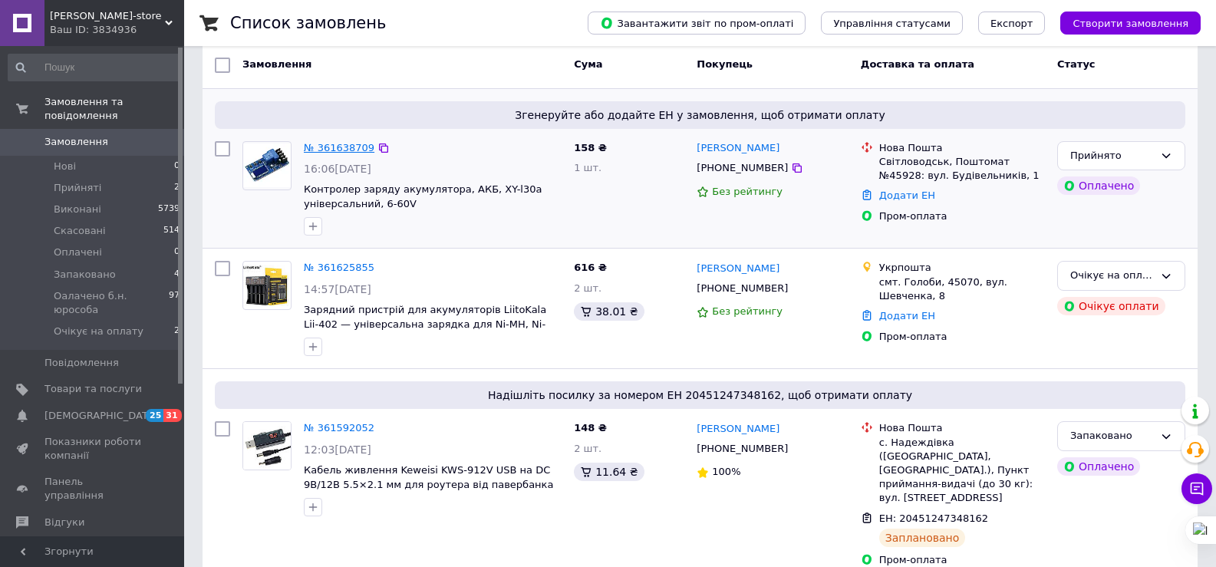
click at [344, 148] on link "№ 361638709" at bounding box center [339, 148] width 71 height 12
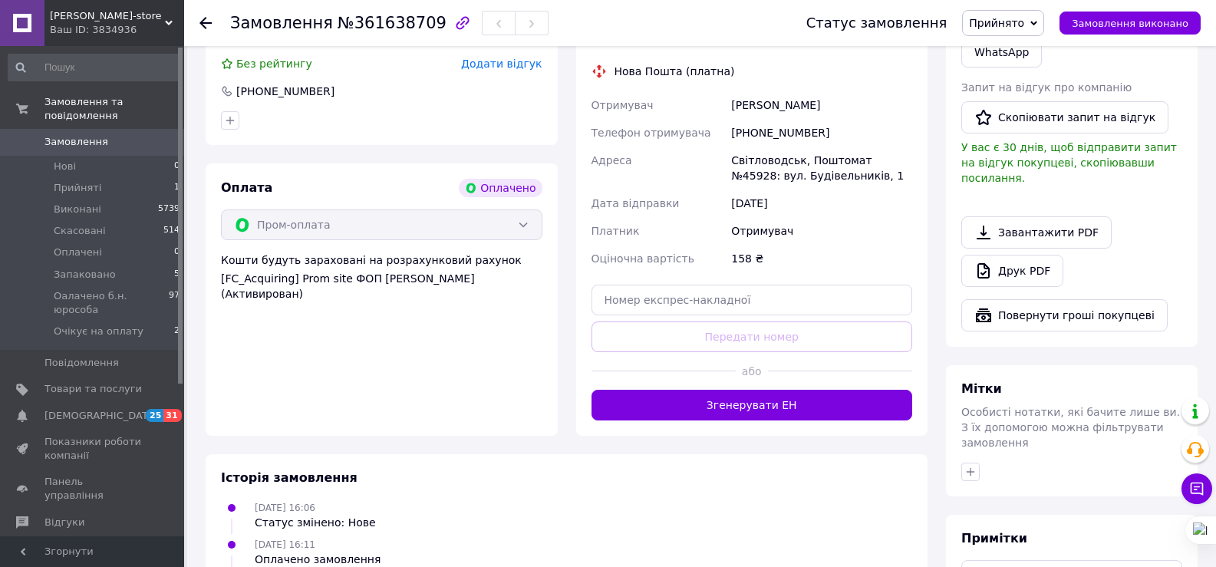
scroll to position [384, 0]
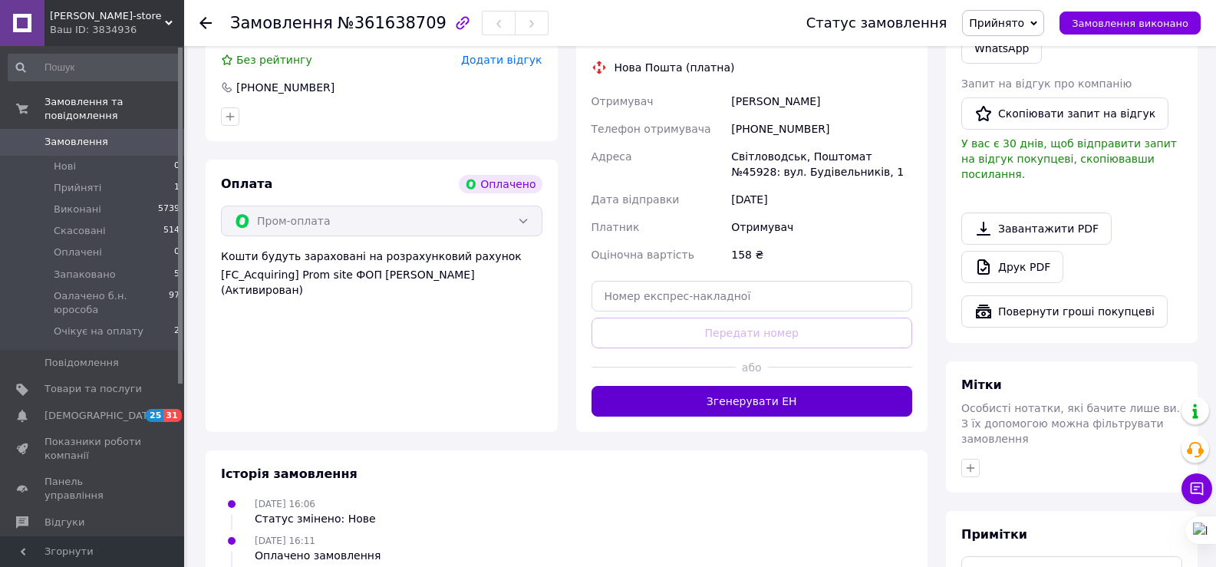
click at [745, 404] on button "Згенерувати ЕН" at bounding box center [751, 401] width 321 height 31
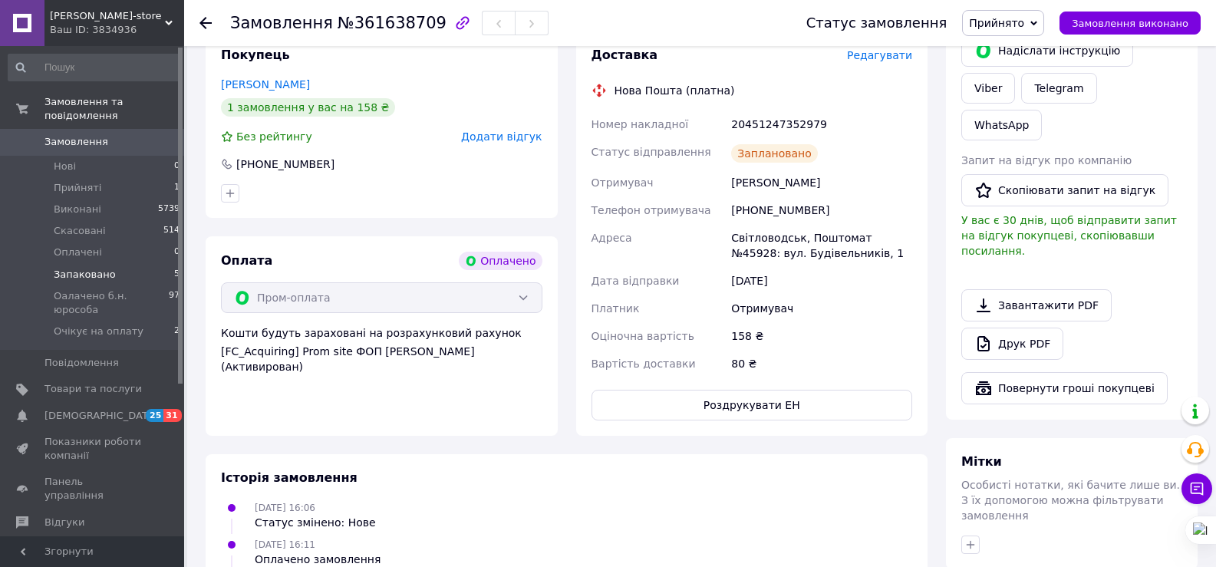
scroll to position [230, 0]
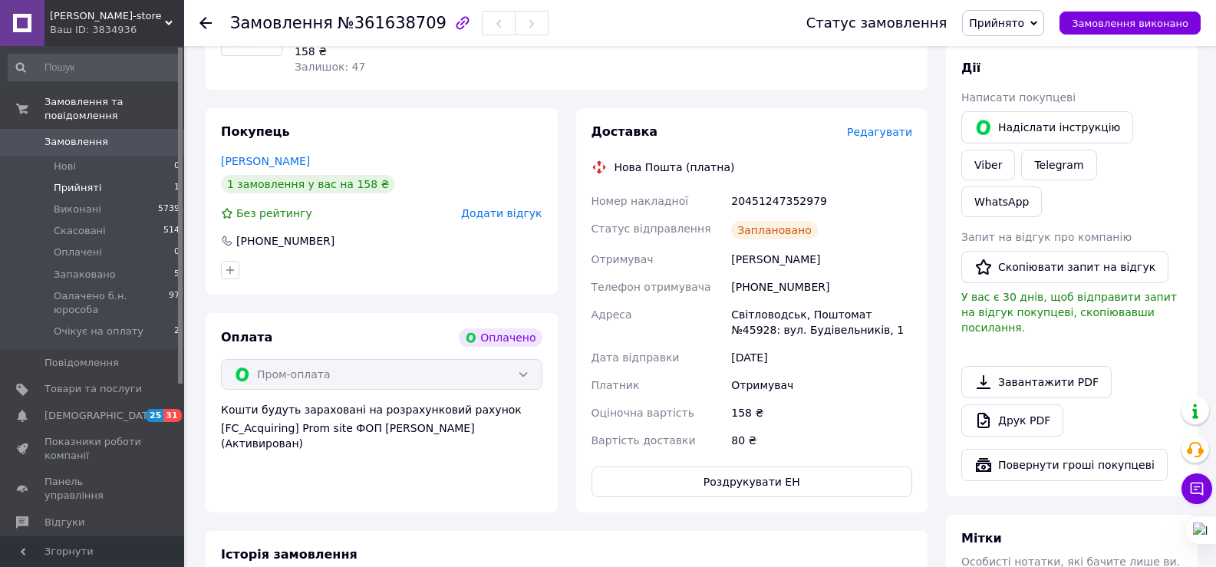
click at [77, 183] on li "Прийняті 1" at bounding box center [94, 187] width 189 height 21
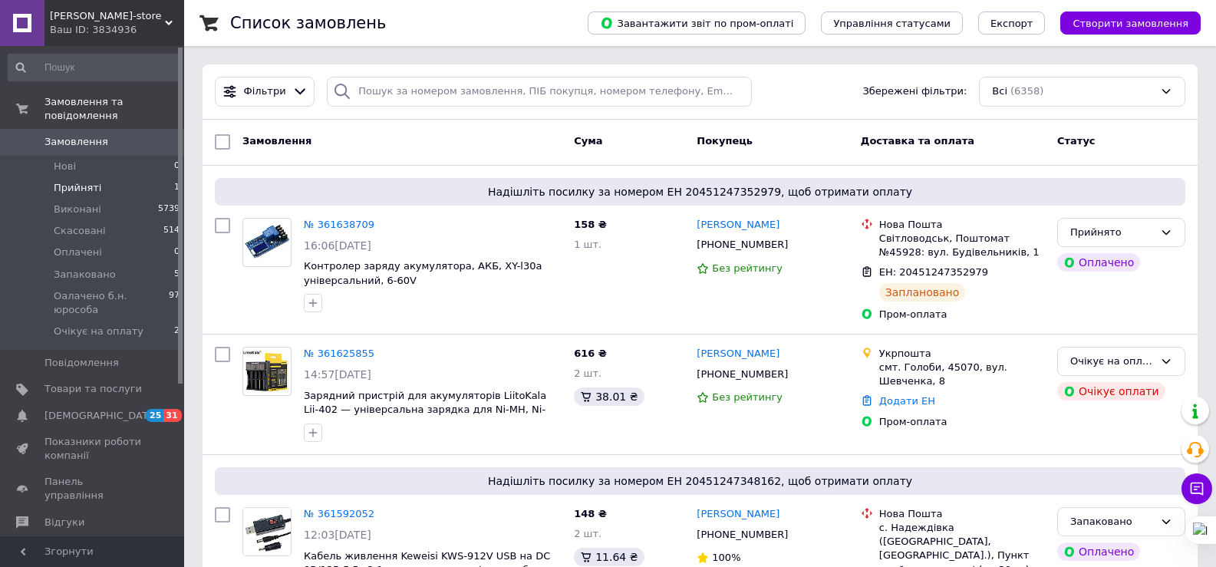
click at [93, 181] on span "Прийняті" at bounding box center [78, 188] width 48 height 14
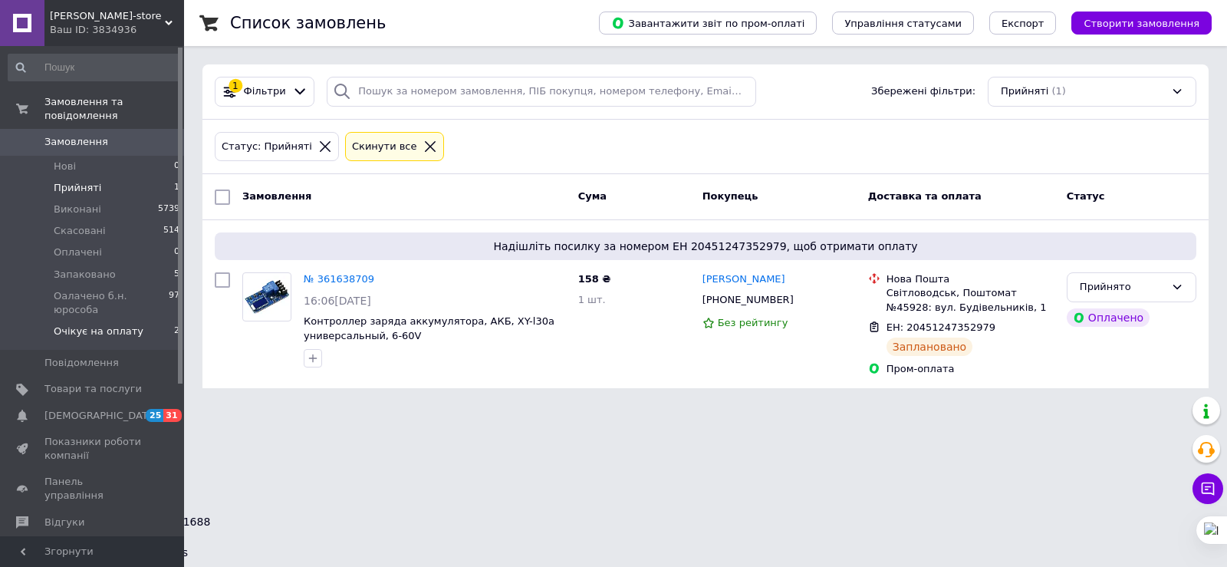
click at [117, 324] on span "Очікує на оплату" at bounding box center [99, 331] width 90 height 14
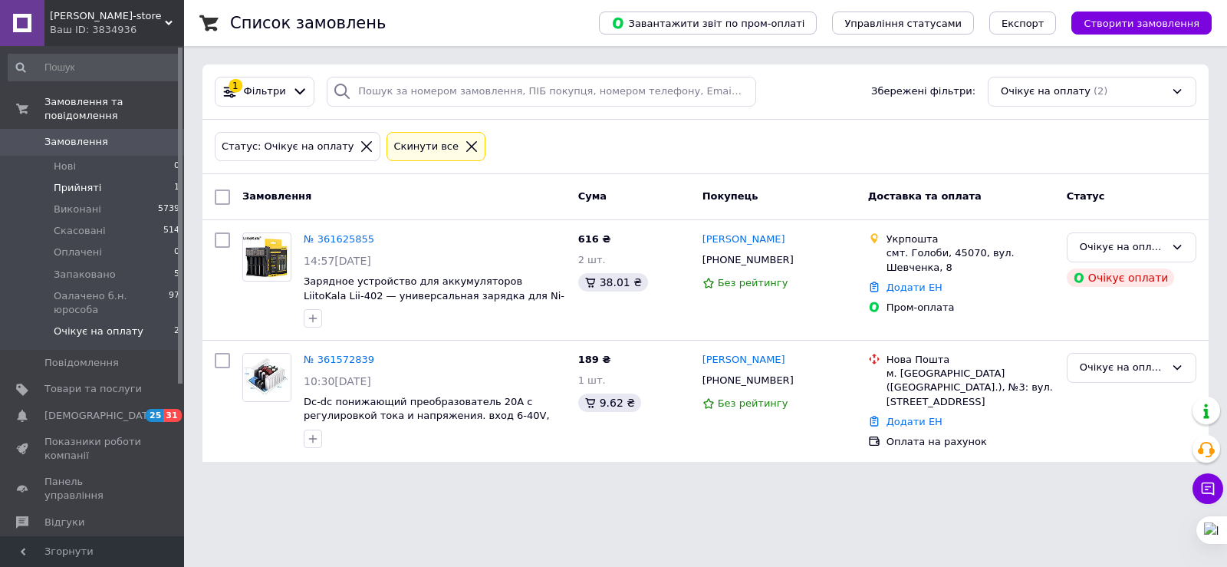
click at [85, 181] on span "Прийняті" at bounding box center [78, 188] width 48 height 14
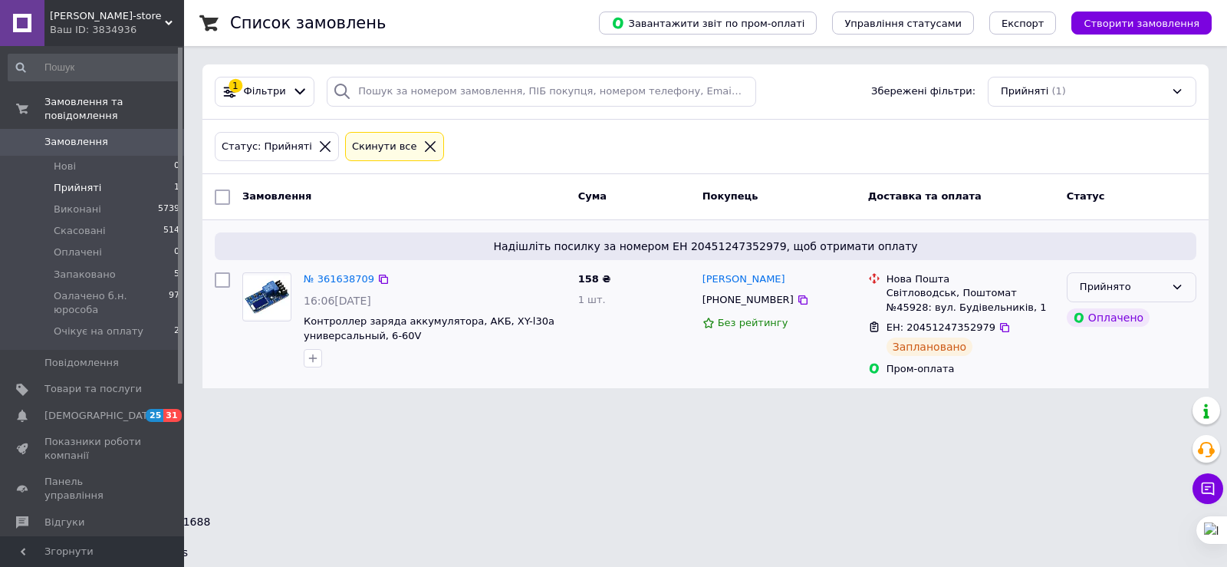
click at [1107, 282] on div "Прийнято" at bounding box center [1122, 287] width 85 height 16
click at [1094, 400] on li "Запаковано" at bounding box center [1132, 403] width 128 height 28
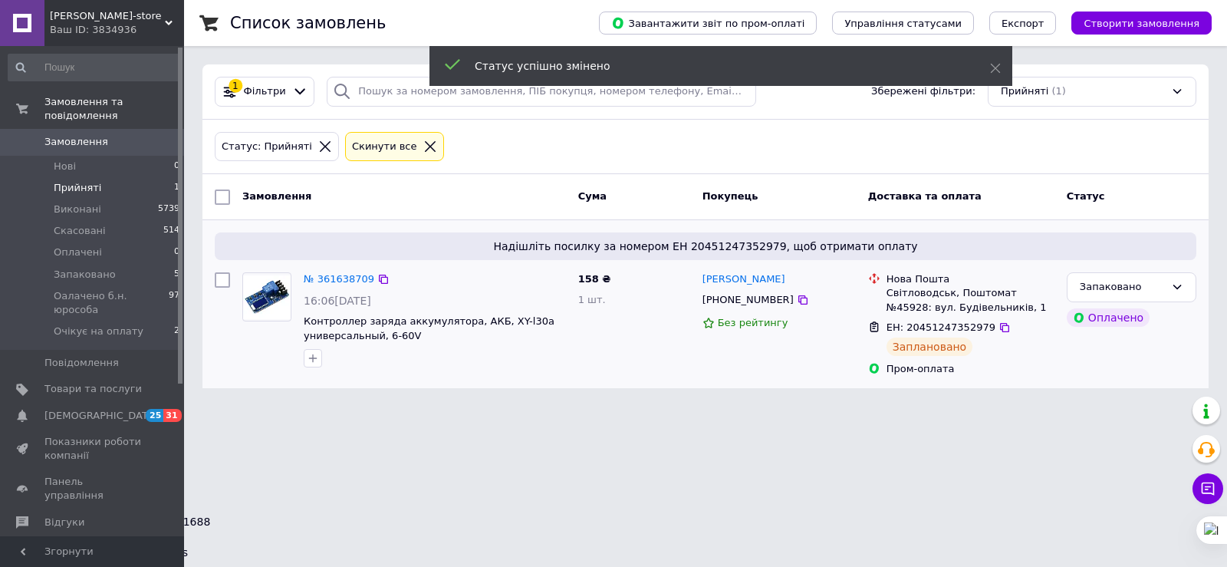
click at [100, 135] on span "Замовлення" at bounding box center [76, 142] width 64 height 14
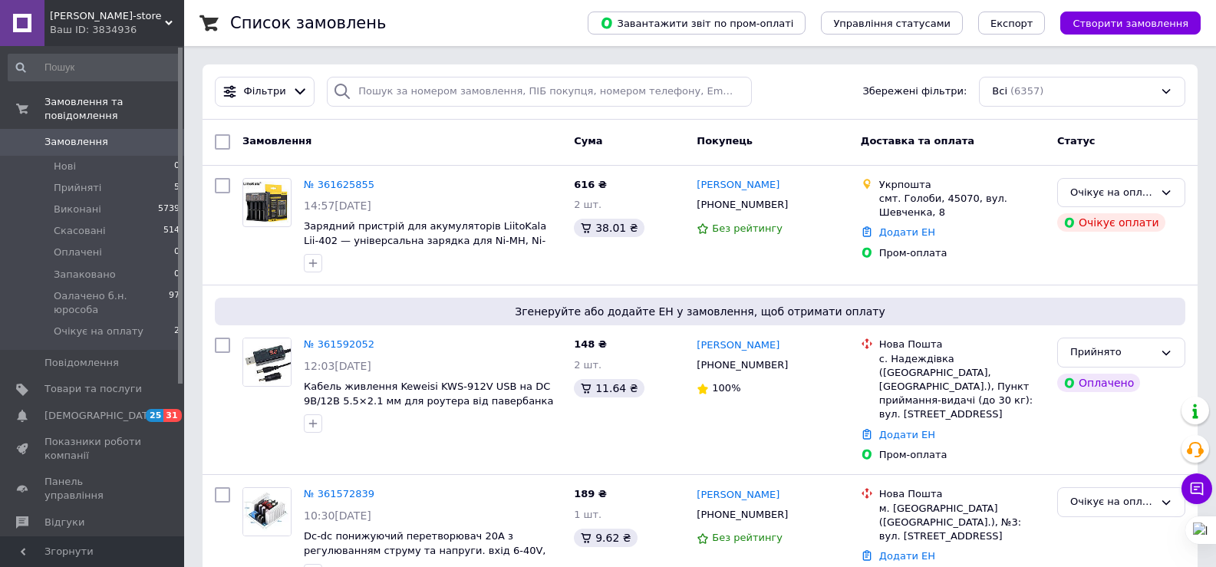
click at [81, 135] on span "Замовлення" at bounding box center [76, 142] width 64 height 14
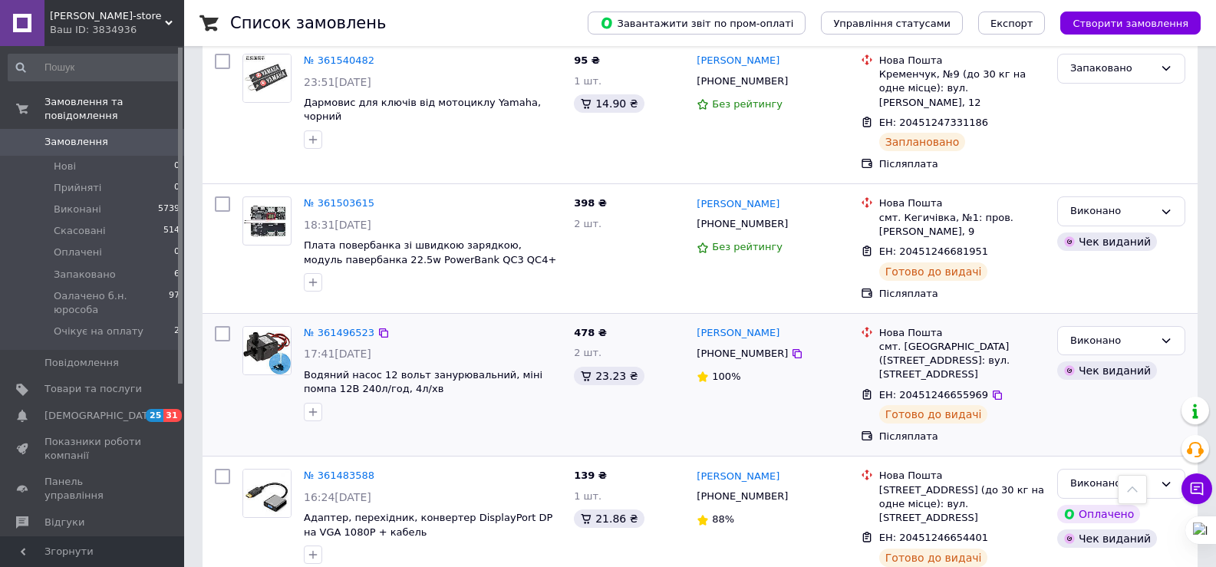
scroll to position [1457, 0]
